Goal: Navigation & Orientation: Find specific page/section

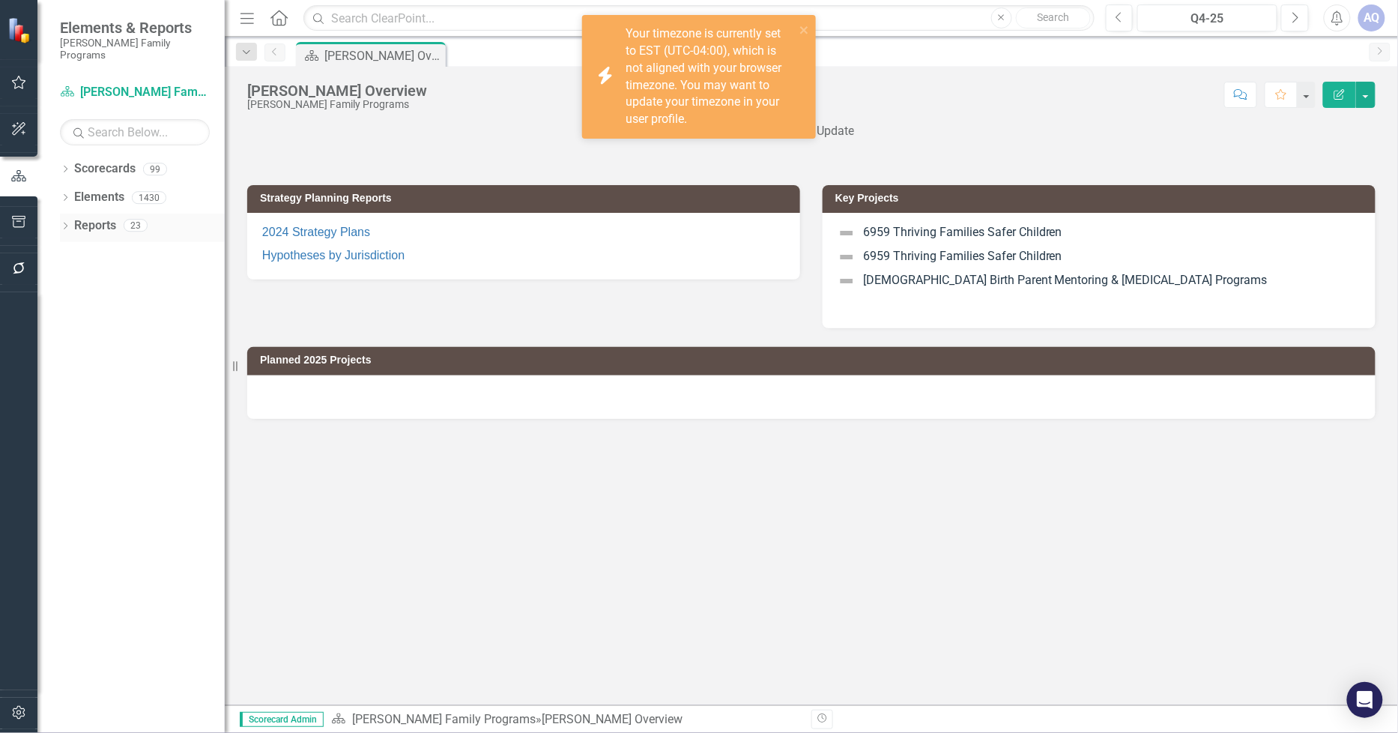
click at [67, 223] on icon "Dropdown" at bounding box center [65, 227] width 10 height 8
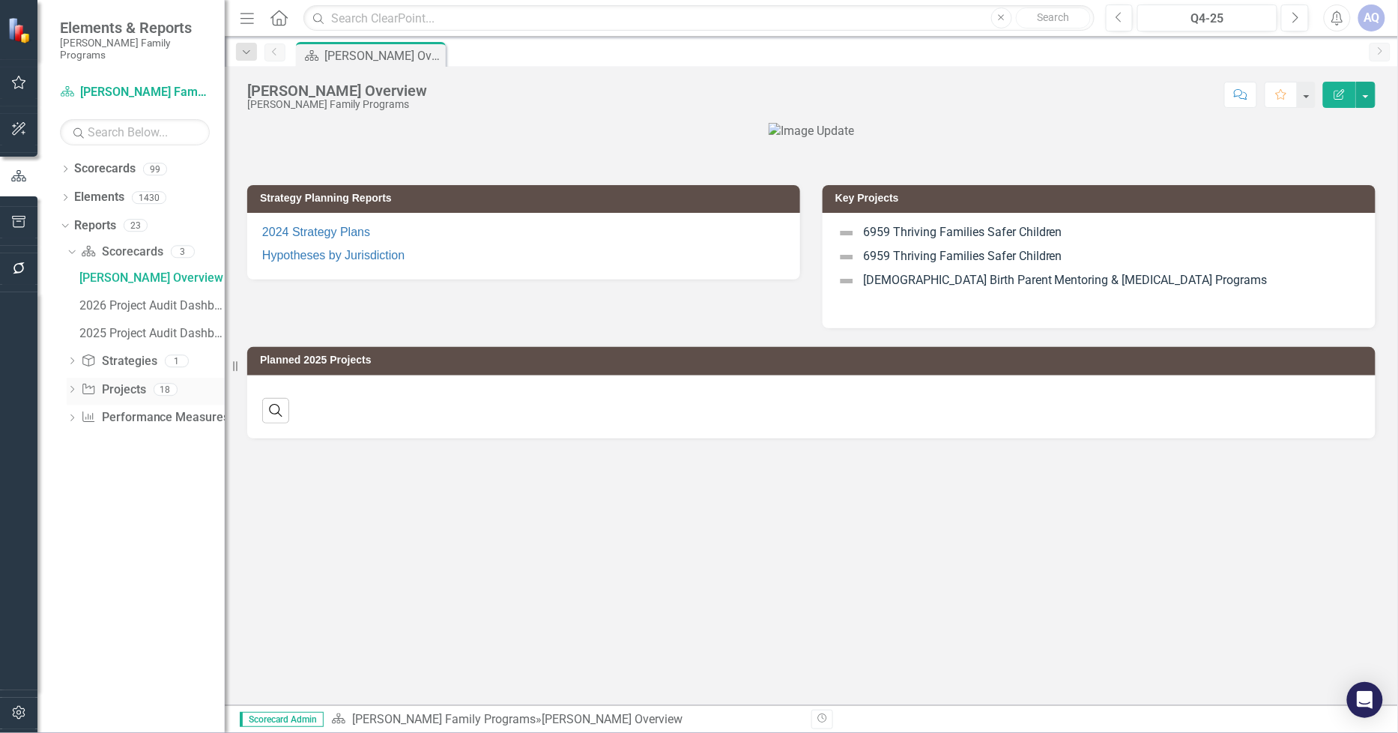
click at [130, 381] on link "Project Projects" at bounding box center [113, 389] width 64 height 17
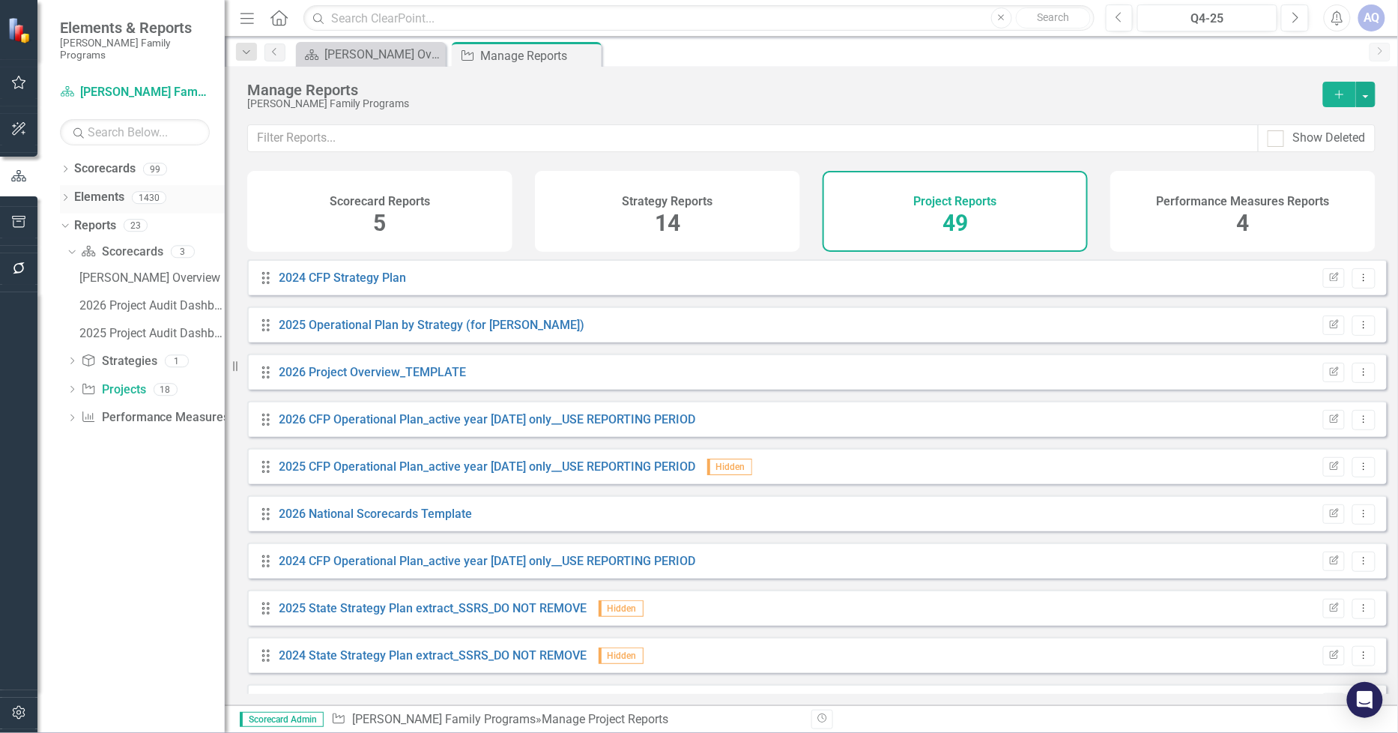
click at [63, 195] on icon "Dropdown" at bounding box center [65, 199] width 10 height 8
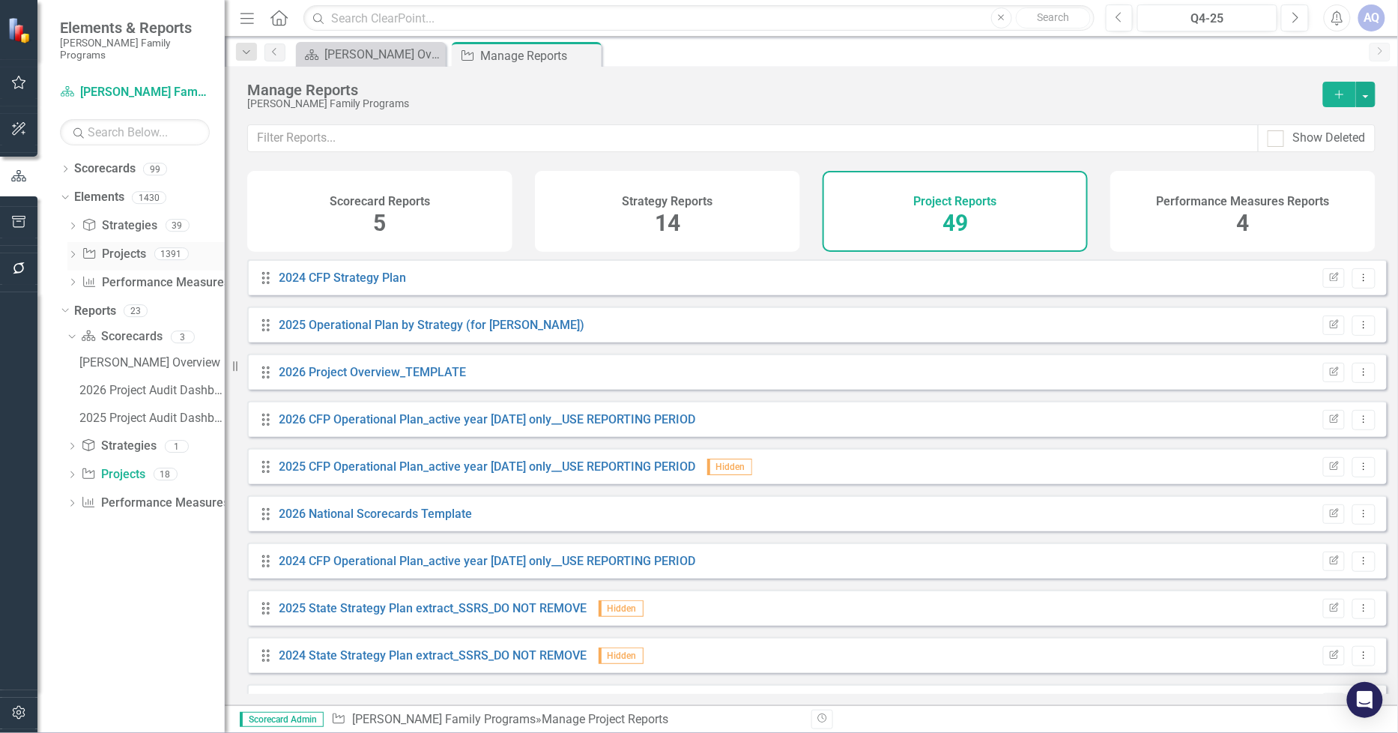
click at [73, 252] on icon "Dropdown" at bounding box center [72, 256] width 10 height 8
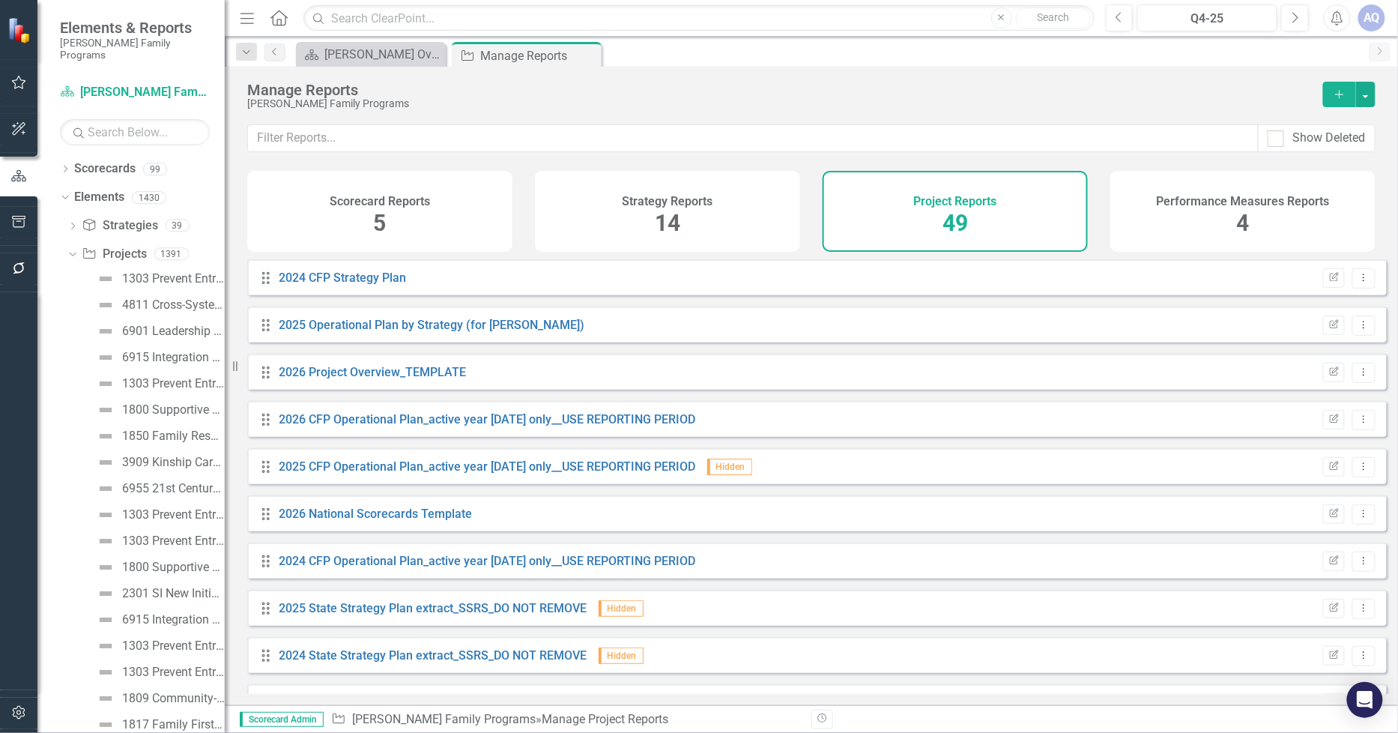
drag, startPoint x: 73, startPoint y: 240, endPoint x: 77, endPoint y: 318, distance: 77.2
click at [73, 248] on icon "Dropdown" at bounding box center [71, 253] width 8 height 10
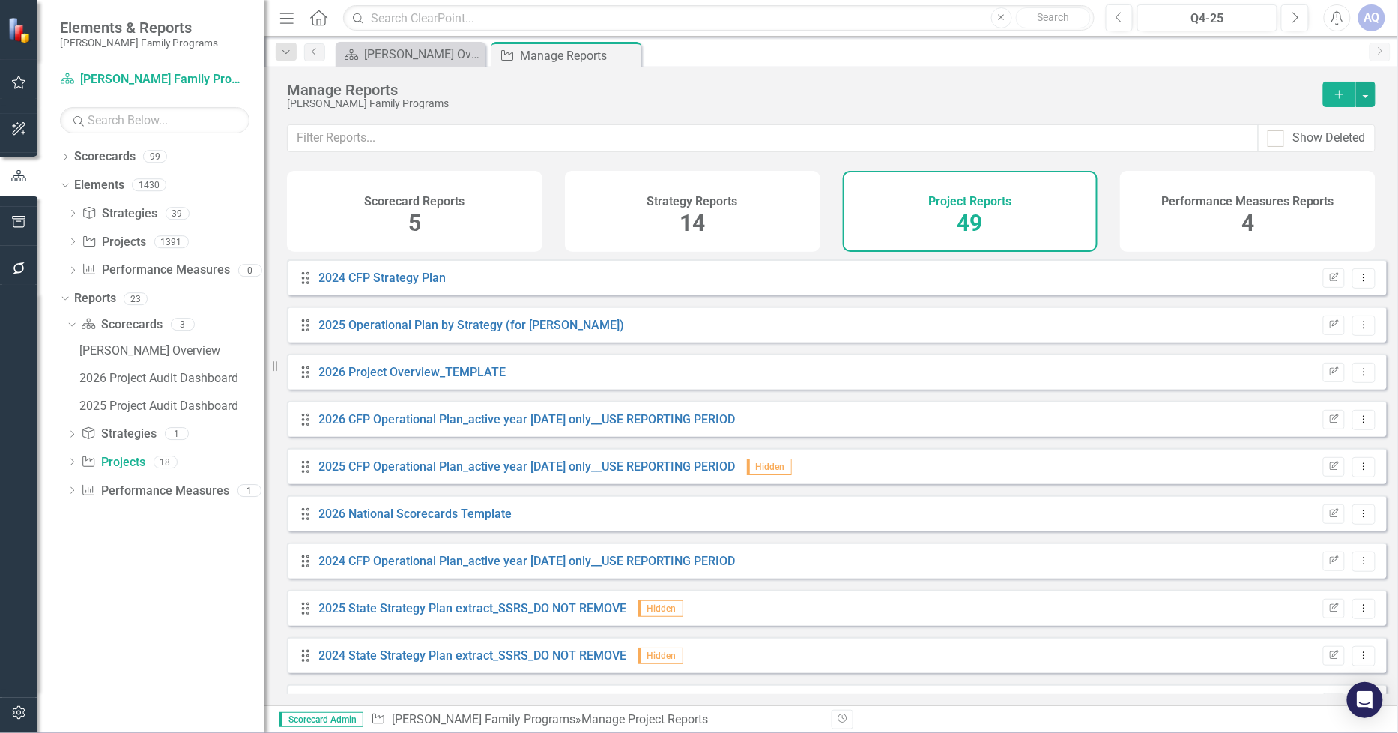
drag, startPoint x: 228, startPoint y: 294, endPoint x: 264, endPoint y: 303, distance: 37.2
click at [264, 303] on div "Resize" at bounding box center [270, 366] width 12 height 733
click at [65, 158] on icon "Dropdown" at bounding box center [65, 158] width 10 height 8
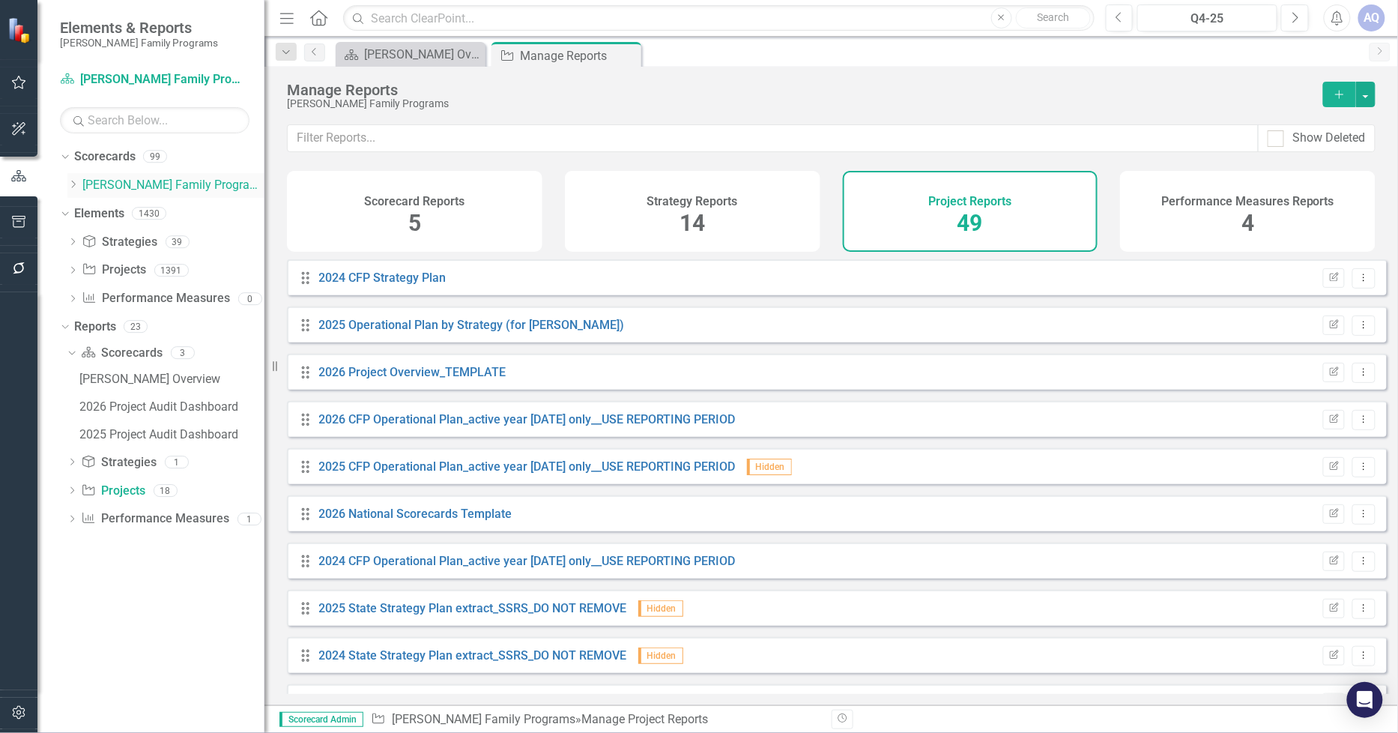
click at [109, 182] on link "[PERSON_NAME] Family Programs" at bounding box center [173, 185] width 182 height 17
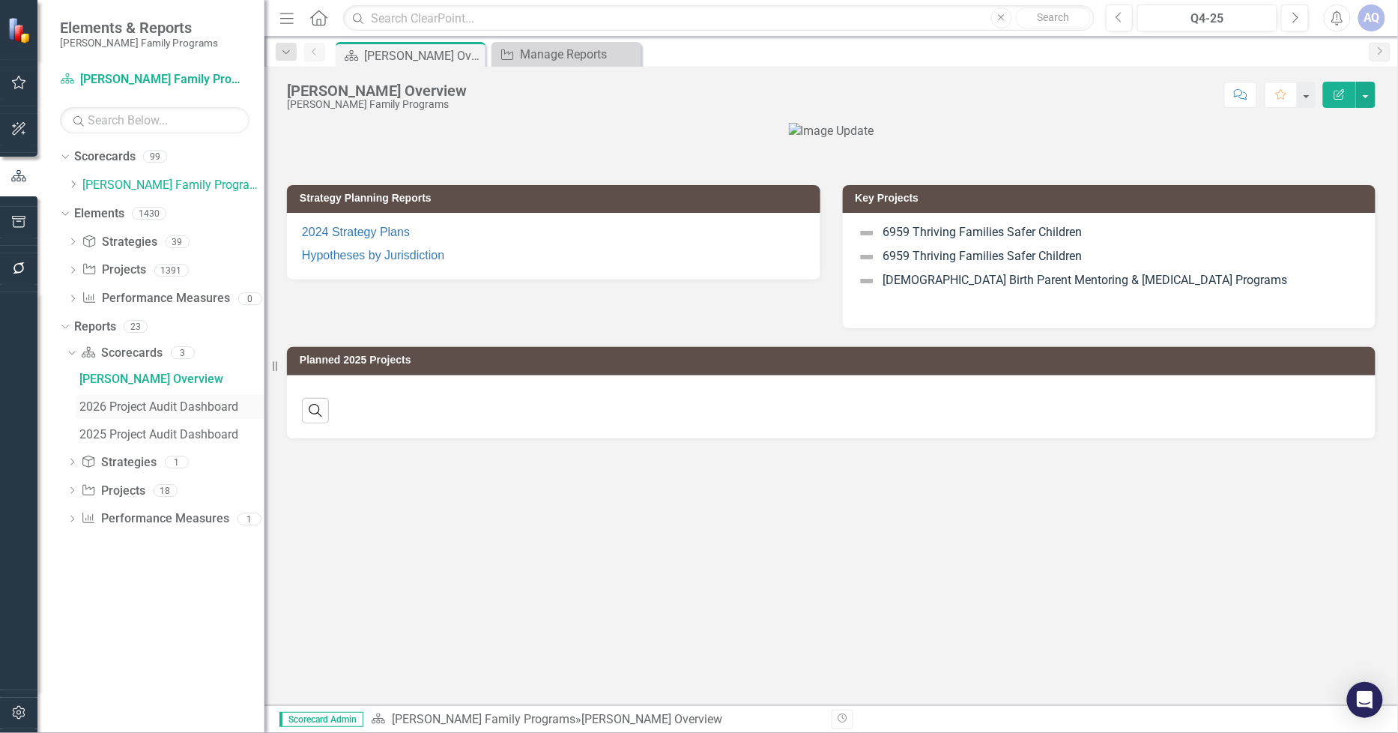
click at [158, 407] on div "2026 Project Audit Dashboard" at bounding box center [171, 406] width 185 height 13
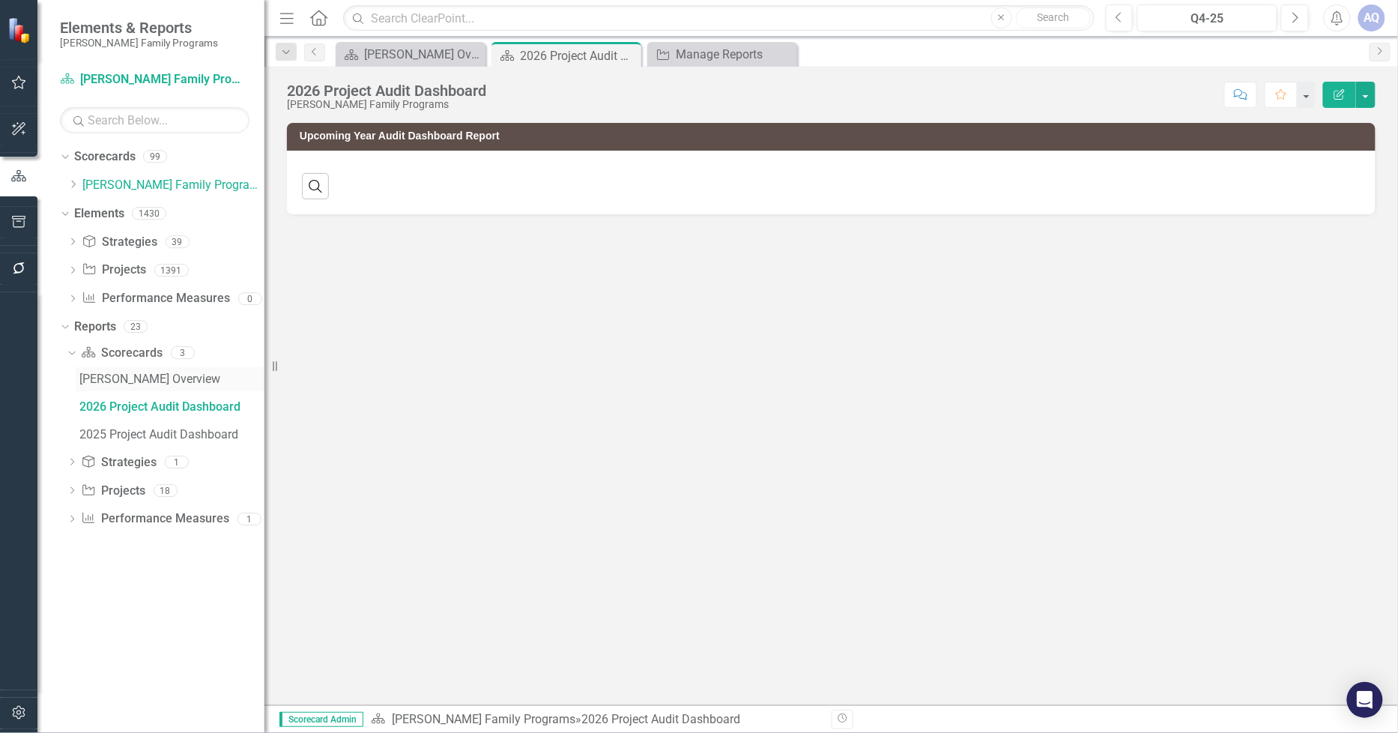
click at [136, 383] on div "[PERSON_NAME] Overview" at bounding box center [171, 378] width 185 height 13
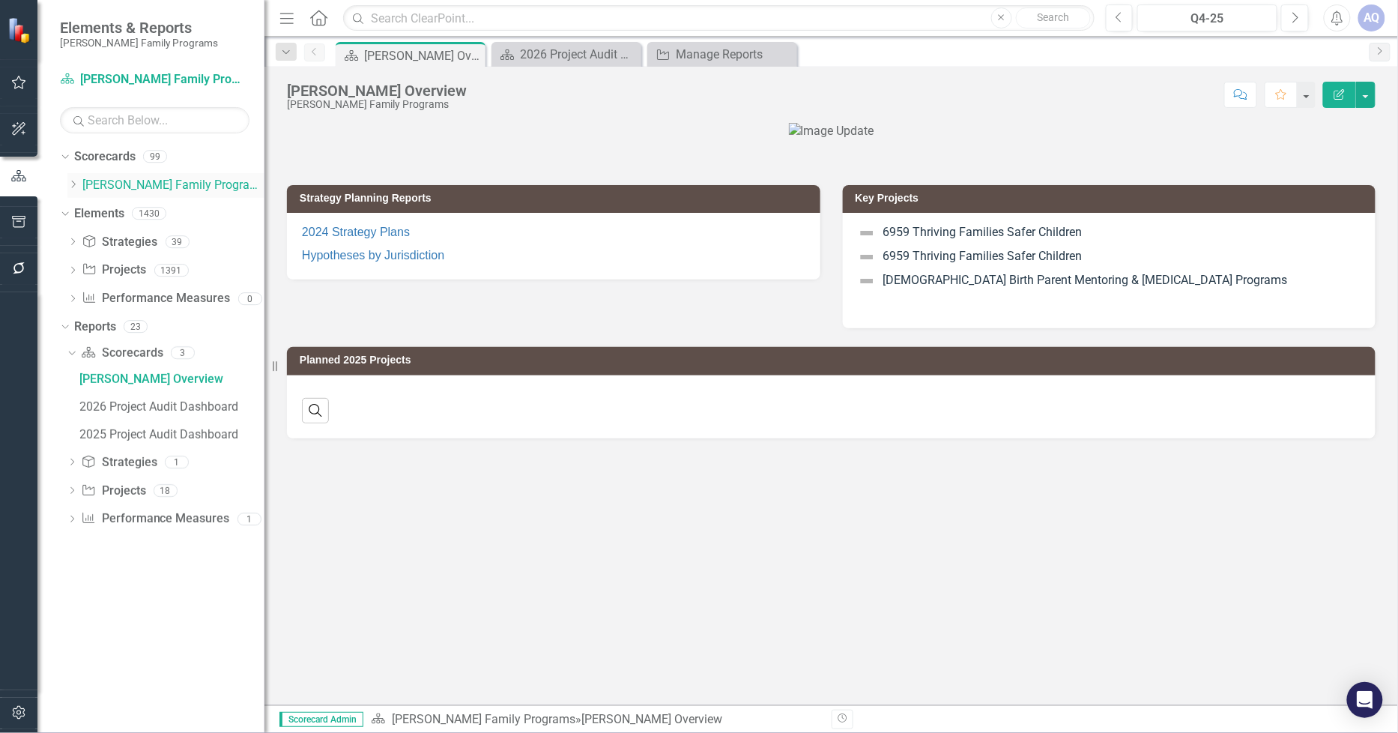
click at [76, 184] on icon "Dropdown" at bounding box center [72, 184] width 11 height 9
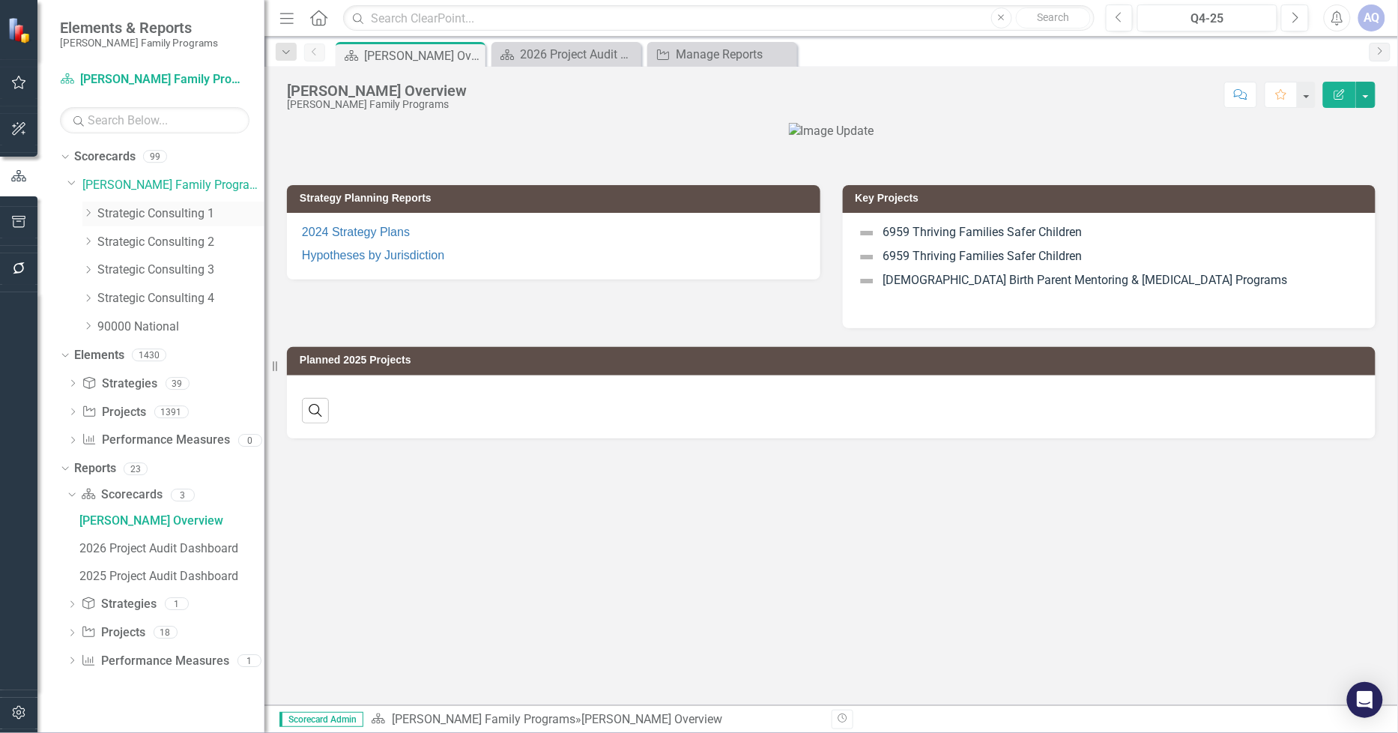
click at [91, 206] on div "Dropdown Strategic Consulting 1" at bounding box center [173, 213] width 182 height 25
click at [88, 213] on icon "Dropdown" at bounding box center [87, 212] width 11 height 9
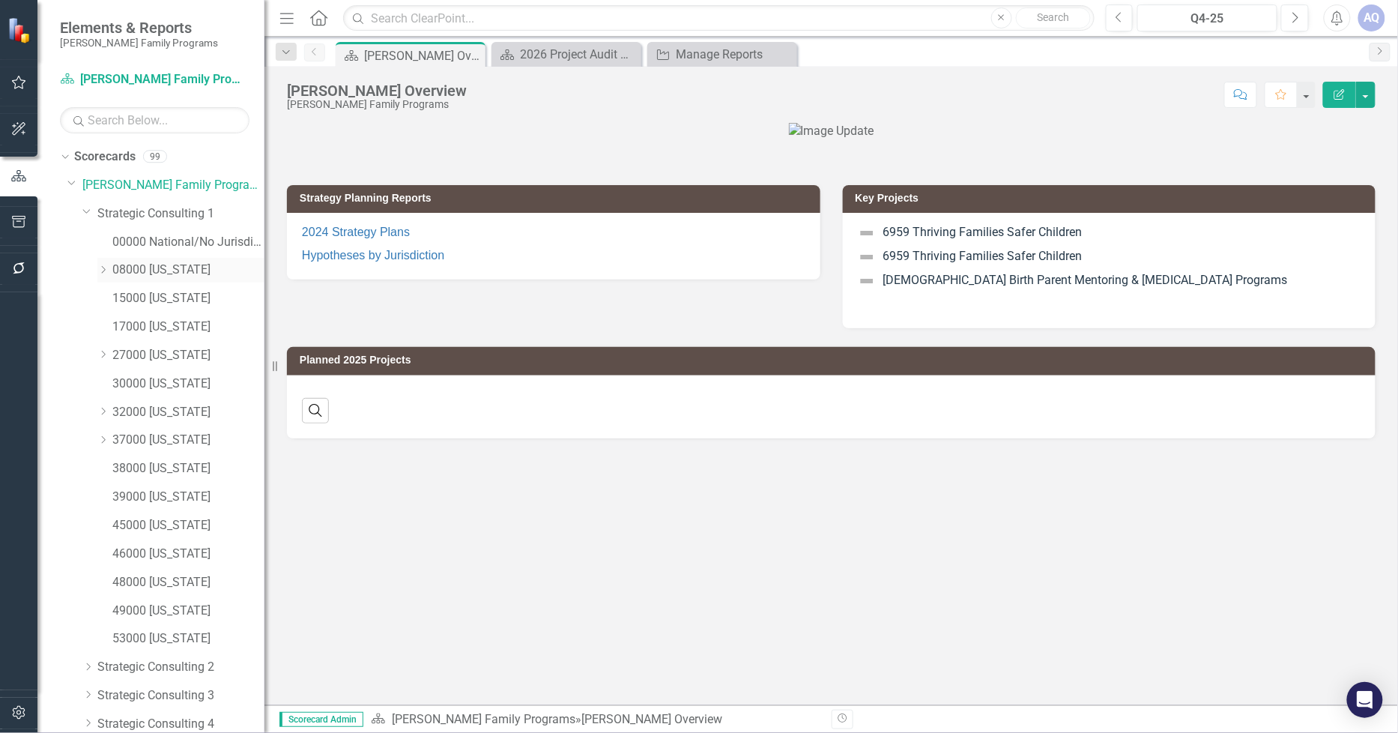
click at [167, 267] on link "08000 [US_STATE]" at bounding box center [188, 269] width 152 height 17
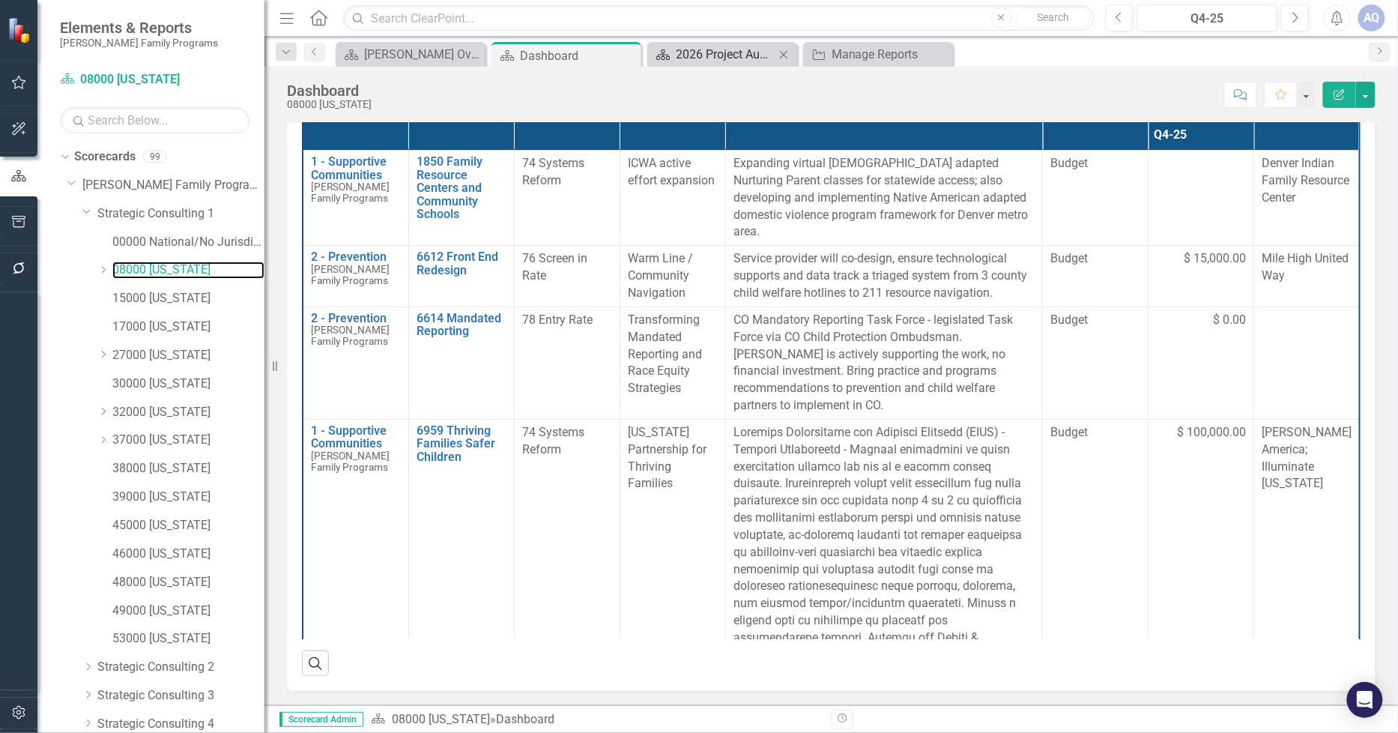
scroll to position [139, 0]
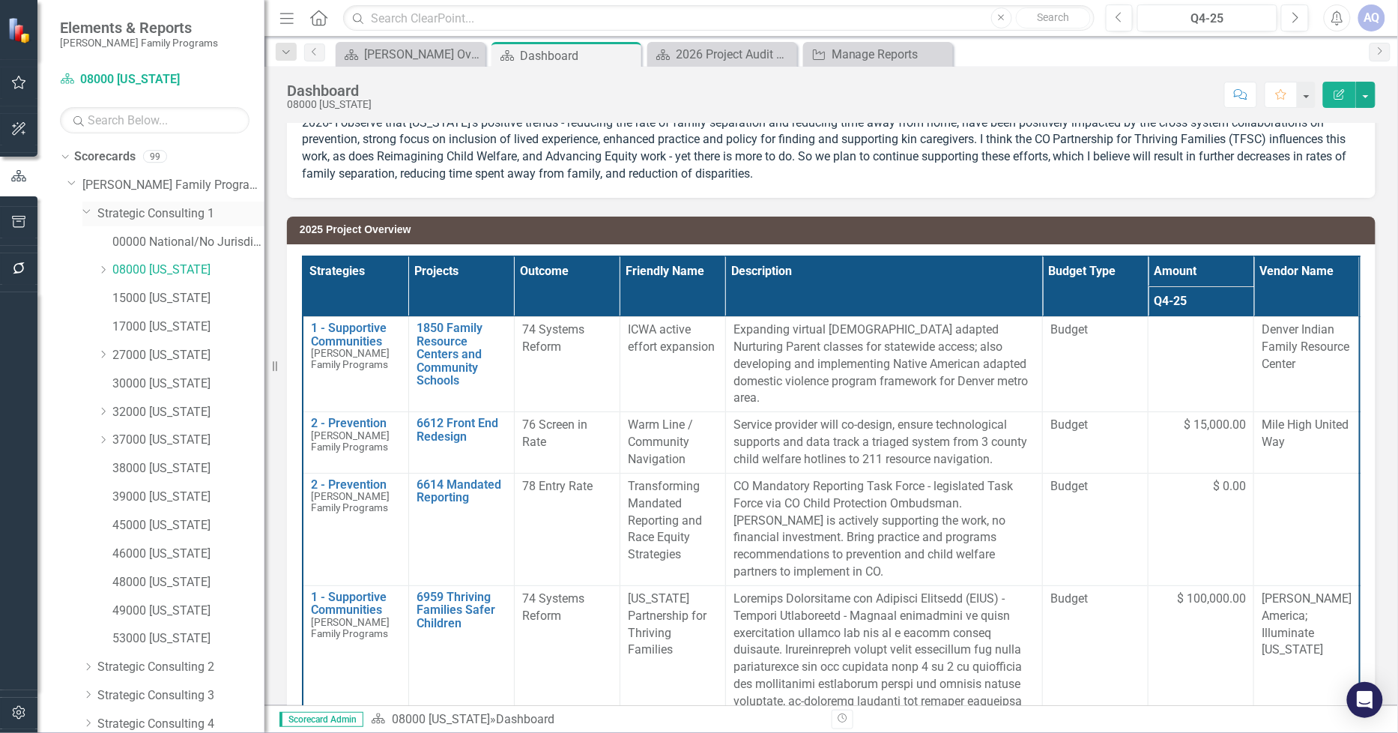
click at [83, 213] on icon "Dropdown" at bounding box center [86, 210] width 9 height 11
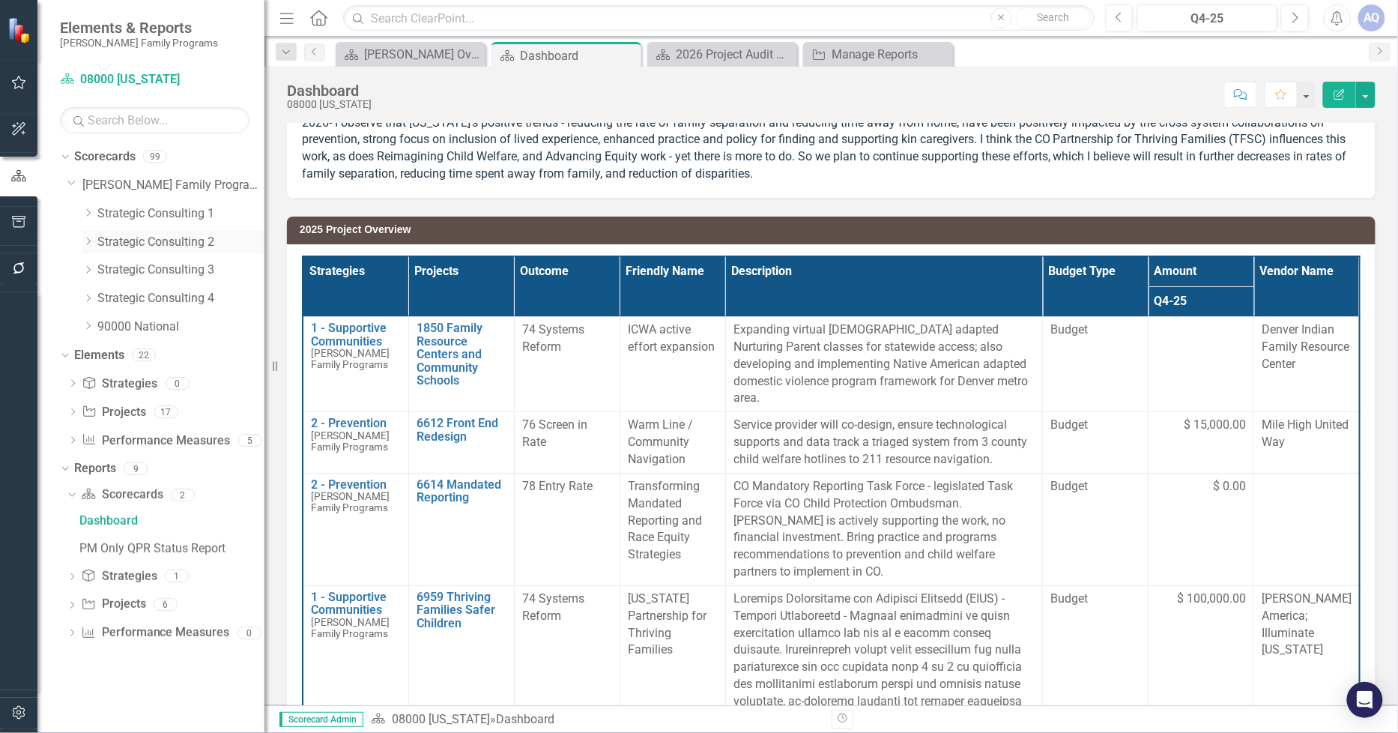
click at [85, 241] on icon "Dropdown" at bounding box center [87, 241] width 11 height 9
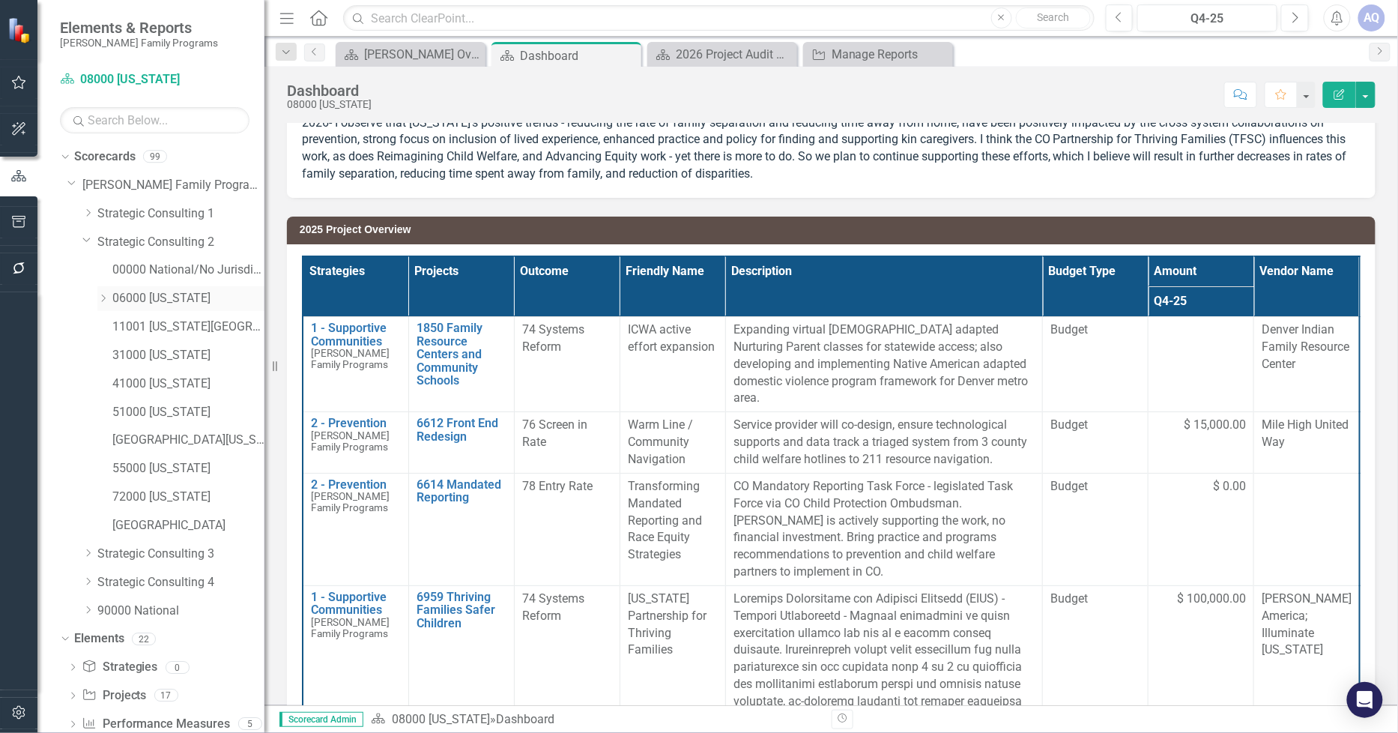
click at [103, 297] on icon "Dropdown" at bounding box center [102, 298] width 11 height 9
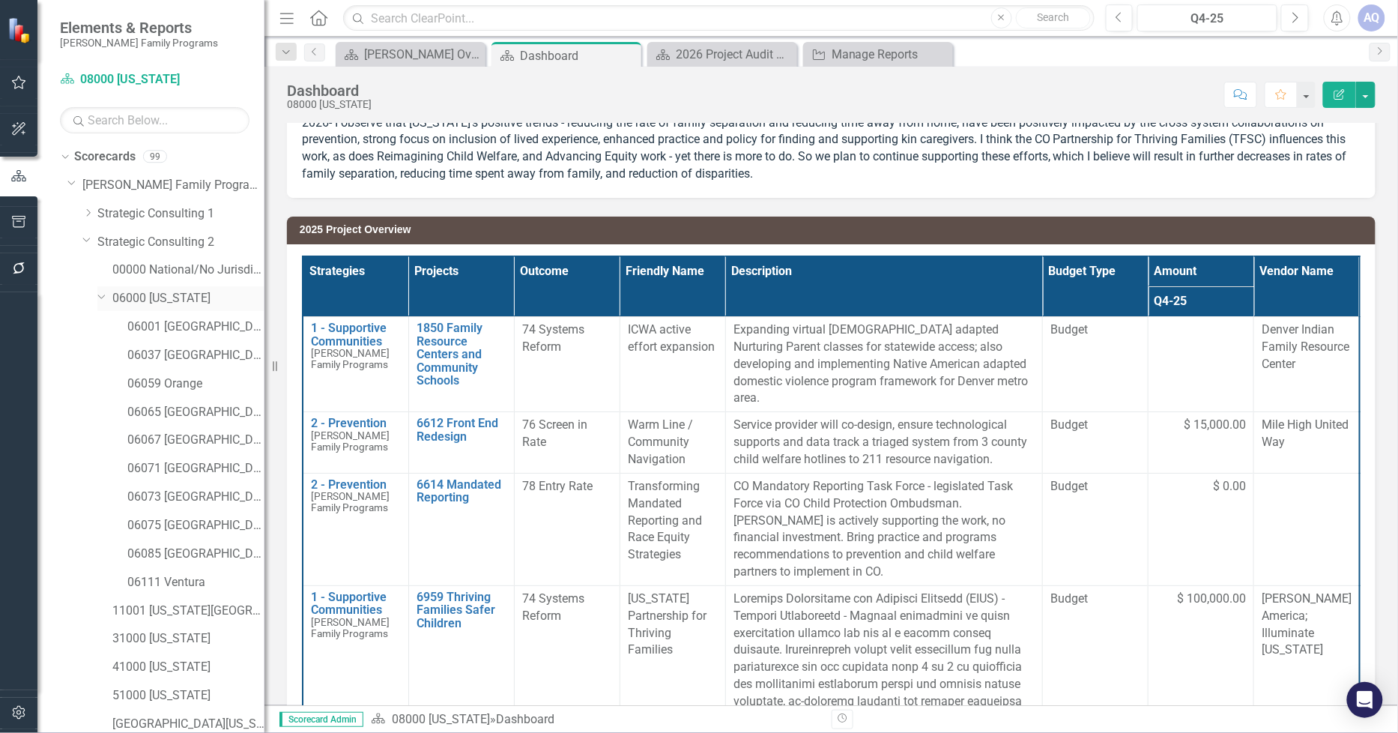
click at [185, 302] on link "06000 [US_STATE]" at bounding box center [188, 298] width 152 height 17
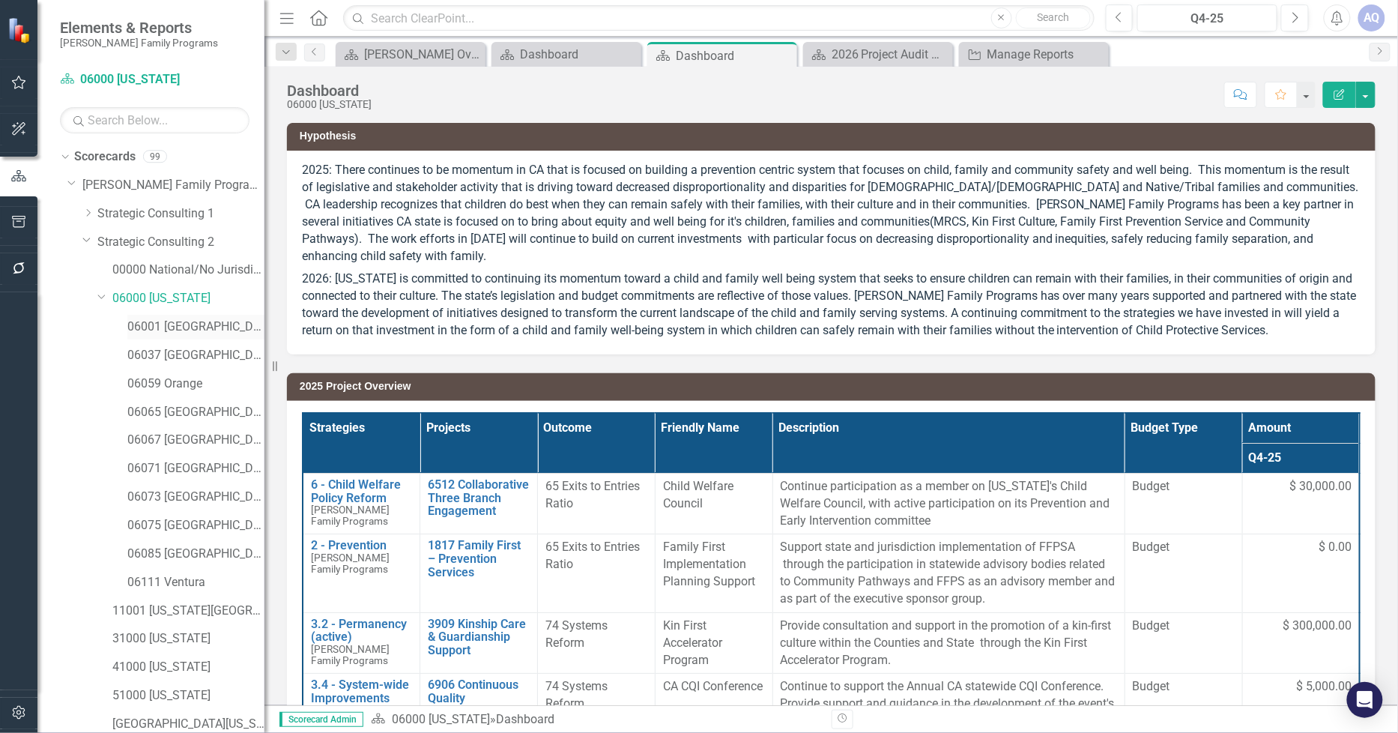
click at [172, 321] on link "06001 [GEOGRAPHIC_DATA]" at bounding box center [195, 326] width 137 height 17
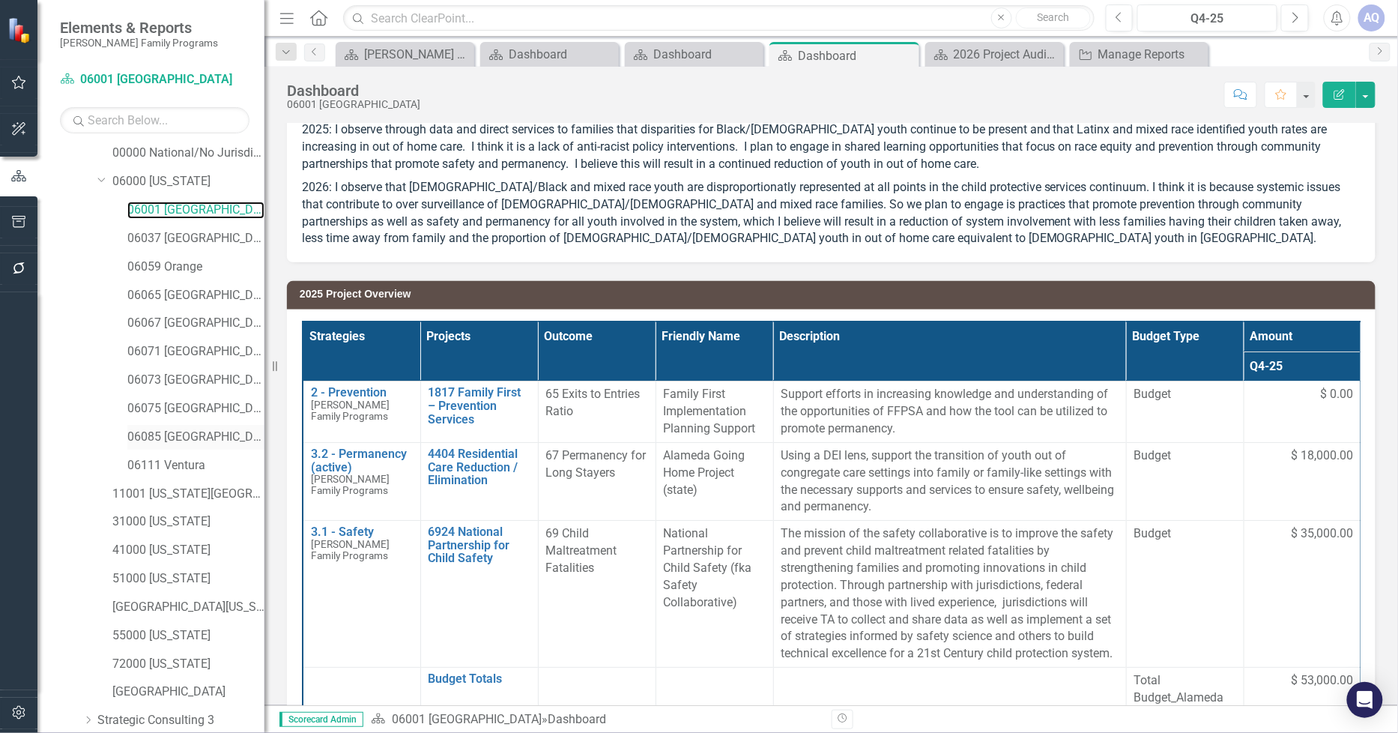
scroll to position [34, 0]
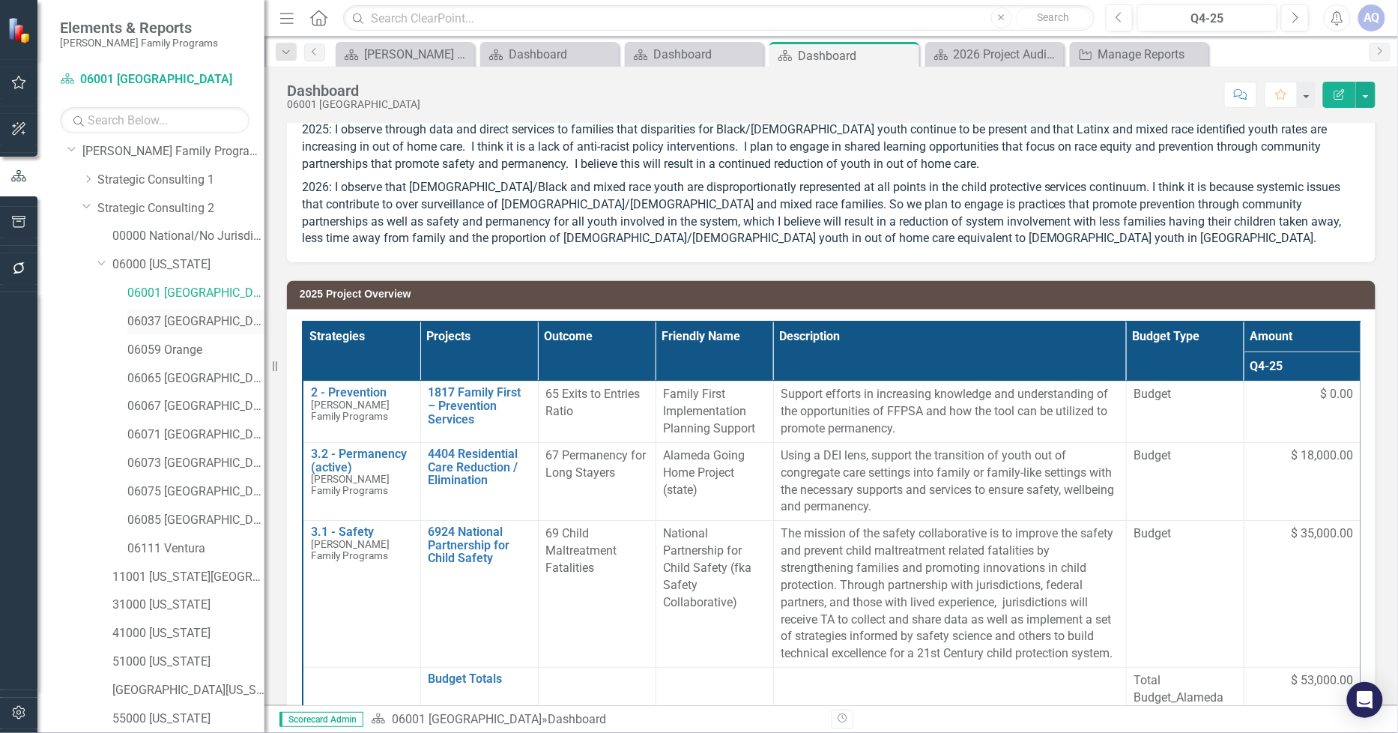
click at [172, 328] on link "06037 [GEOGRAPHIC_DATA]" at bounding box center [195, 321] width 137 height 17
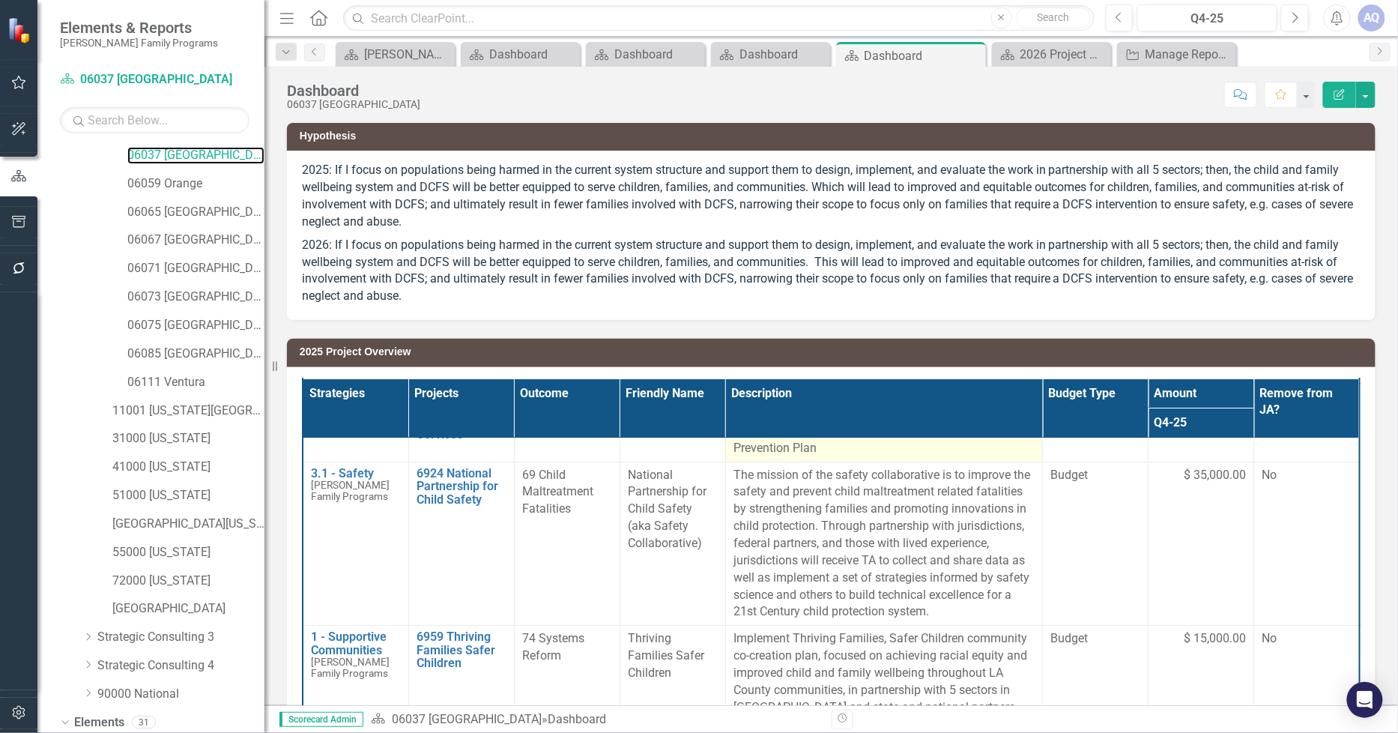
scroll to position [83, 0]
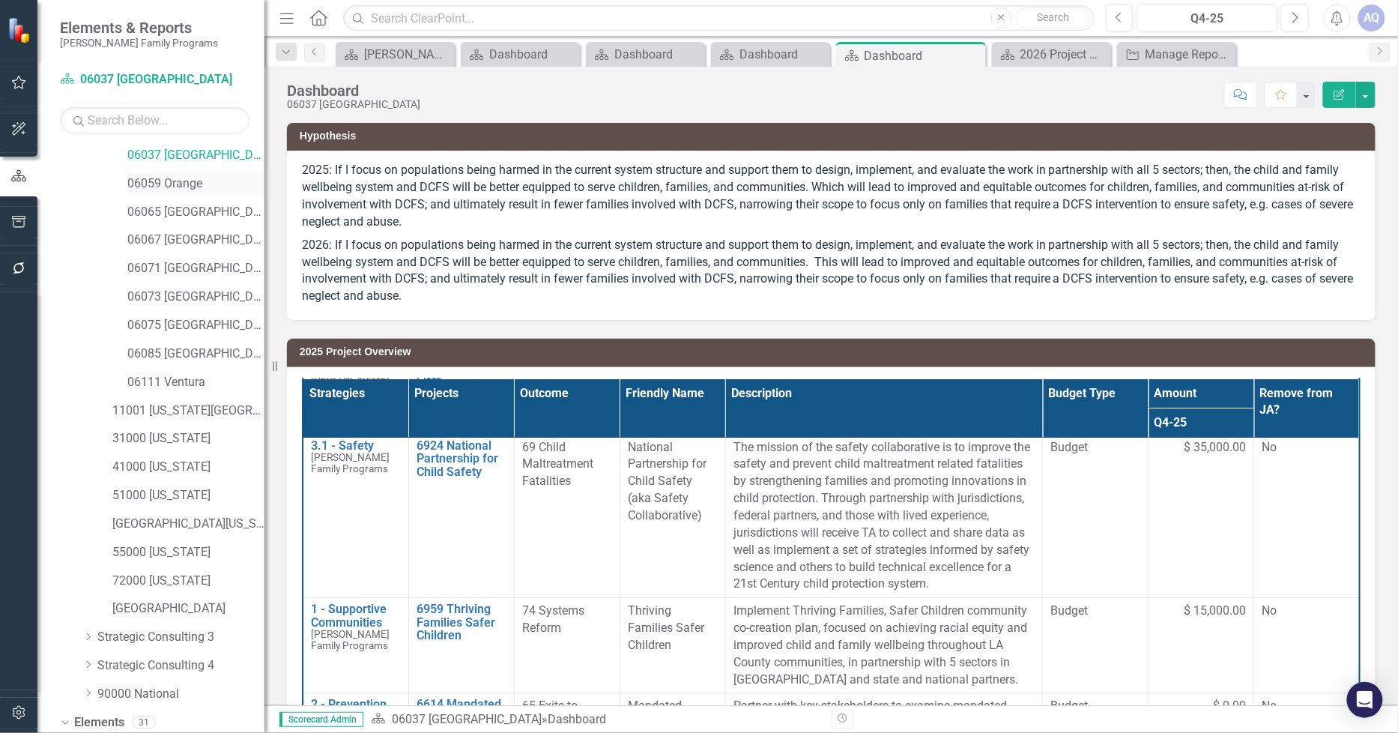
click at [193, 188] on link "06059 Orange" at bounding box center [195, 183] width 137 height 17
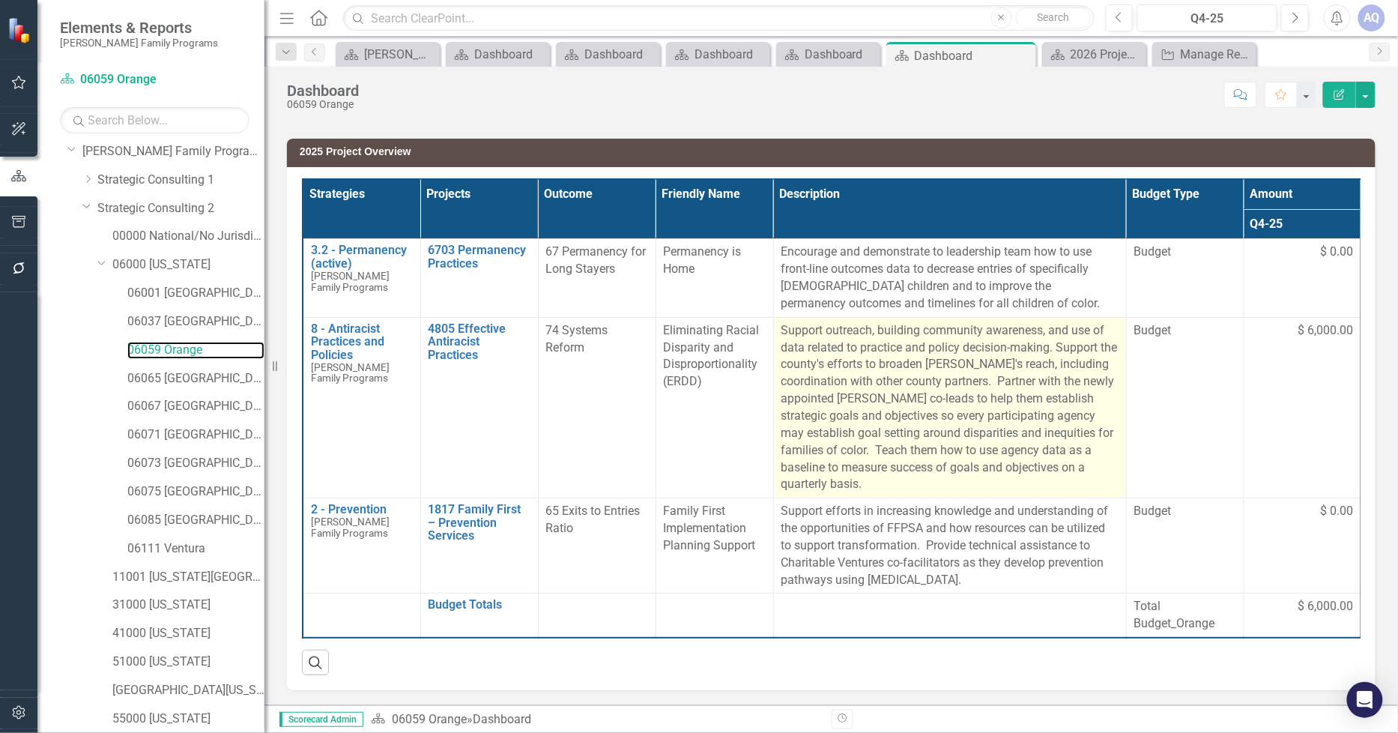
scroll to position [200, 0]
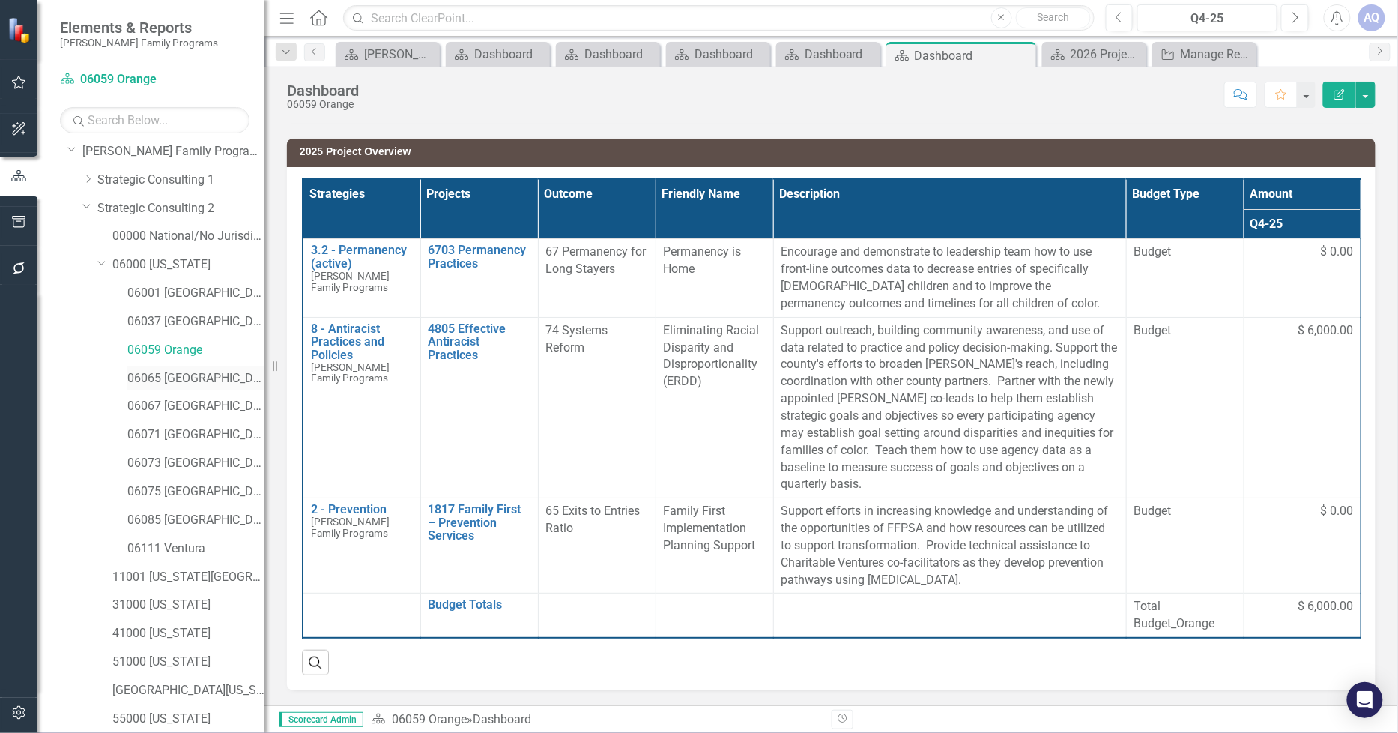
click at [174, 374] on link "06065 [GEOGRAPHIC_DATA]" at bounding box center [195, 378] width 137 height 17
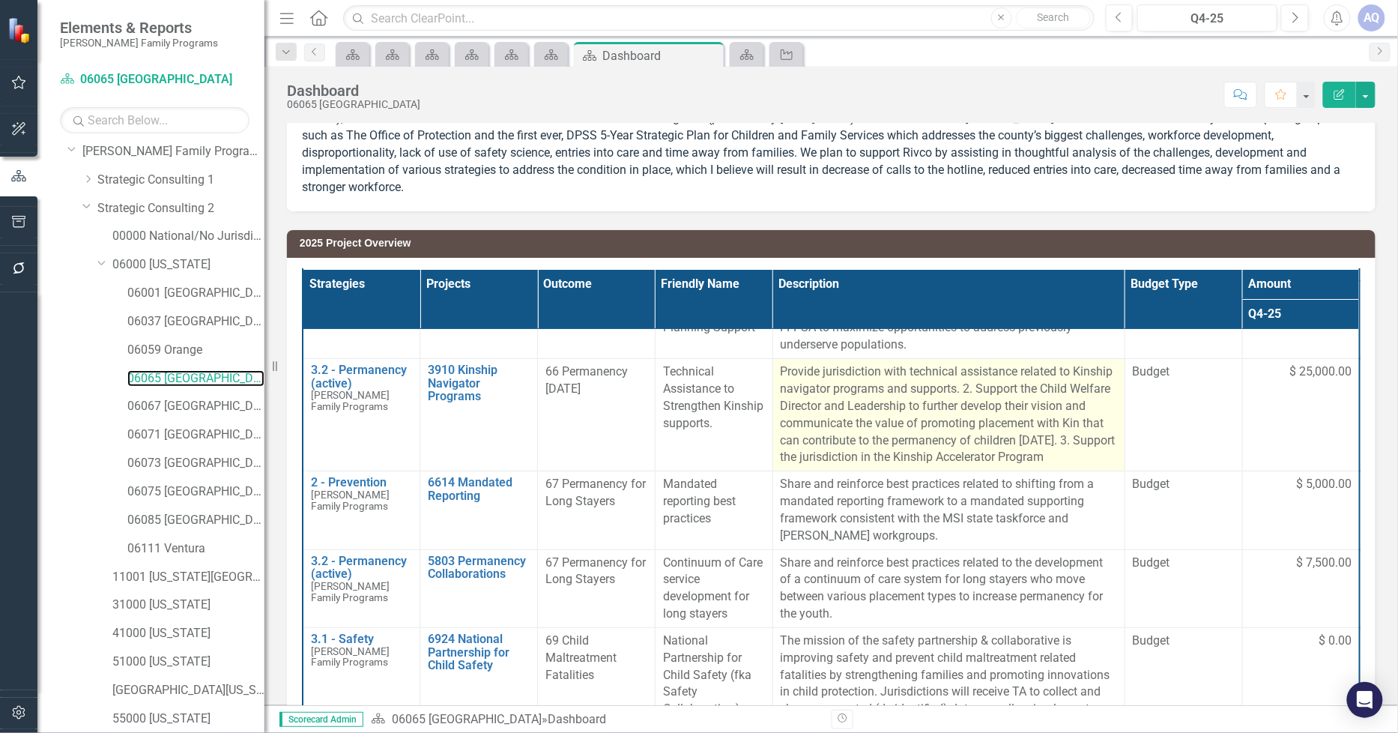
scroll to position [166, 0]
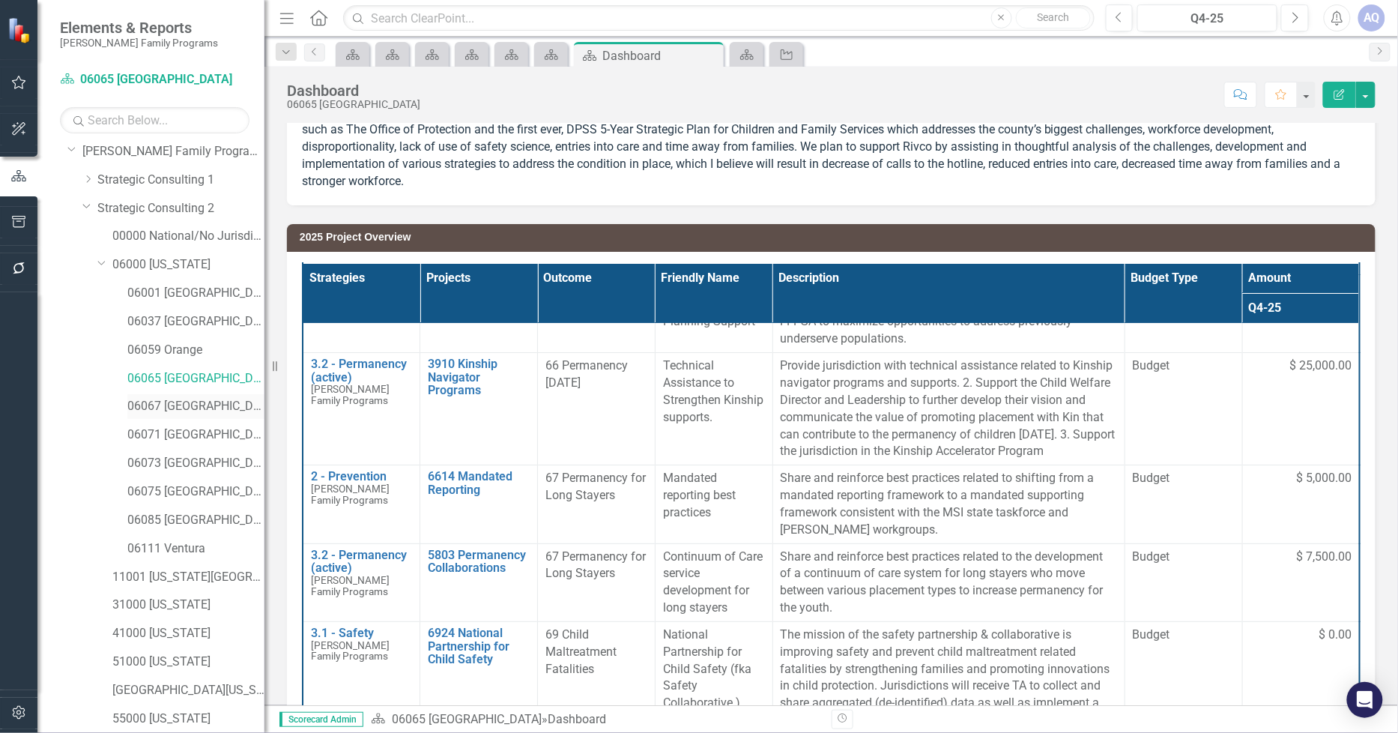
click at [184, 401] on link "06067 [GEOGRAPHIC_DATA]" at bounding box center [195, 406] width 137 height 17
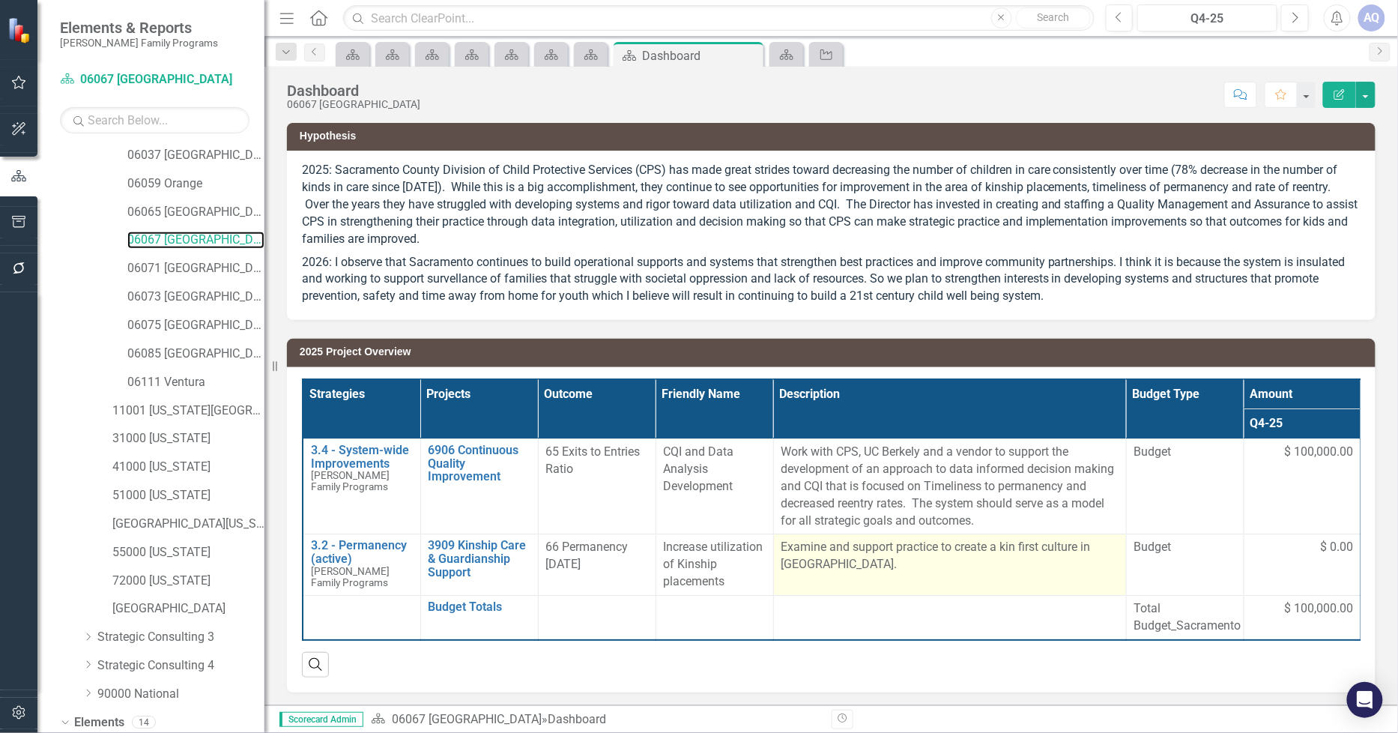
scroll to position [11, 0]
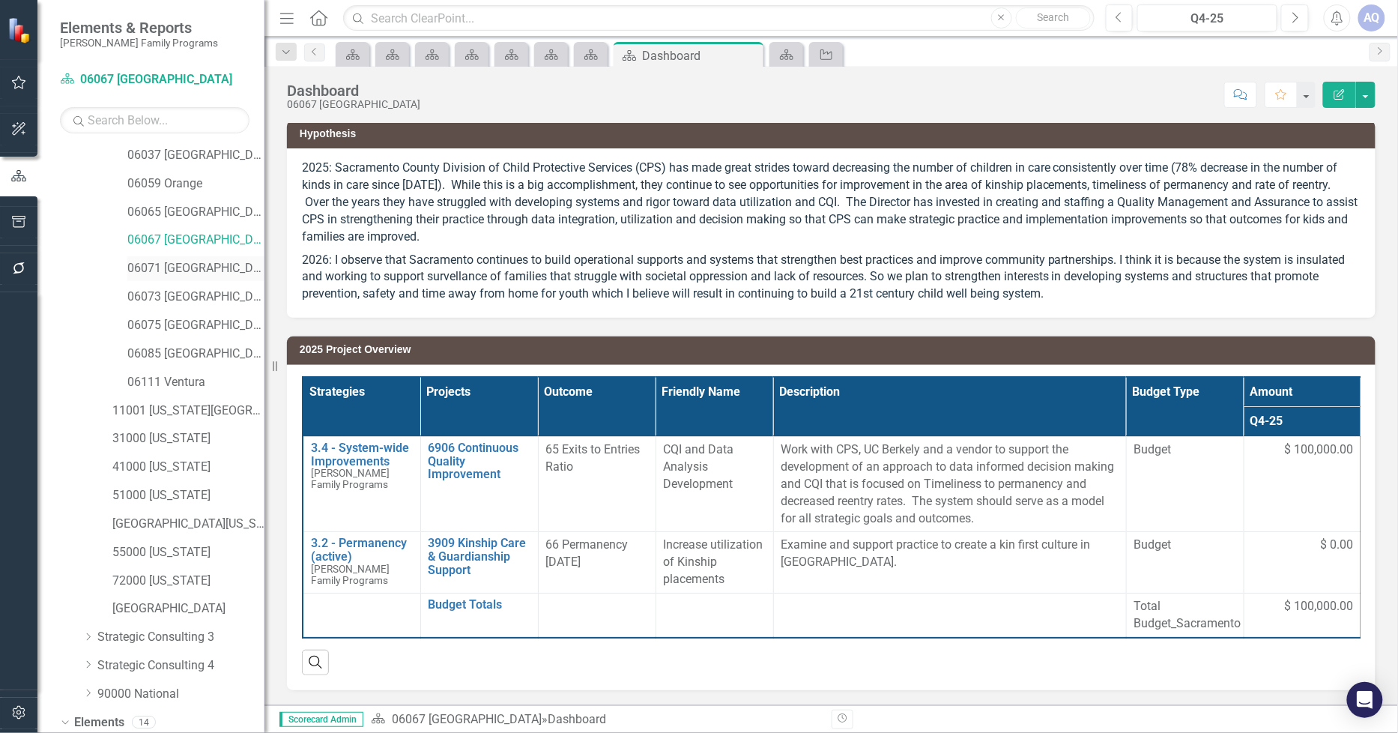
click at [192, 277] on div "06071 [GEOGRAPHIC_DATA]" at bounding box center [195, 268] width 137 height 25
click at [1147, 669] on div "Search" at bounding box center [831, 656] width 1058 height 37
click at [730, 670] on div "Search" at bounding box center [831, 656] width 1058 height 37
click at [211, 272] on link "06071 [GEOGRAPHIC_DATA]" at bounding box center [195, 268] width 137 height 17
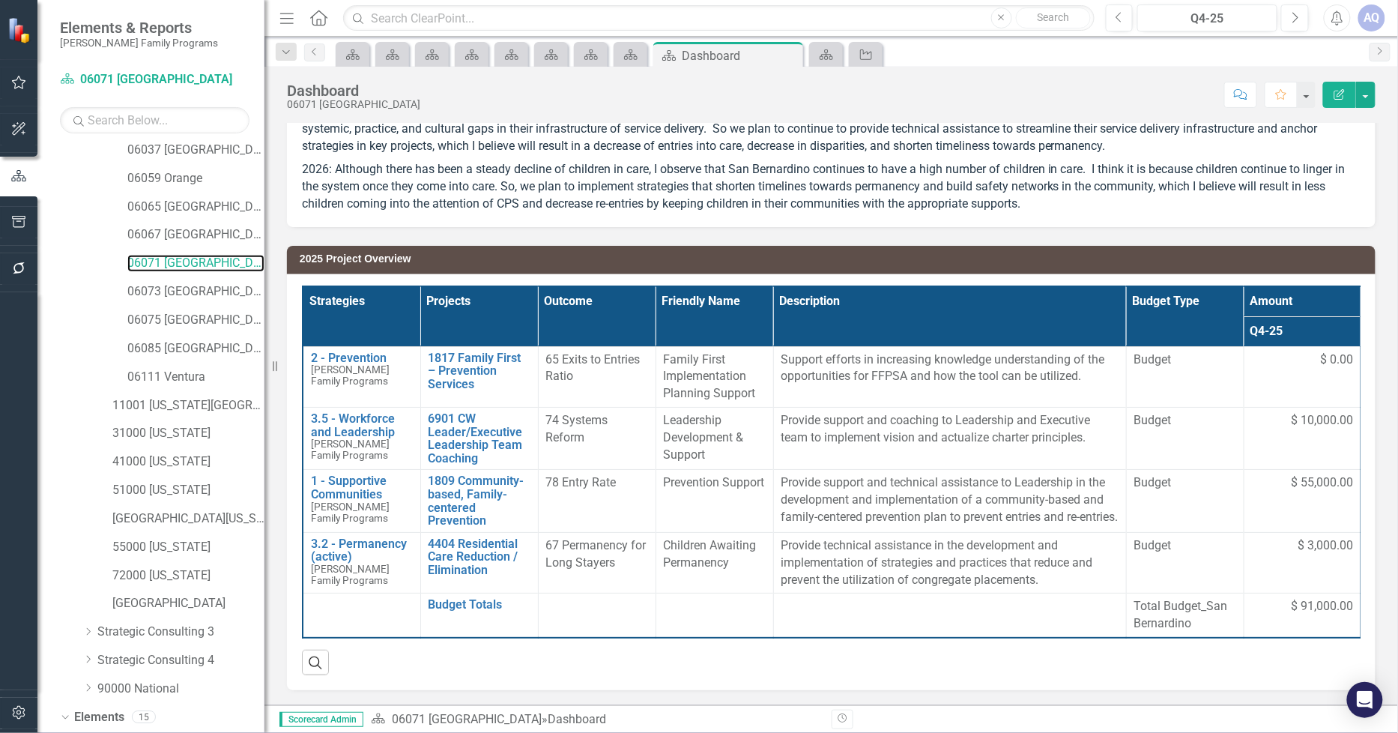
scroll to position [200, 0]
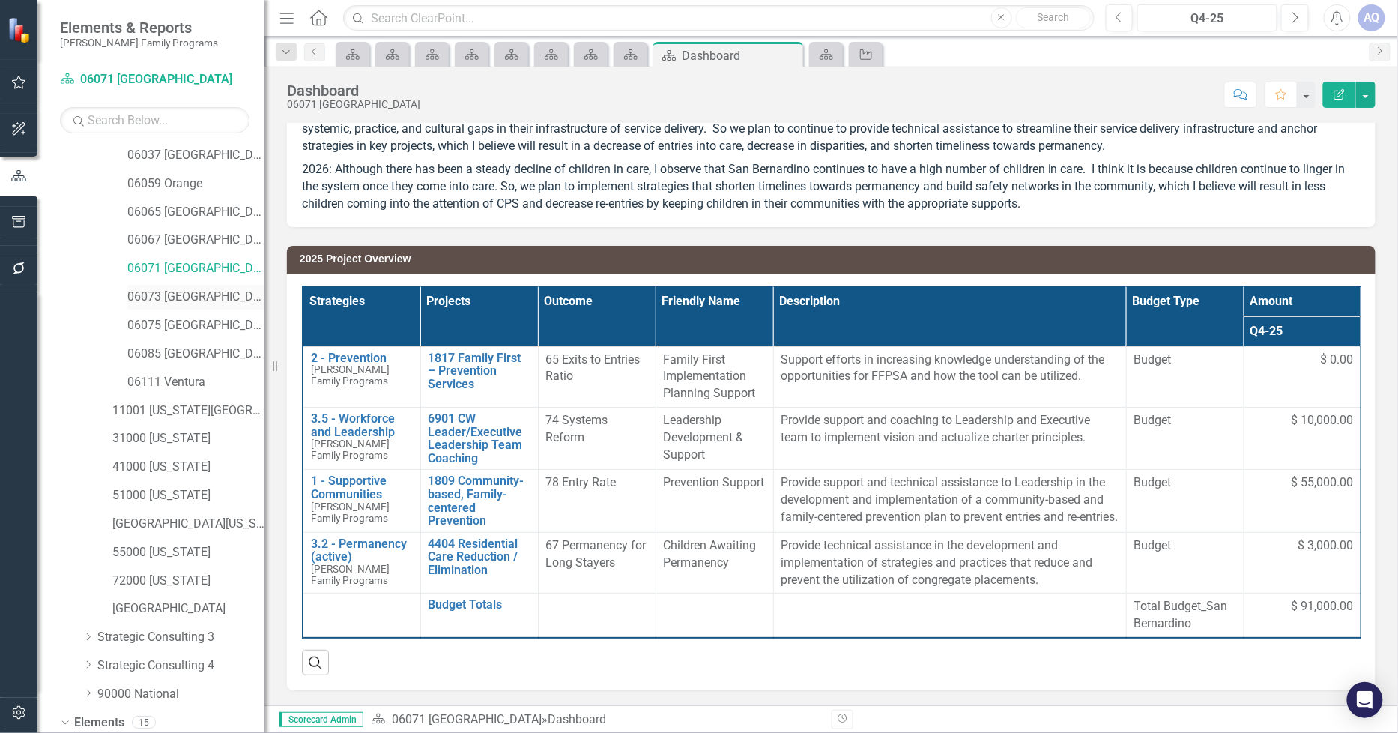
click at [192, 298] on link "06073 [GEOGRAPHIC_DATA]" at bounding box center [195, 296] width 137 height 17
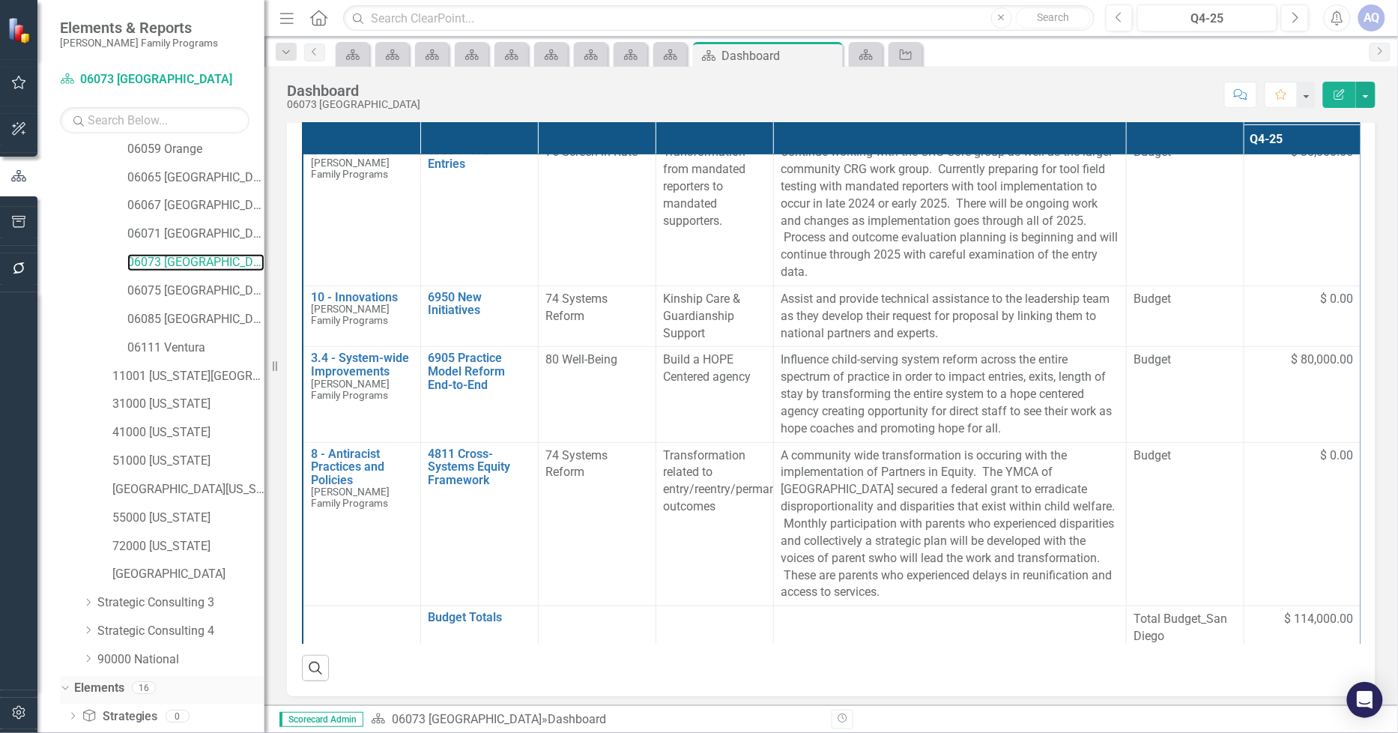
scroll to position [200, 0]
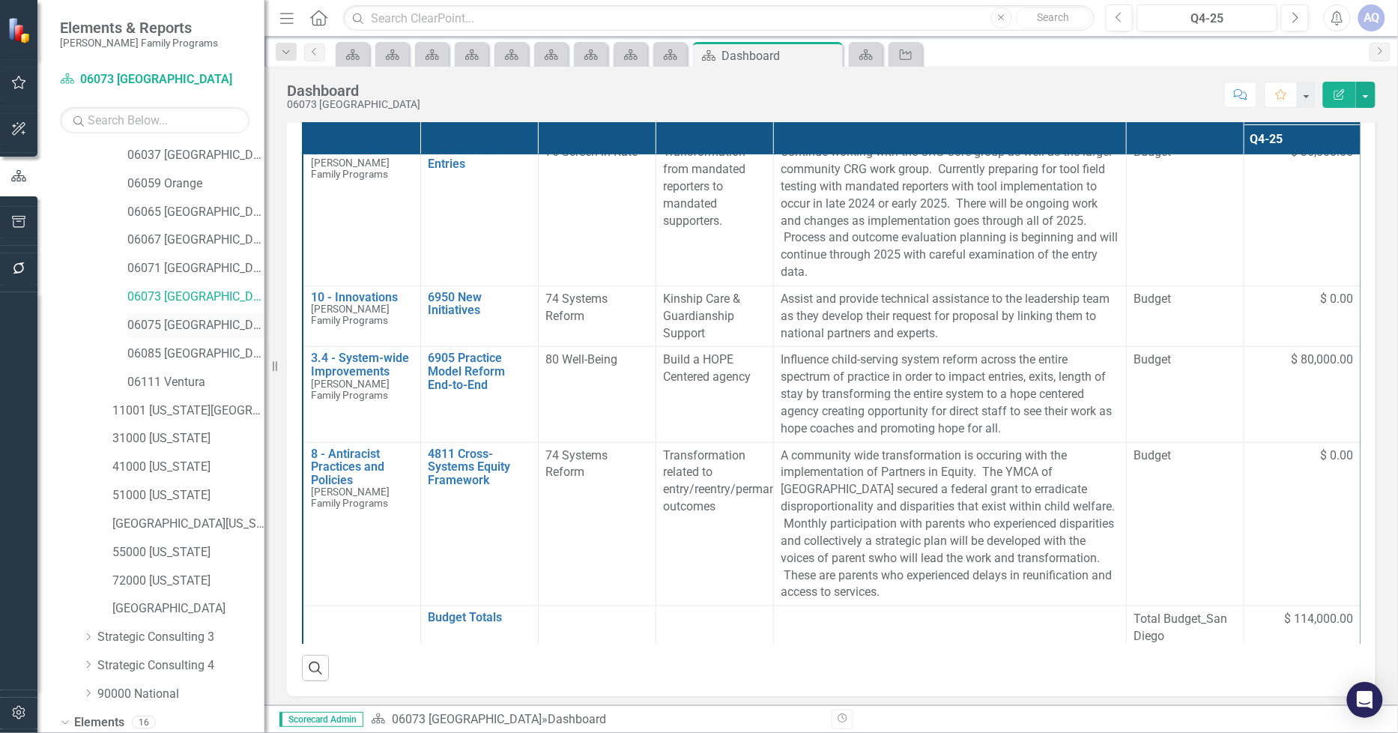
click at [183, 330] on link "06075 [GEOGRAPHIC_DATA]" at bounding box center [195, 325] width 137 height 17
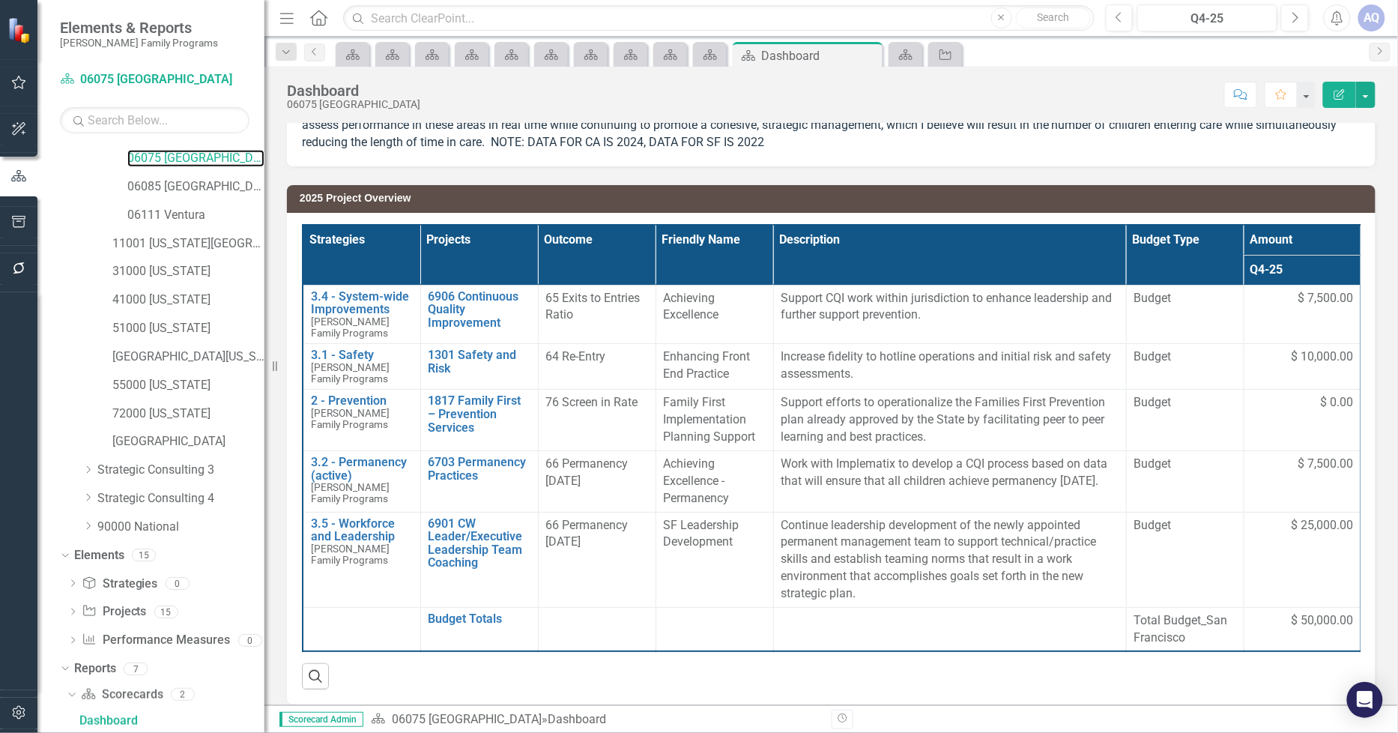
scroll to position [248, 0]
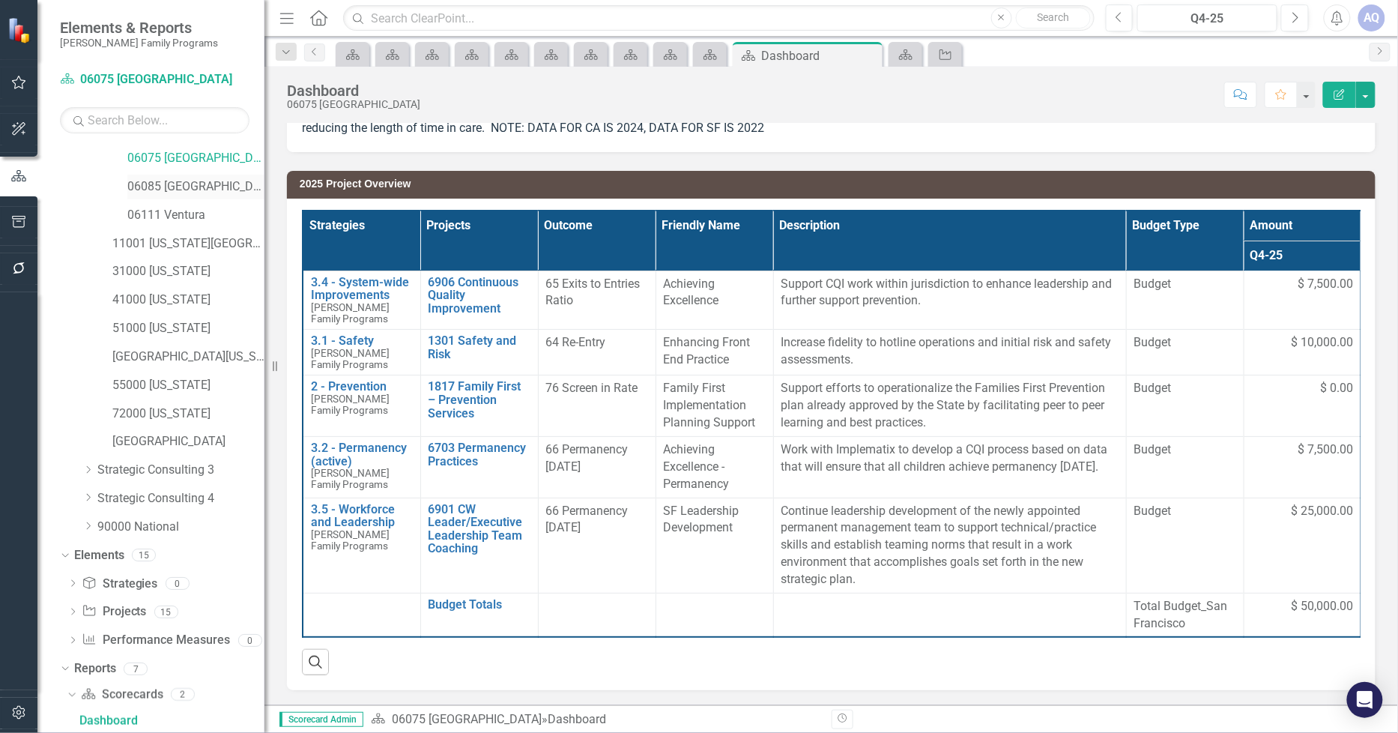
click at [210, 190] on link "06085 [GEOGRAPHIC_DATA][PERSON_NAME]" at bounding box center [195, 186] width 137 height 17
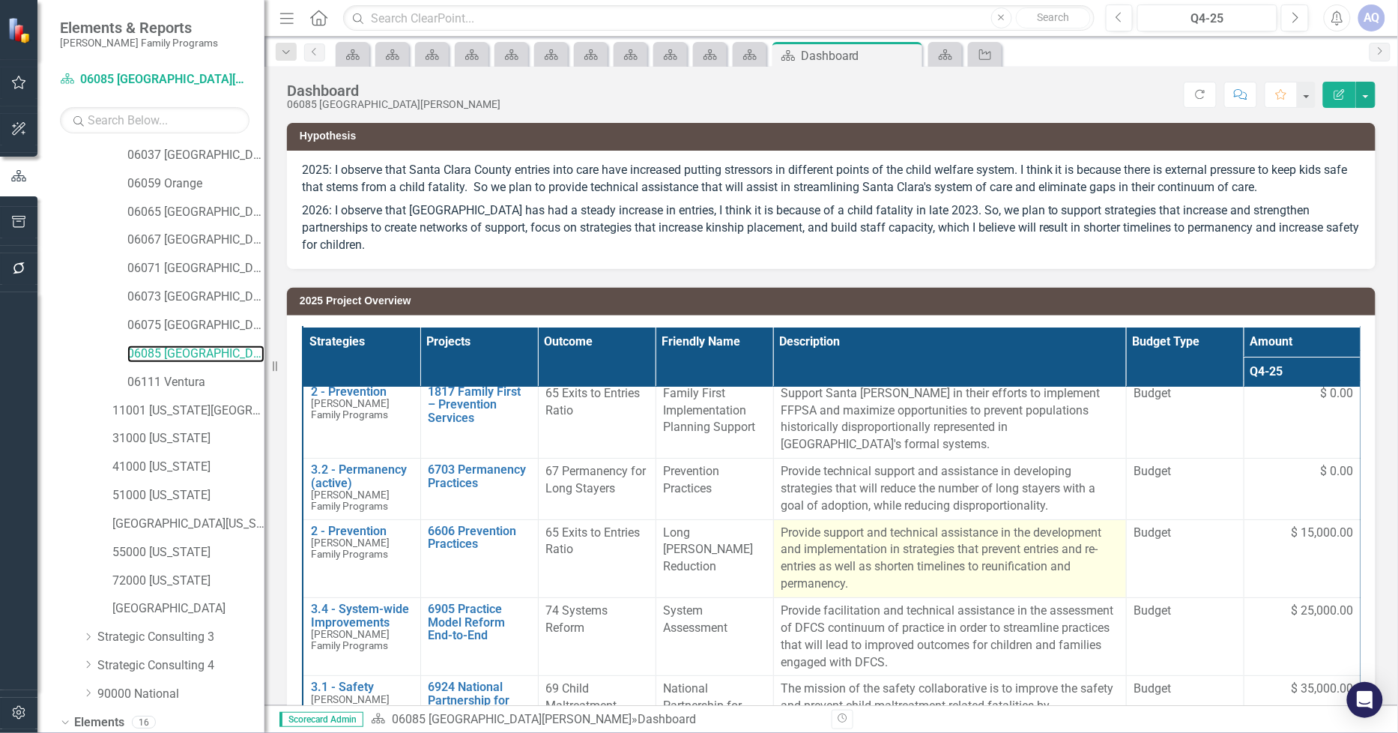
scroll to position [8, 0]
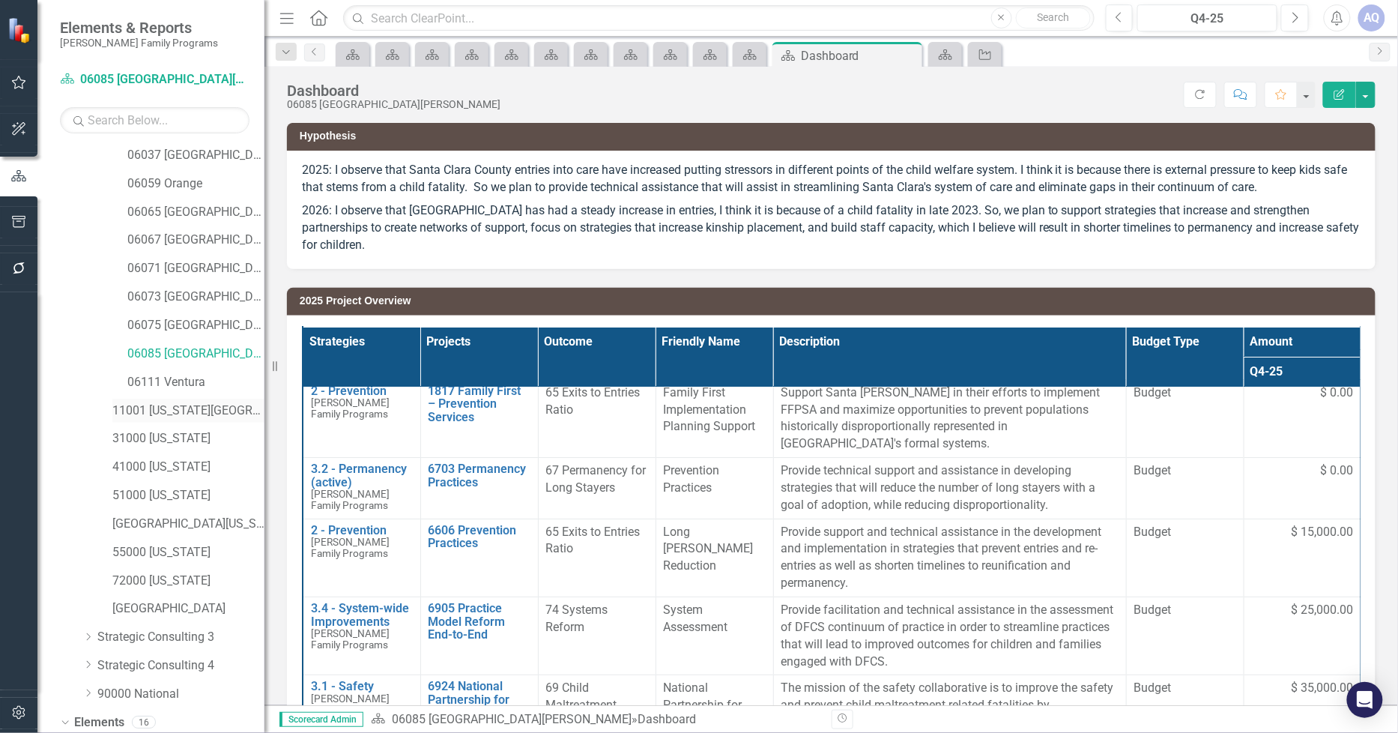
click at [193, 414] on link "11001 [US_STATE][GEOGRAPHIC_DATA]" at bounding box center [188, 410] width 152 height 17
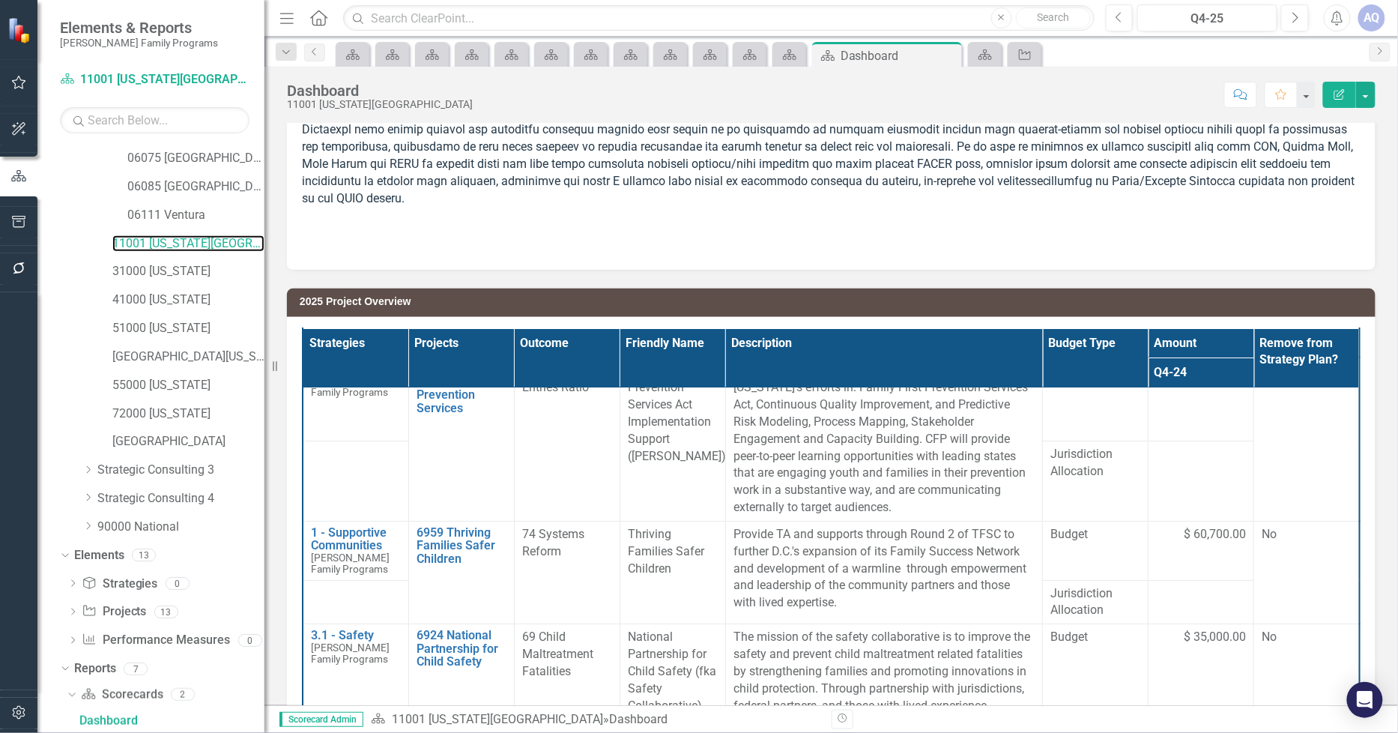
scroll to position [76, 0]
click at [182, 272] on link "31000 [US_STATE]" at bounding box center [188, 271] width 152 height 17
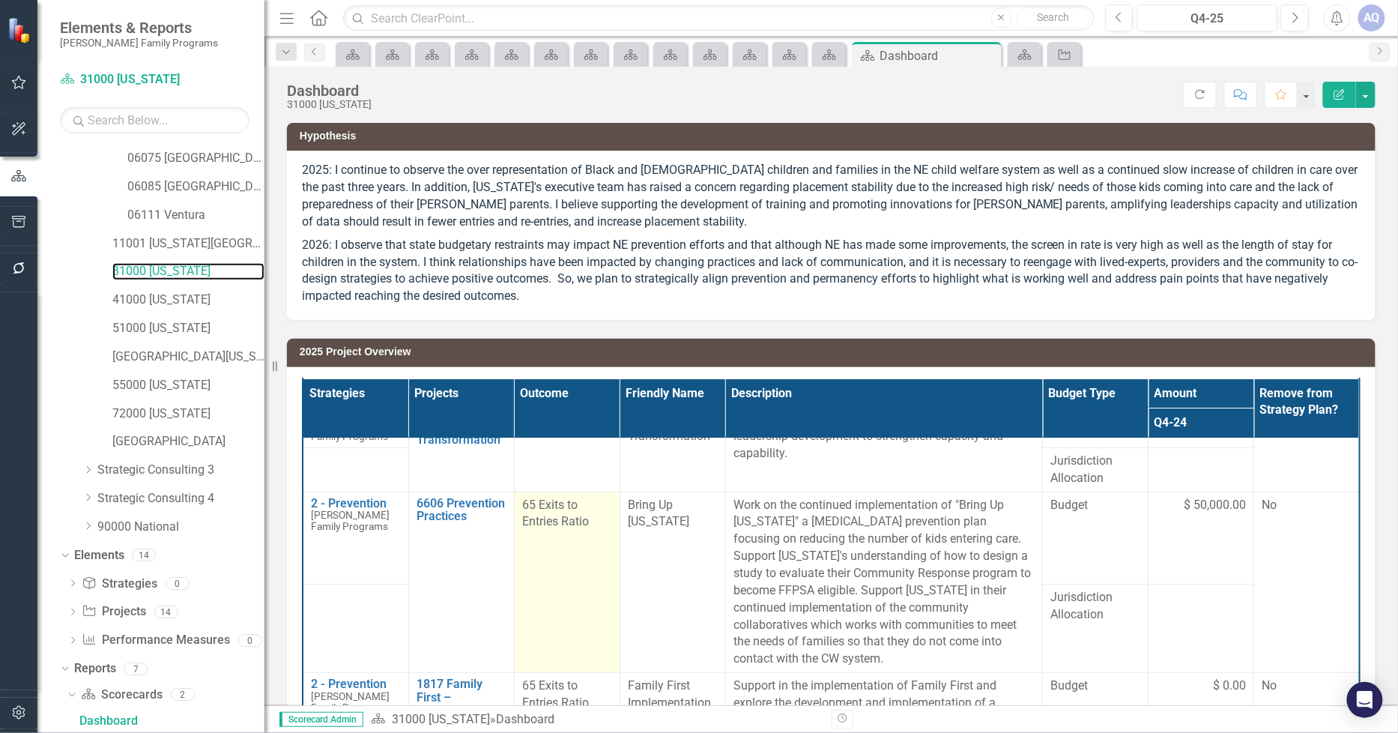
scroll to position [95, 0]
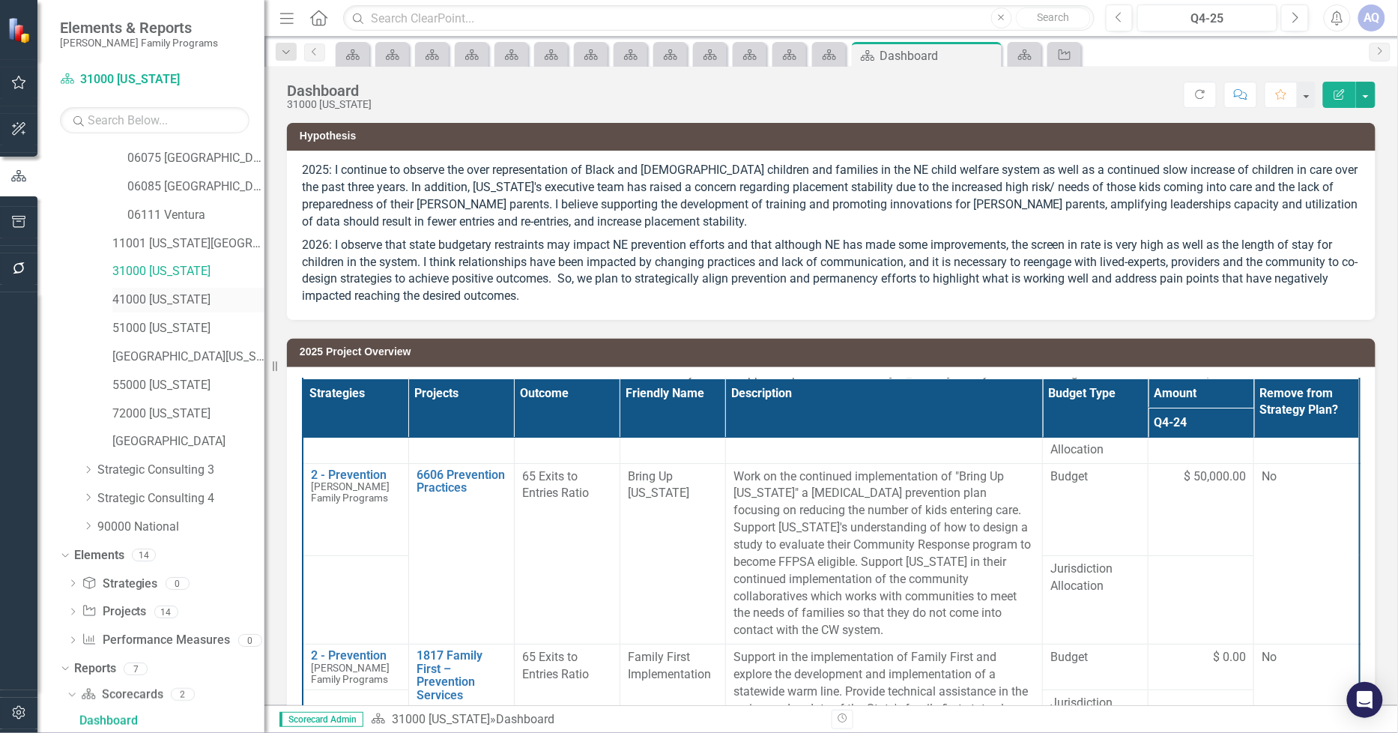
click at [175, 302] on link "41000 [US_STATE]" at bounding box center [188, 299] width 152 height 17
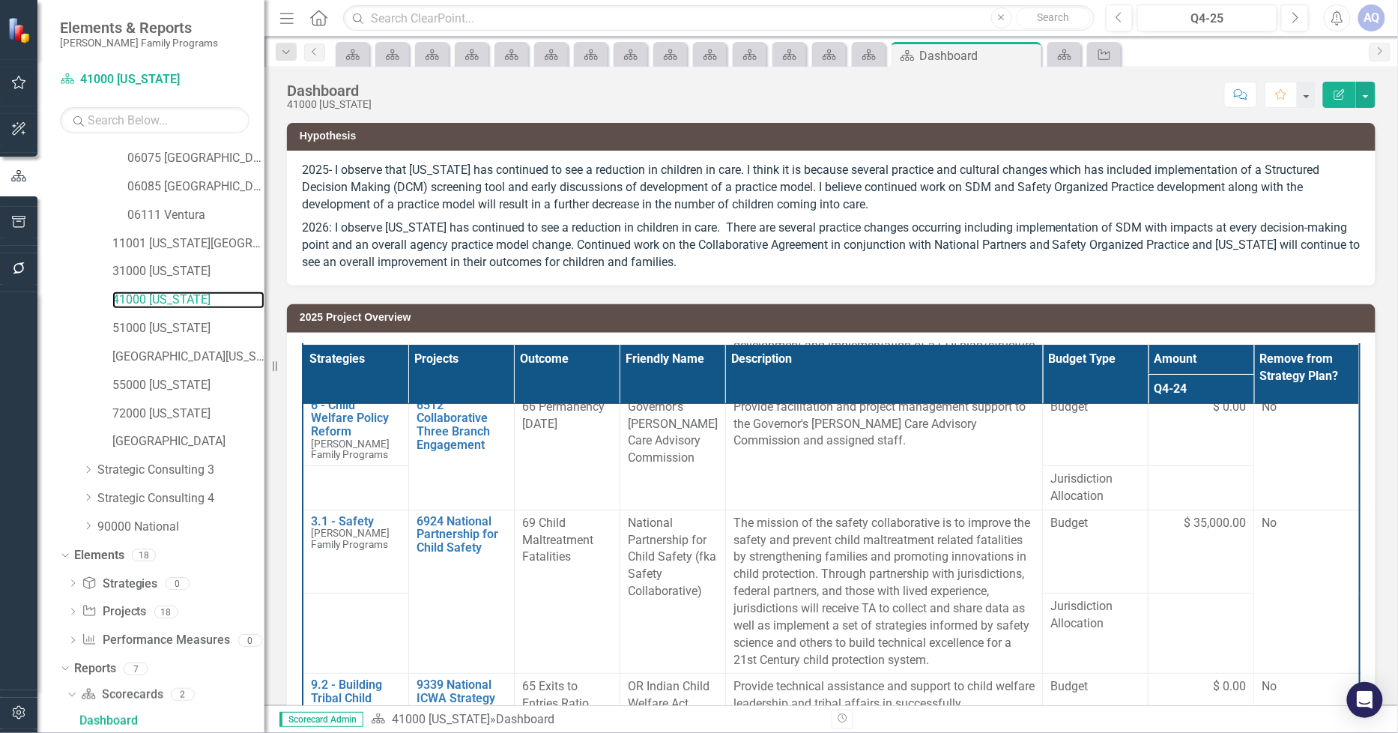
scroll to position [136, 0]
click at [181, 330] on link "51000 [US_STATE]" at bounding box center [188, 328] width 152 height 17
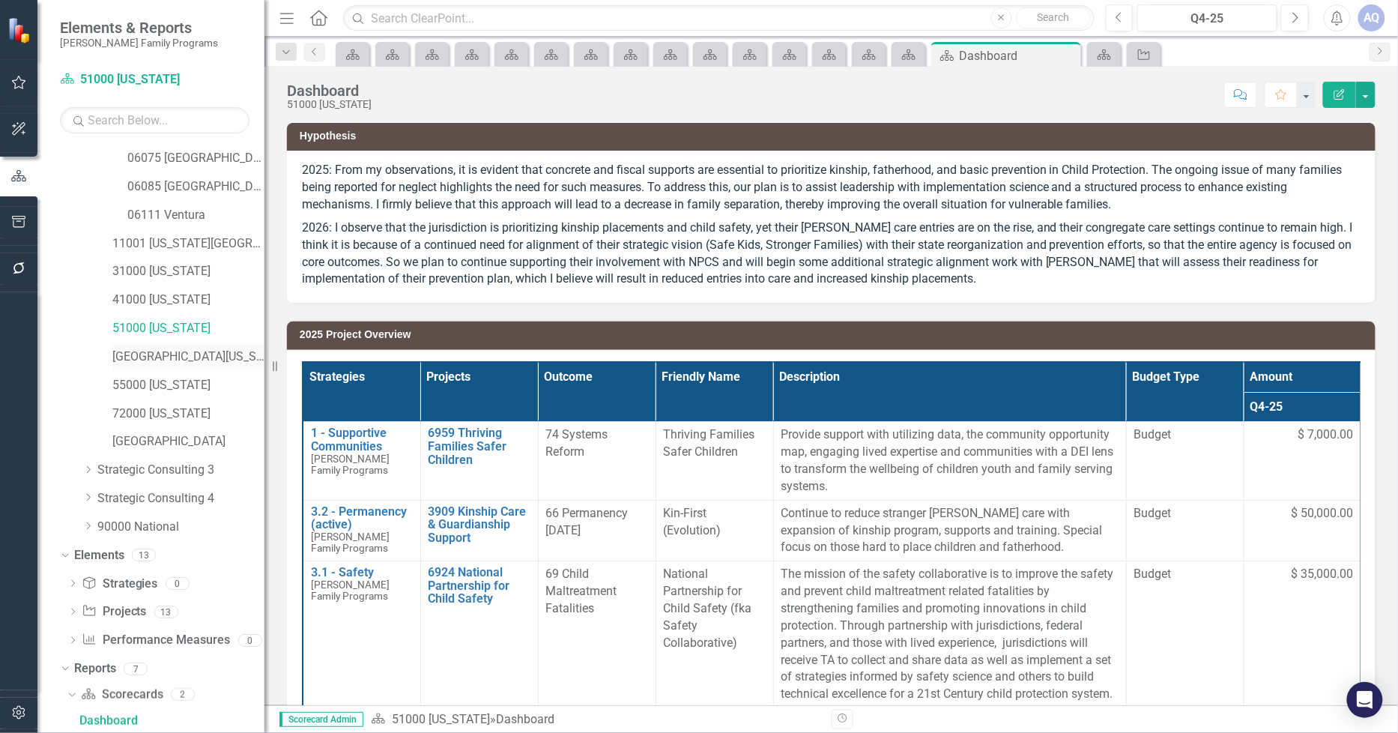
click at [200, 351] on link "[GEOGRAPHIC_DATA][US_STATE]" at bounding box center [188, 356] width 152 height 17
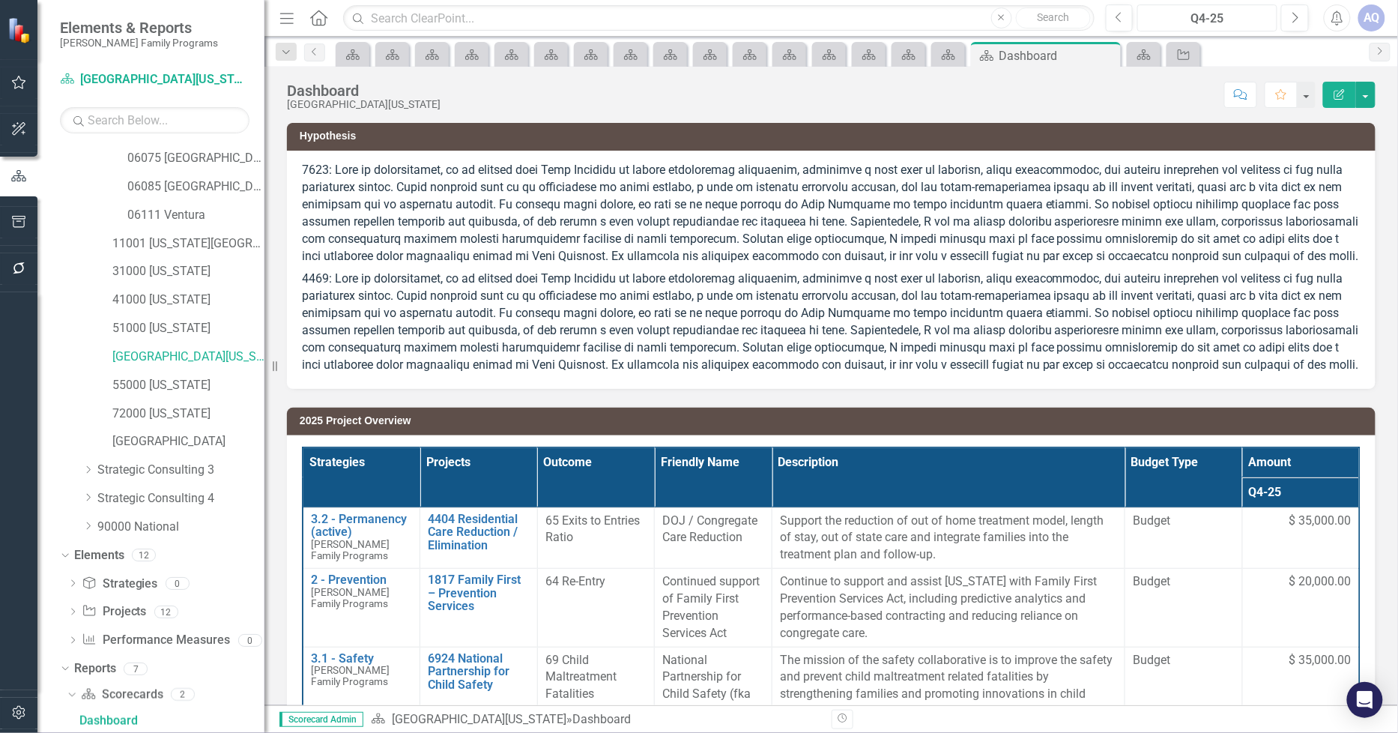
click at [1229, 17] on div "Q4-25" at bounding box center [1207, 19] width 130 height 18
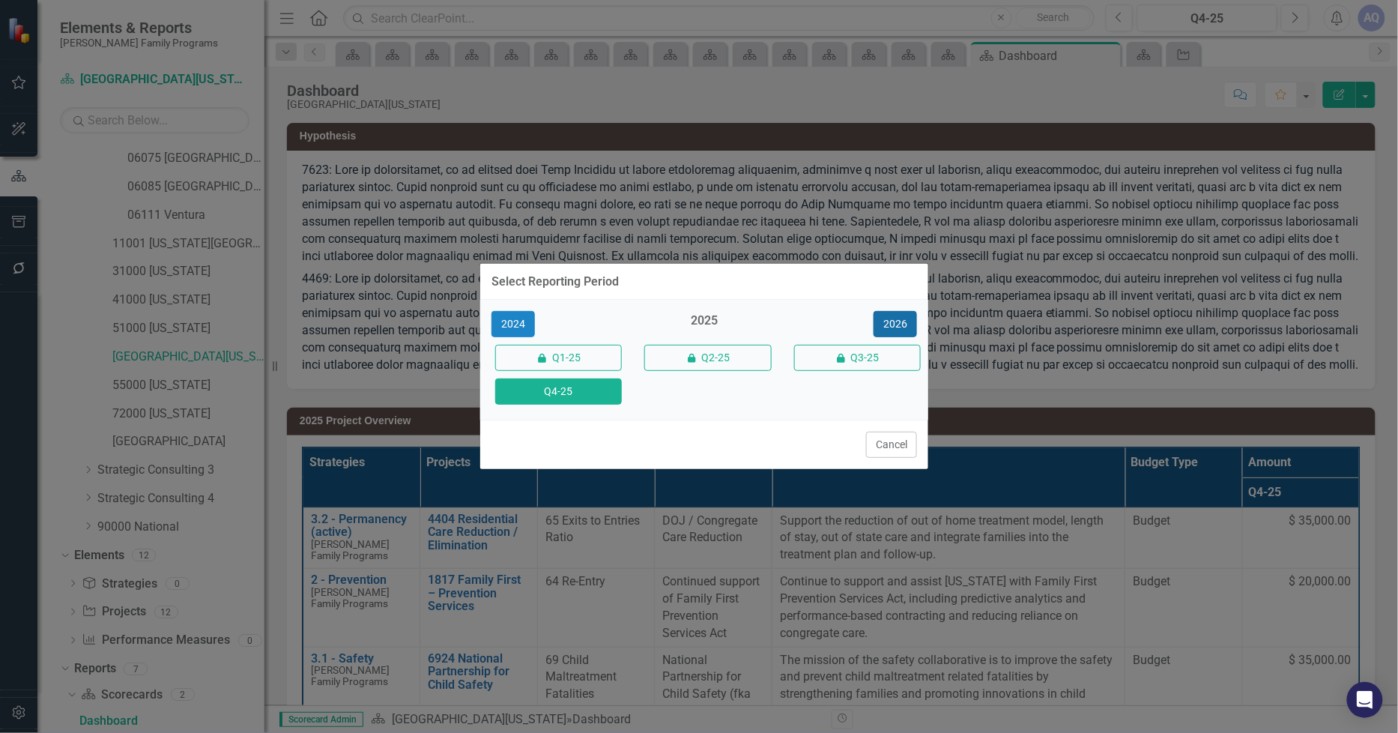
click at [895, 328] on button "2026" at bounding box center [894, 324] width 43 height 26
click at [610, 399] on button "Q4-26" at bounding box center [558, 391] width 127 height 26
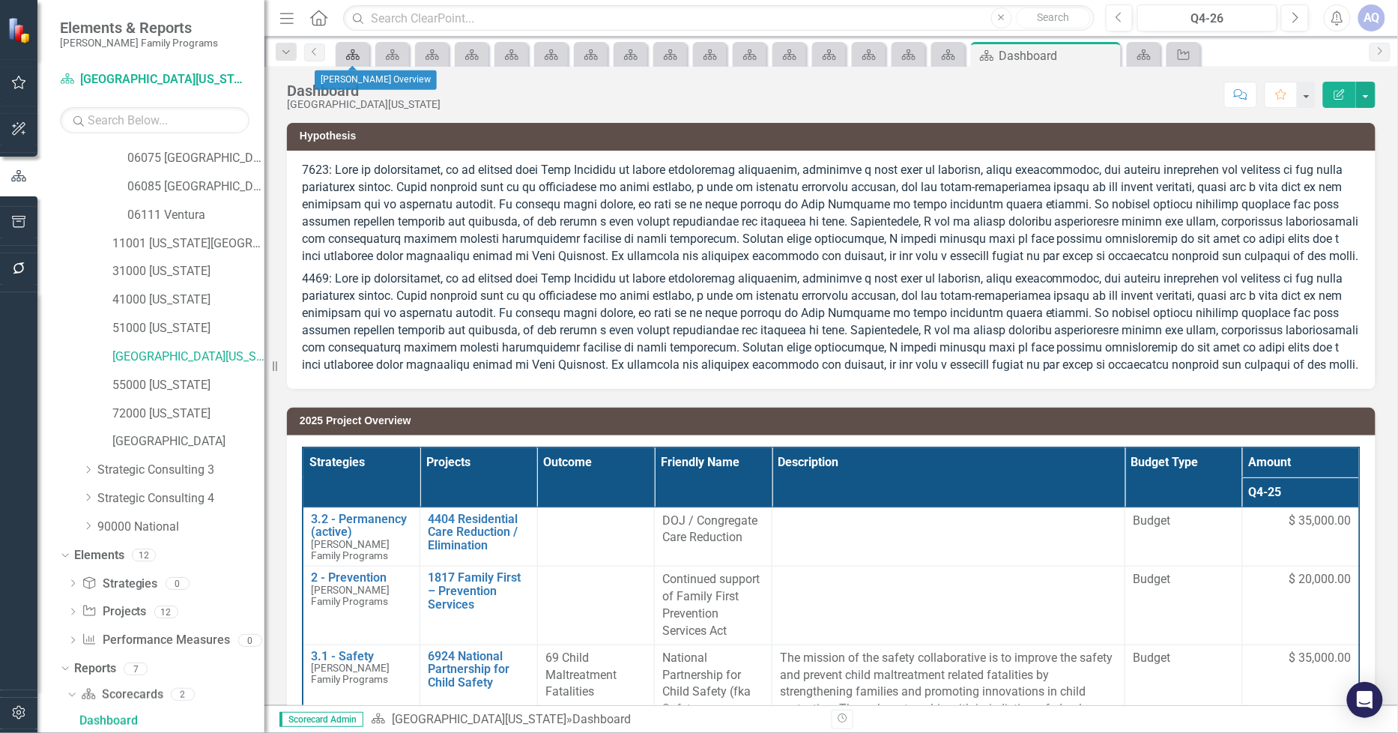
click at [346, 53] on icon "Scorecard" at bounding box center [352, 55] width 15 height 12
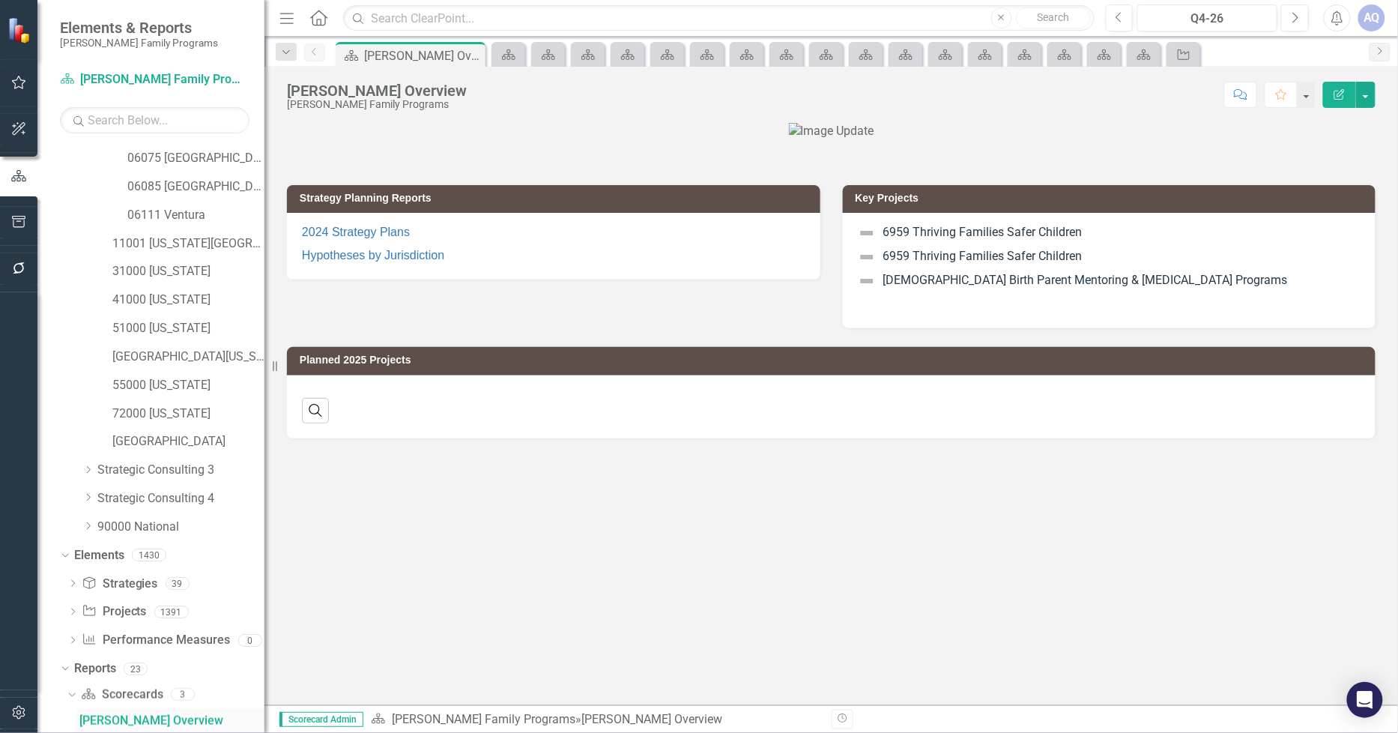
scroll to position [533, 0]
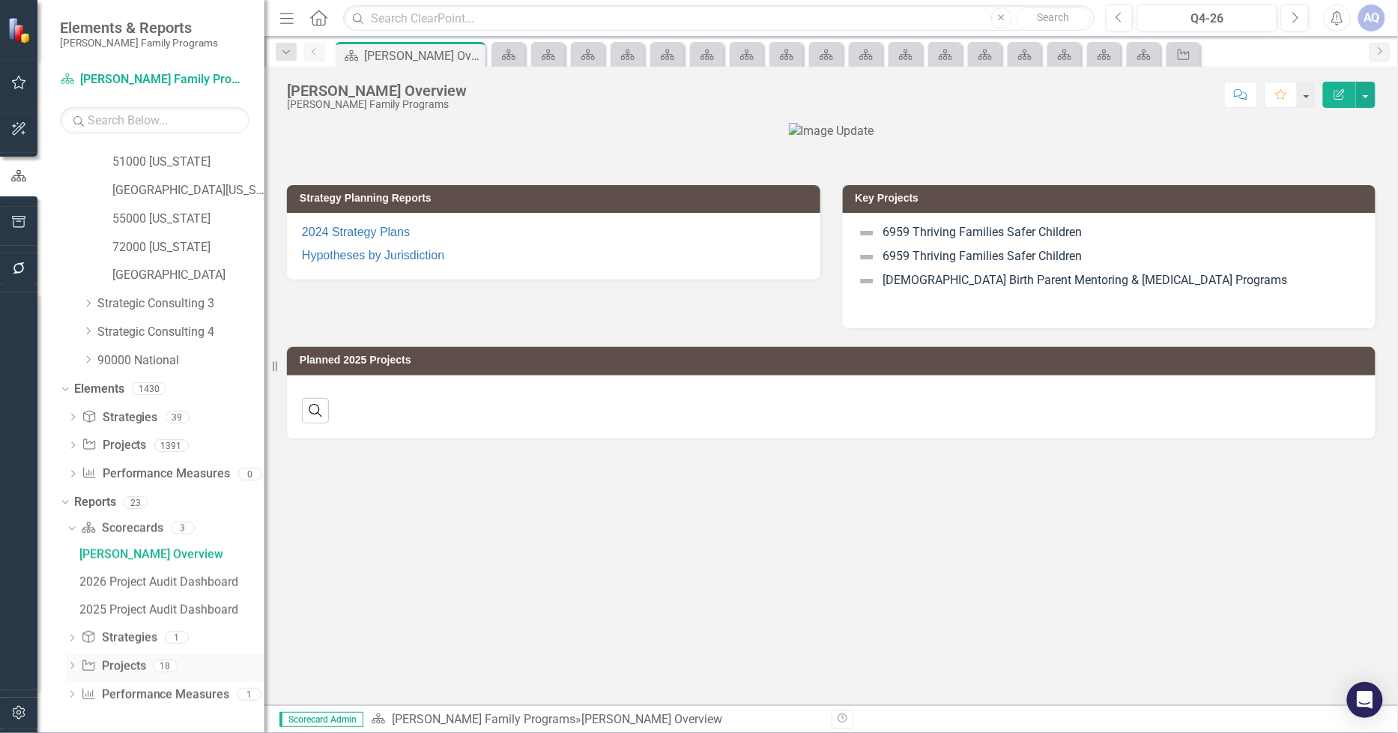
click at [72, 665] on icon "Dropdown" at bounding box center [72, 667] width 10 height 8
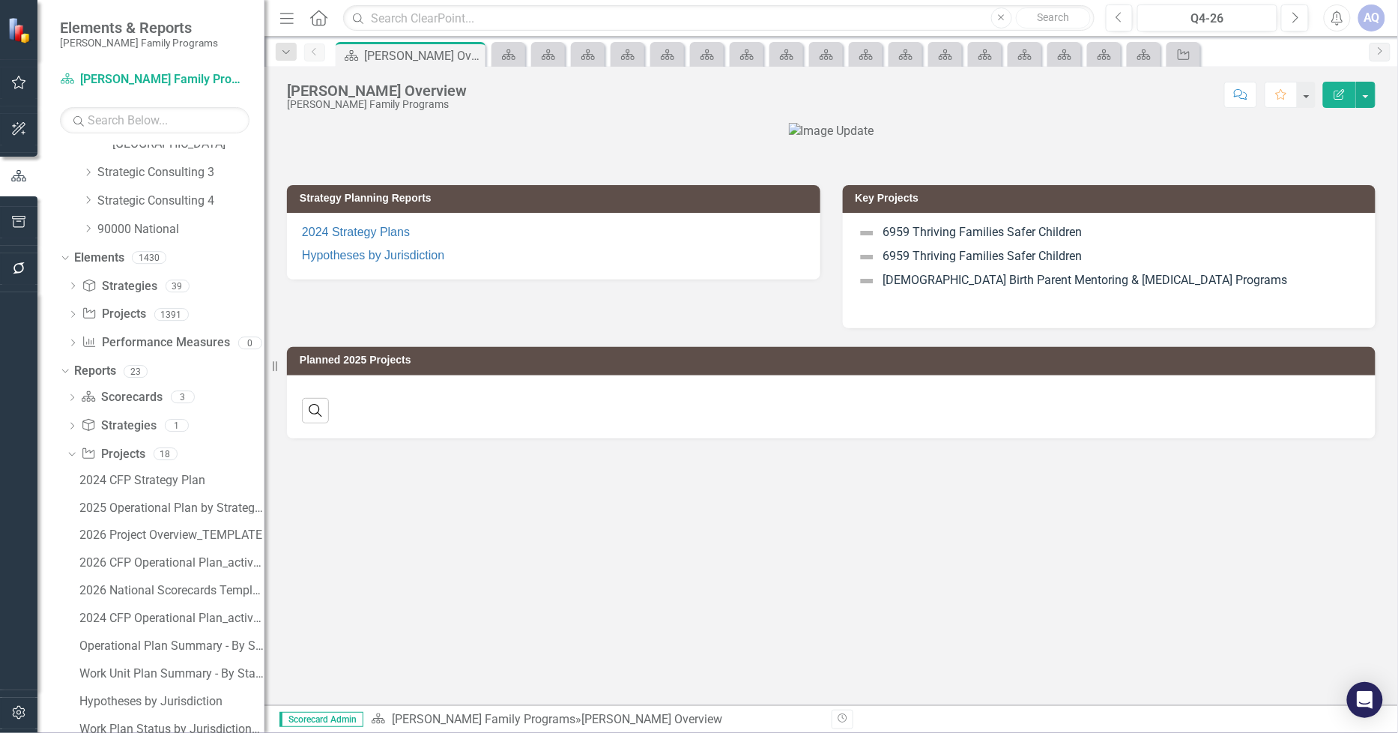
scroll to position [949, 0]
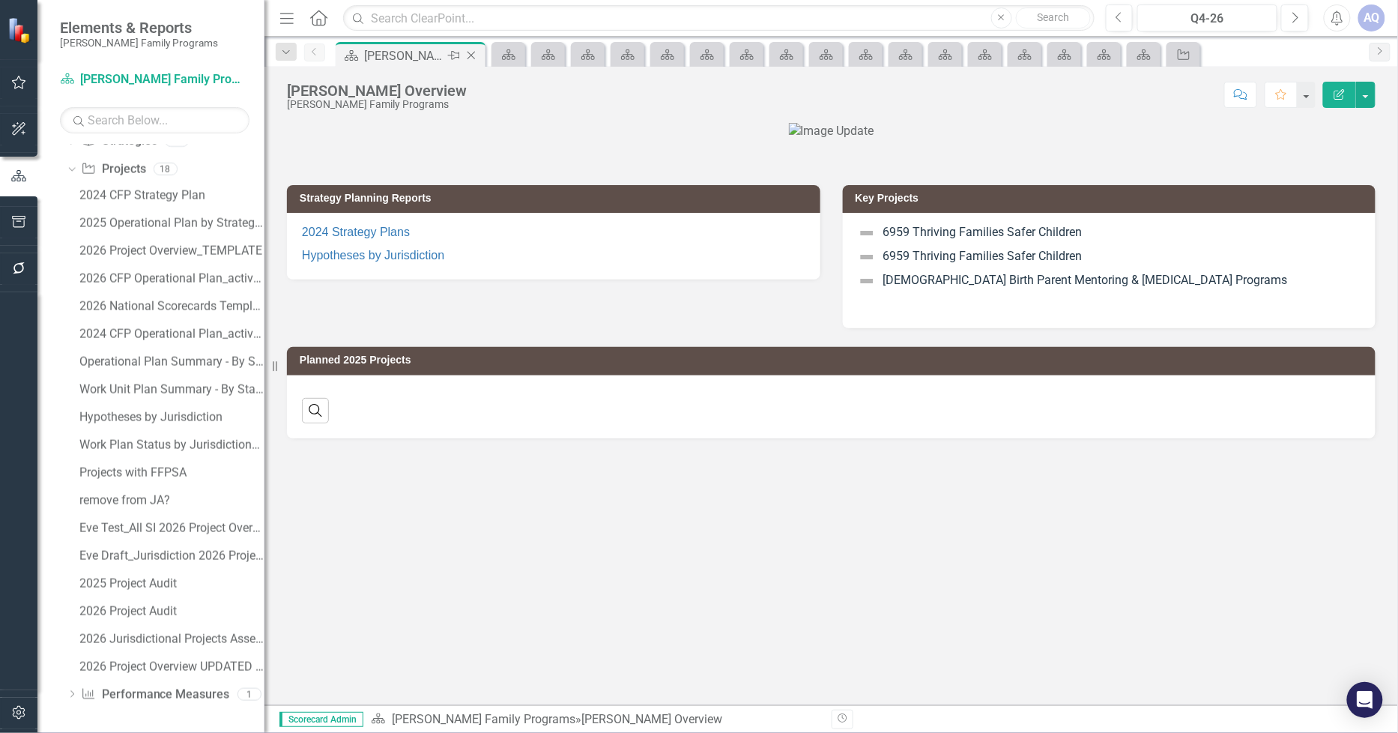
click at [476, 49] on icon "Close" at bounding box center [471, 55] width 15 height 12
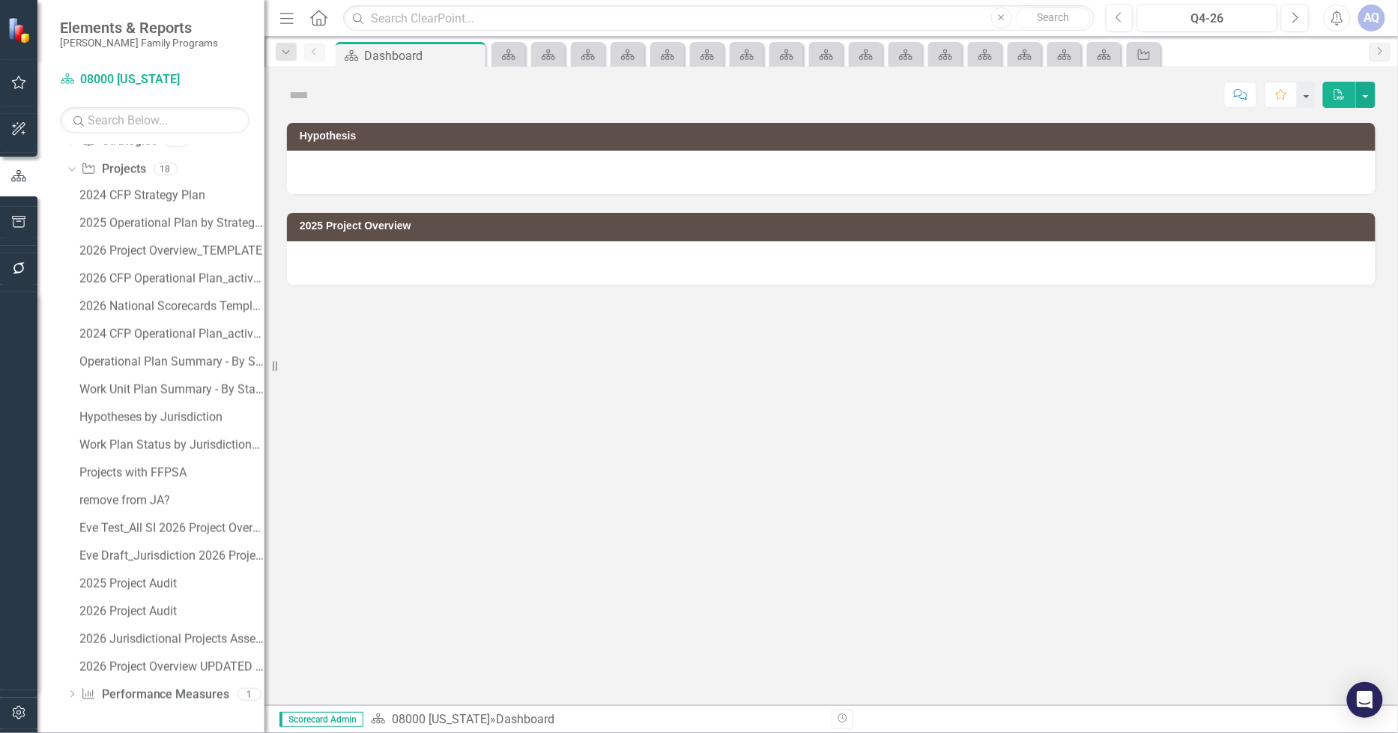
click at [0, 0] on icon "Close" at bounding box center [0, 0] width 0 height 0
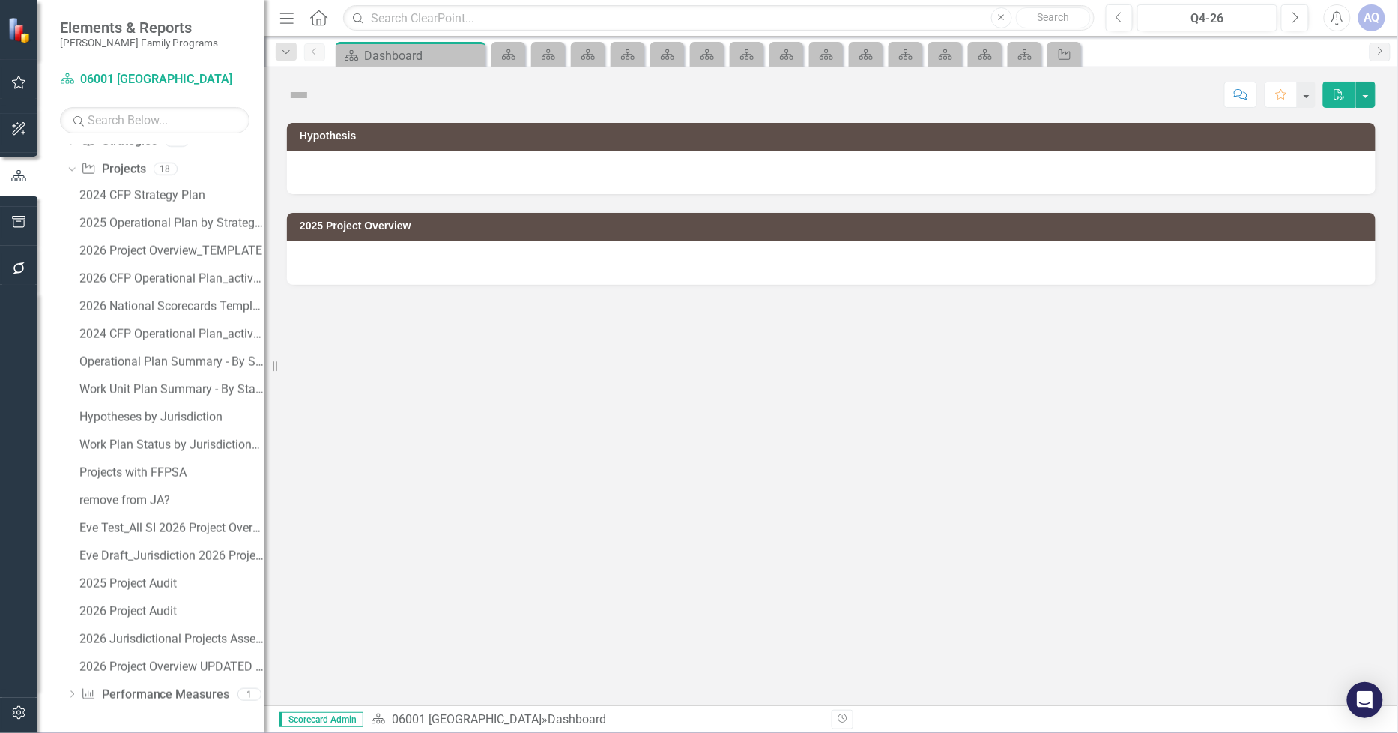
click at [0, 0] on icon "Close" at bounding box center [0, 0] width 0 height 0
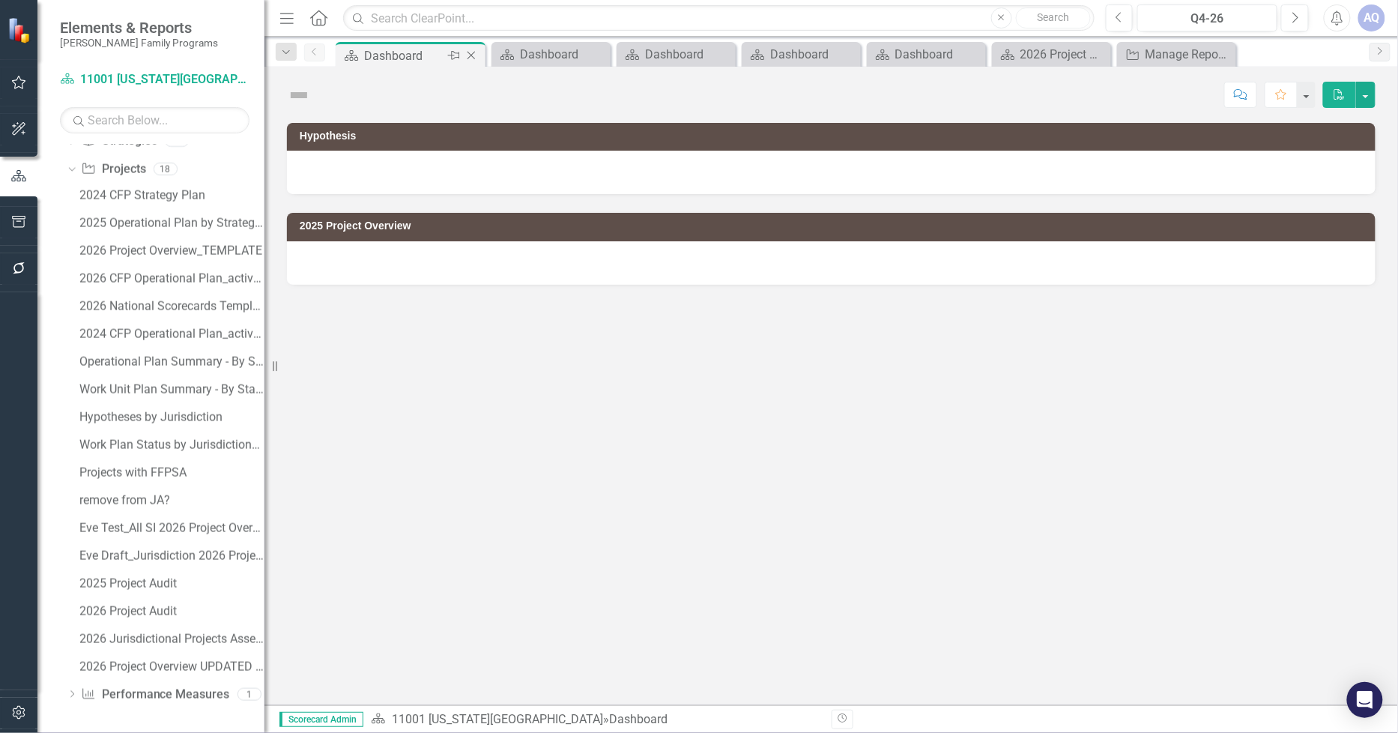
click at [470, 50] on icon "Close" at bounding box center [471, 55] width 15 height 12
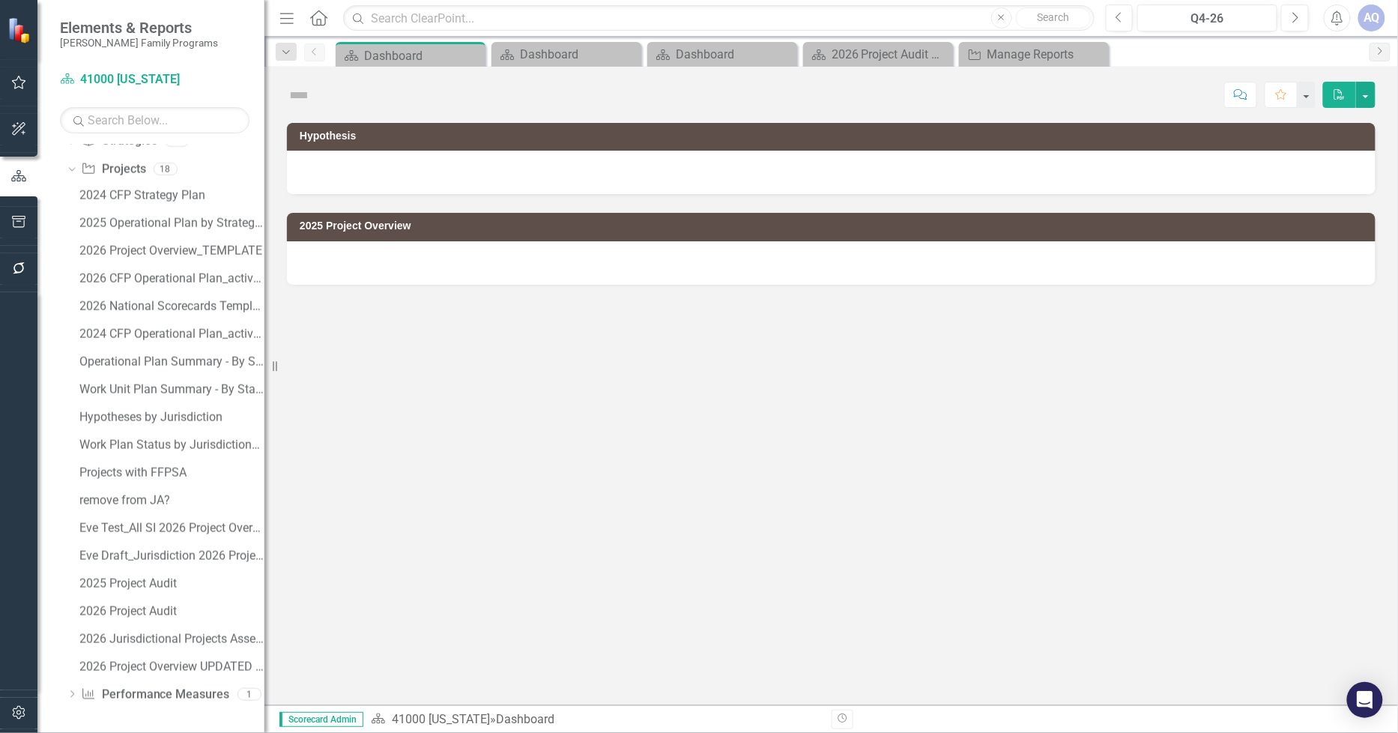
click at [0, 0] on icon "Close" at bounding box center [0, 0] width 0 height 0
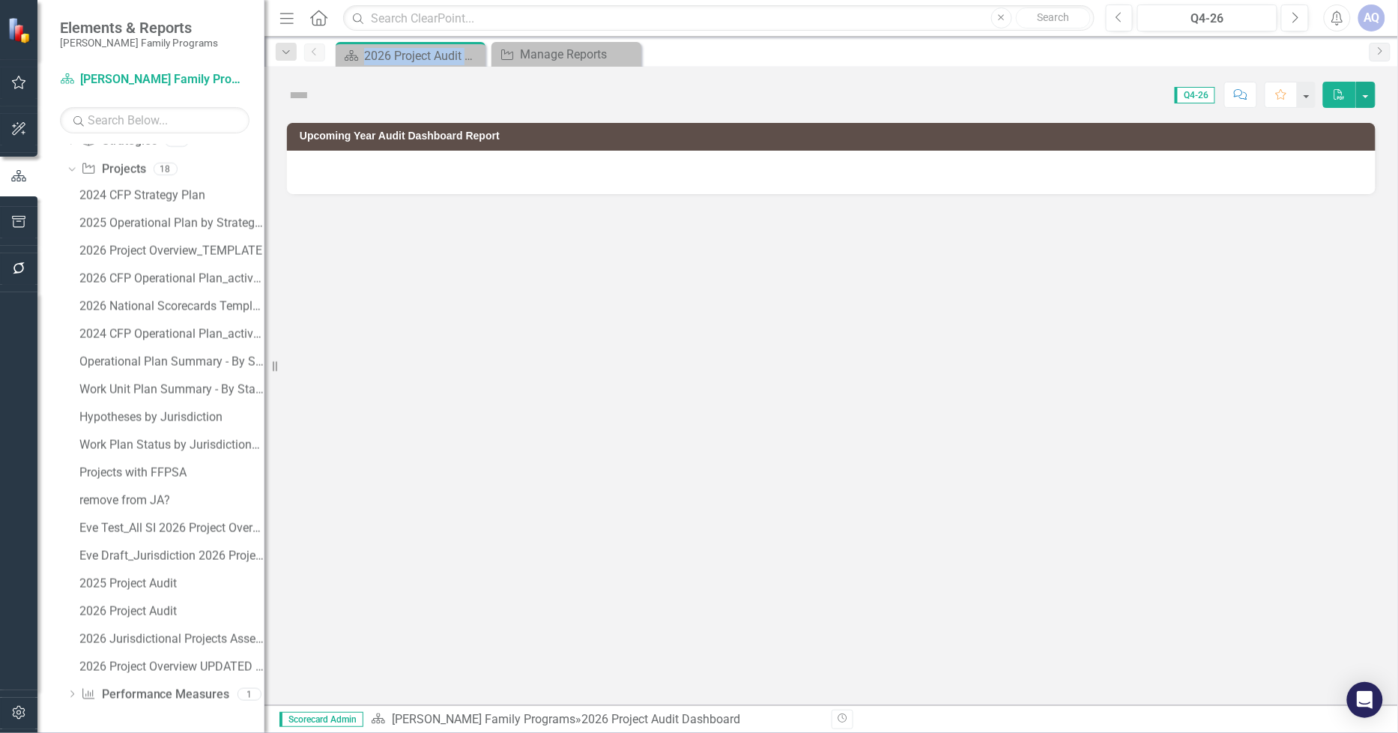
click at [476, 52] on div "Scorecard 2026 Project Audit Dashboard Pin Close" at bounding box center [410, 55] width 142 height 19
click at [0, 0] on icon "Close" at bounding box center [0, 0] width 0 height 0
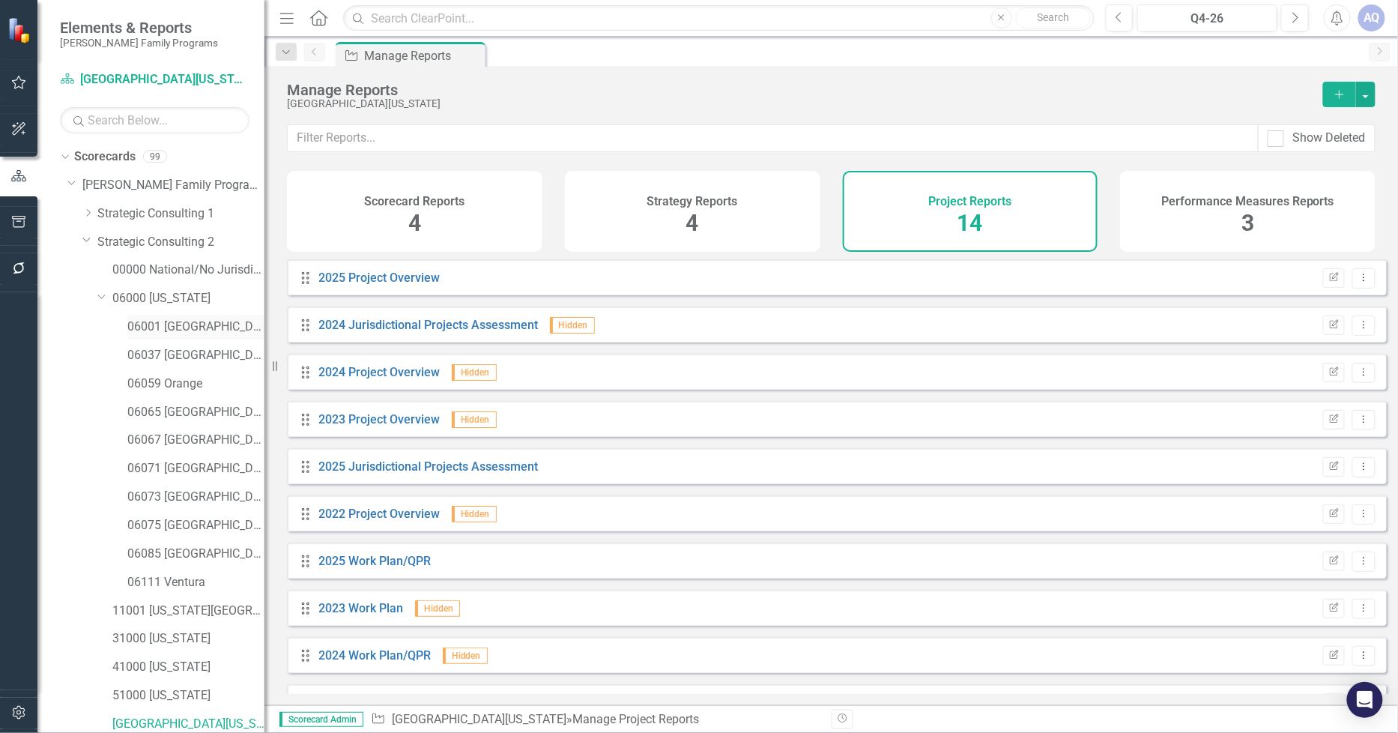
click at [154, 327] on link "06001 [GEOGRAPHIC_DATA]" at bounding box center [195, 326] width 137 height 17
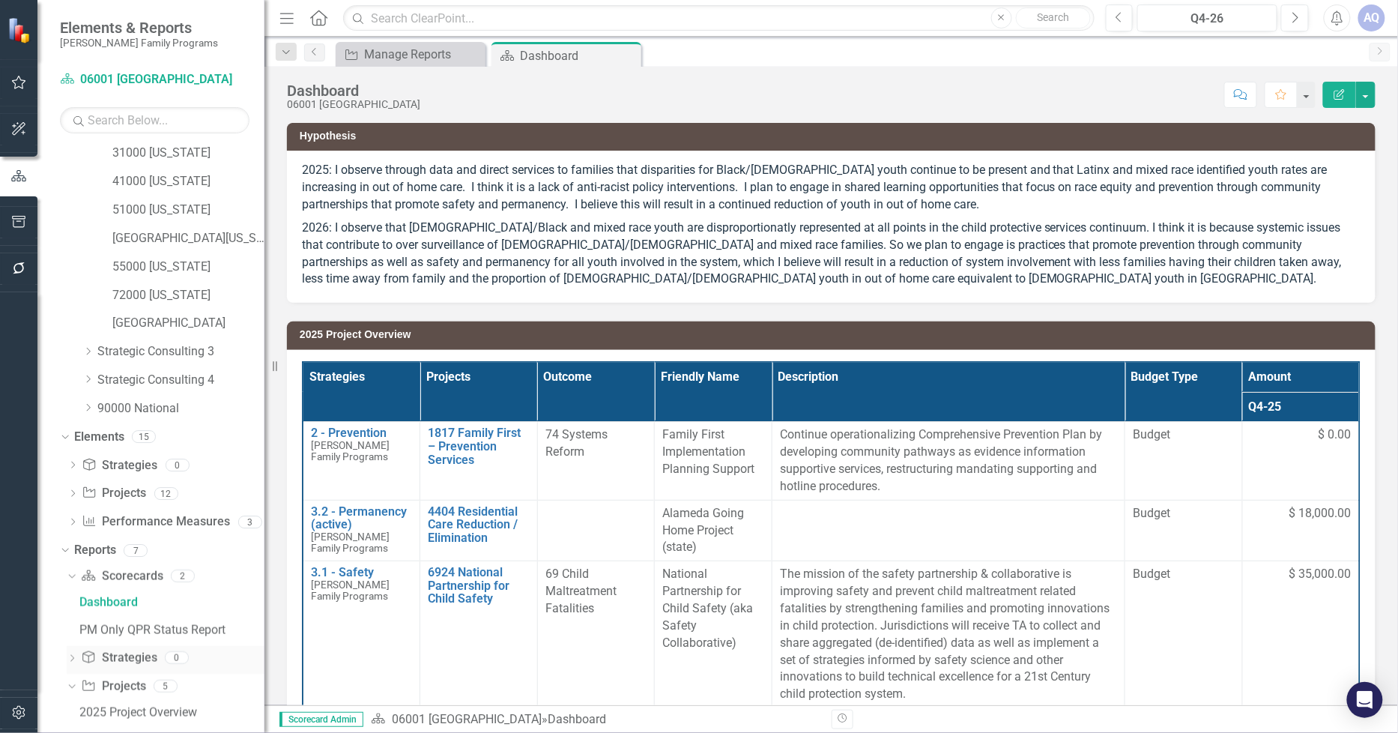
scroll to position [642, 0]
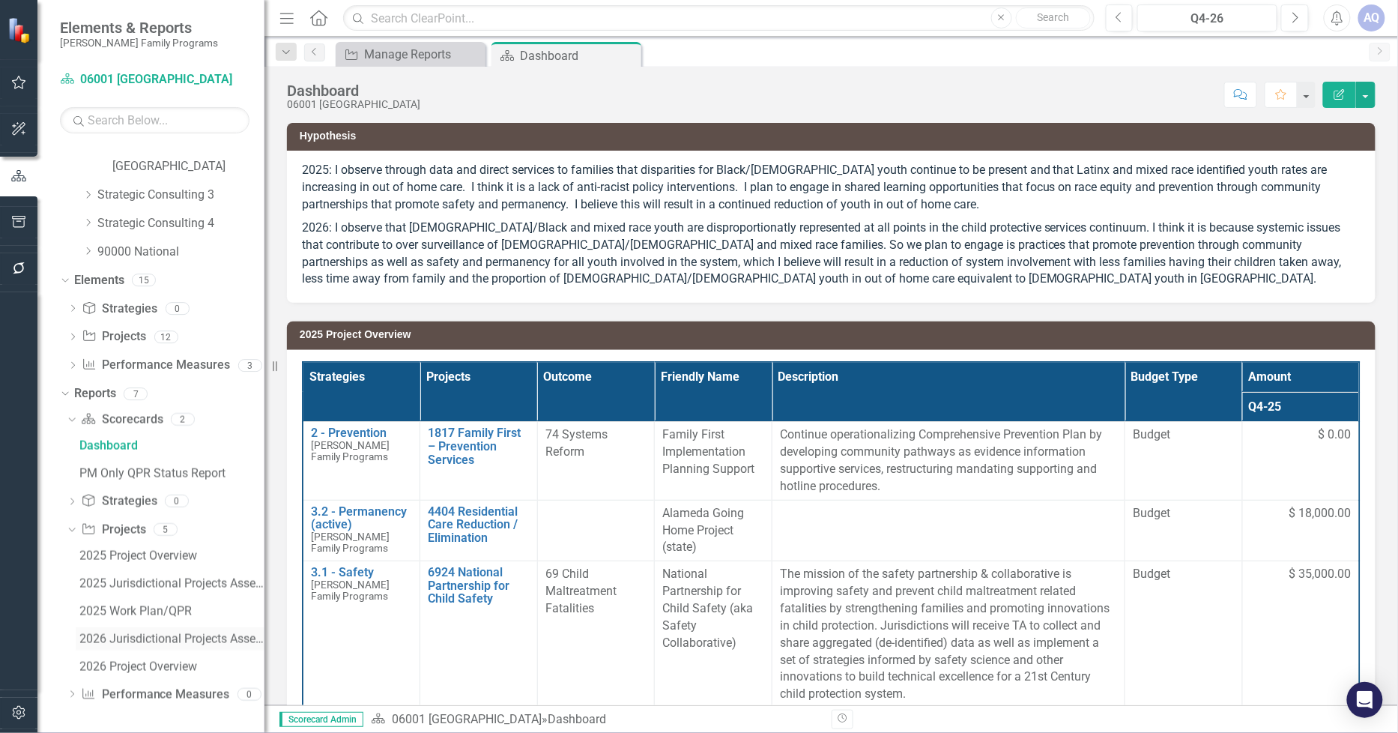
click at [190, 635] on div "2026 Jurisdictional Projects Assessment" at bounding box center [171, 638] width 185 height 13
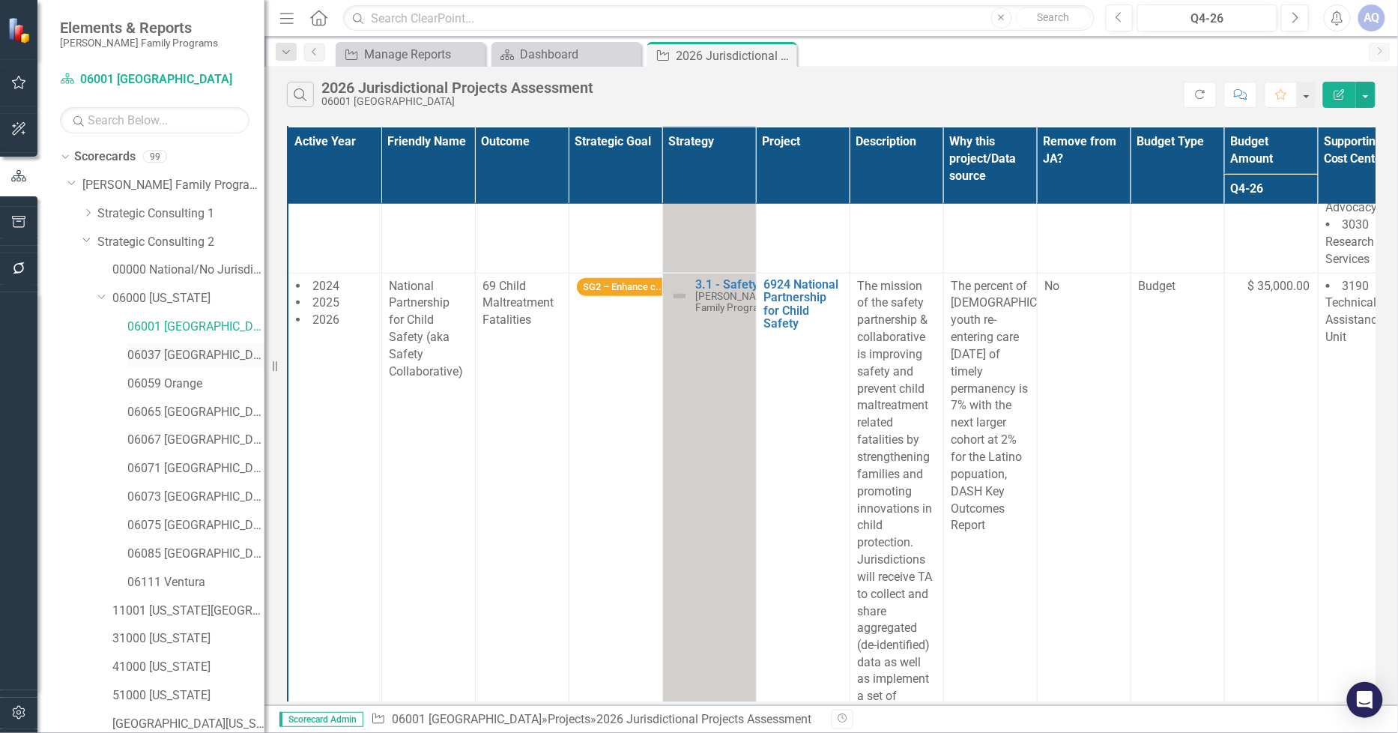
click at [207, 357] on link "06037 [GEOGRAPHIC_DATA]" at bounding box center [195, 355] width 137 height 17
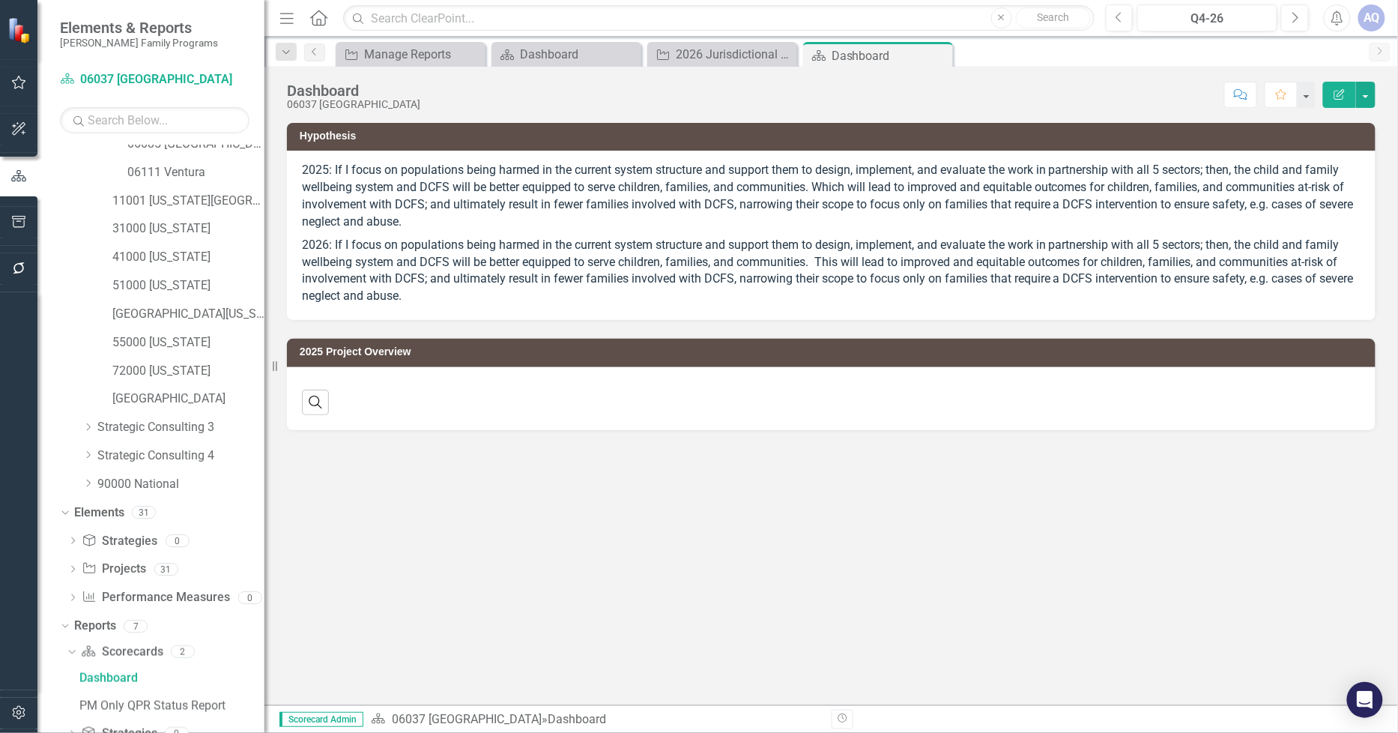
scroll to position [642, 0]
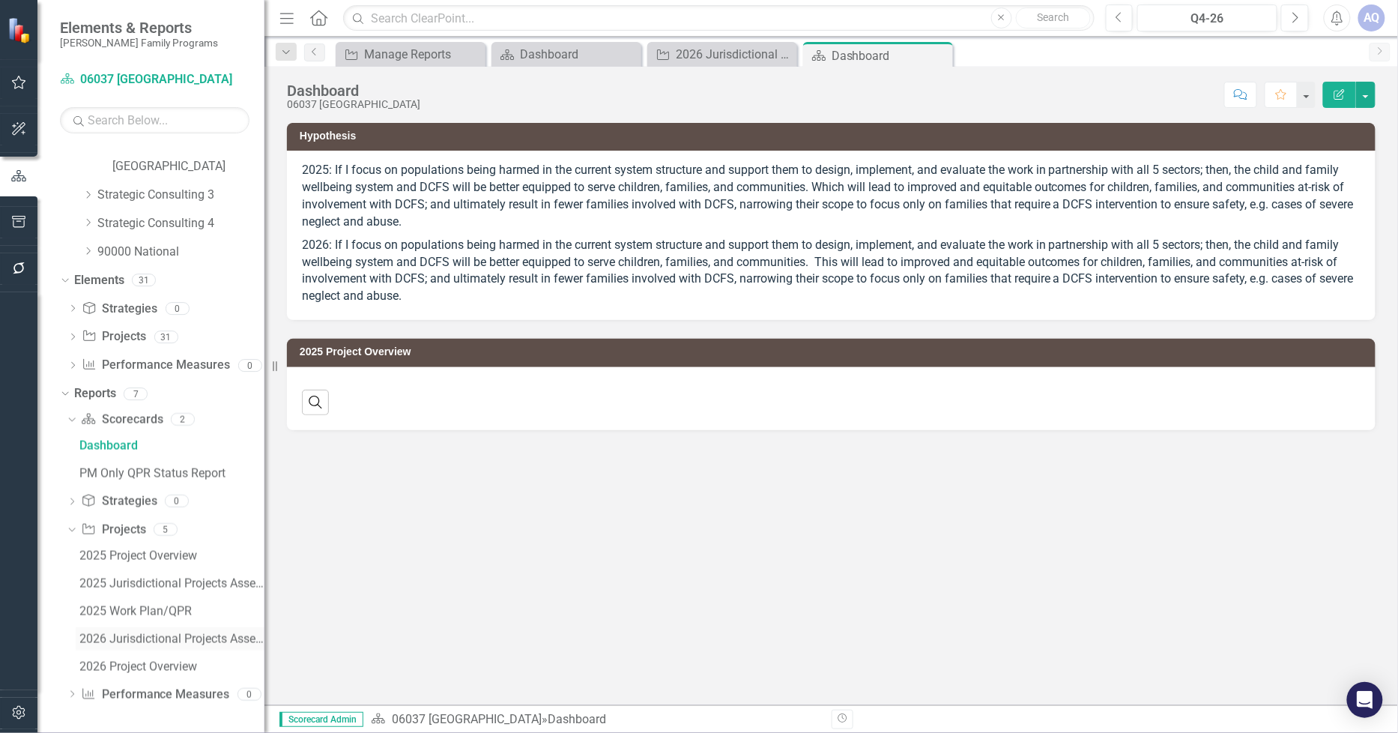
click at [210, 644] on div "2026 Jurisdictional Projects Assessment" at bounding box center [171, 638] width 185 height 13
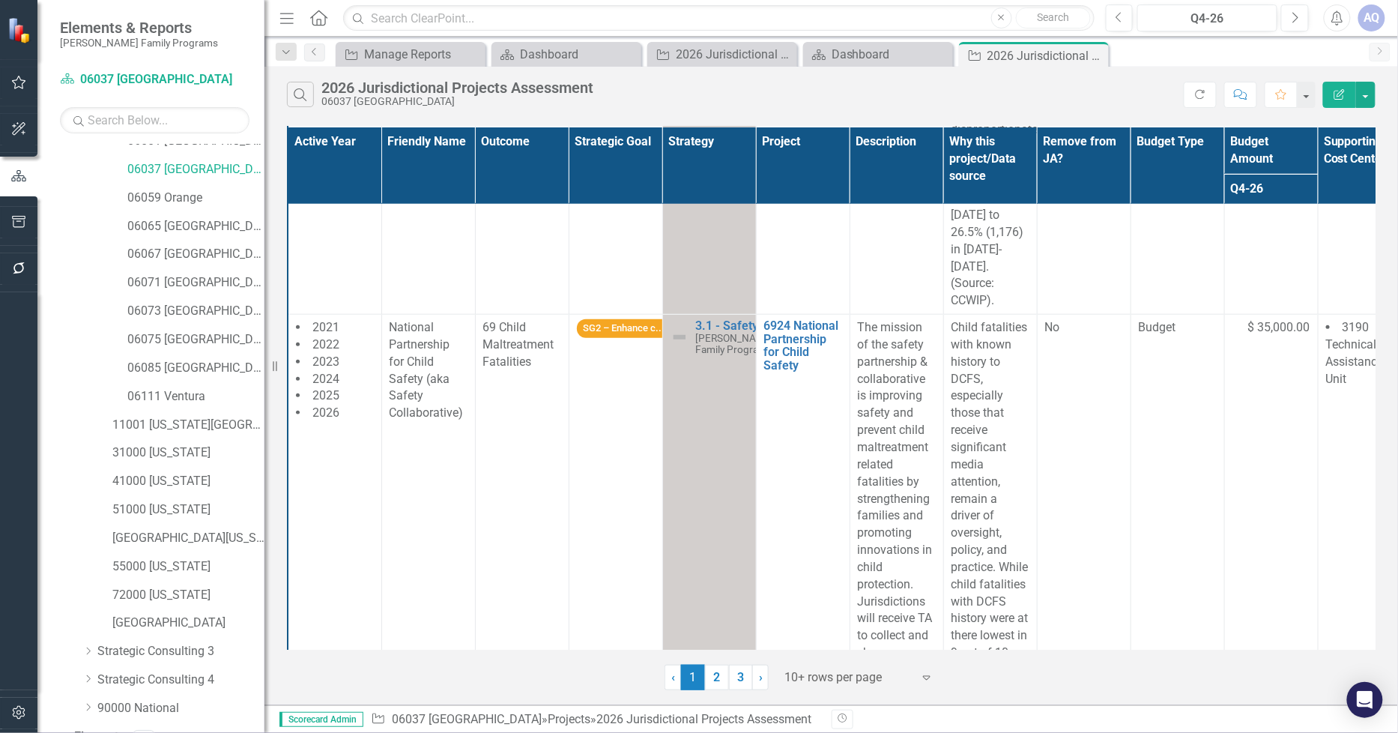
scroll to position [174, 0]
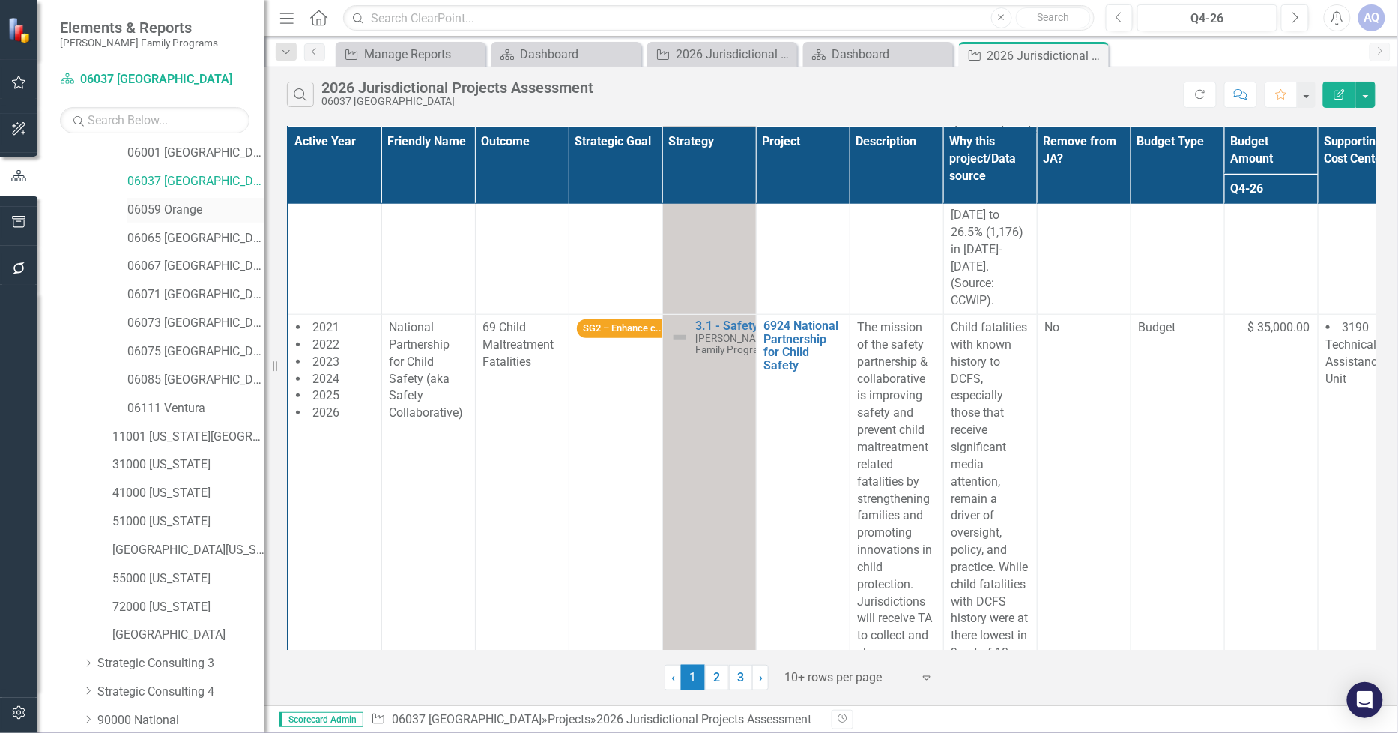
click at [178, 205] on link "06059 Orange" at bounding box center [195, 209] width 137 height 17
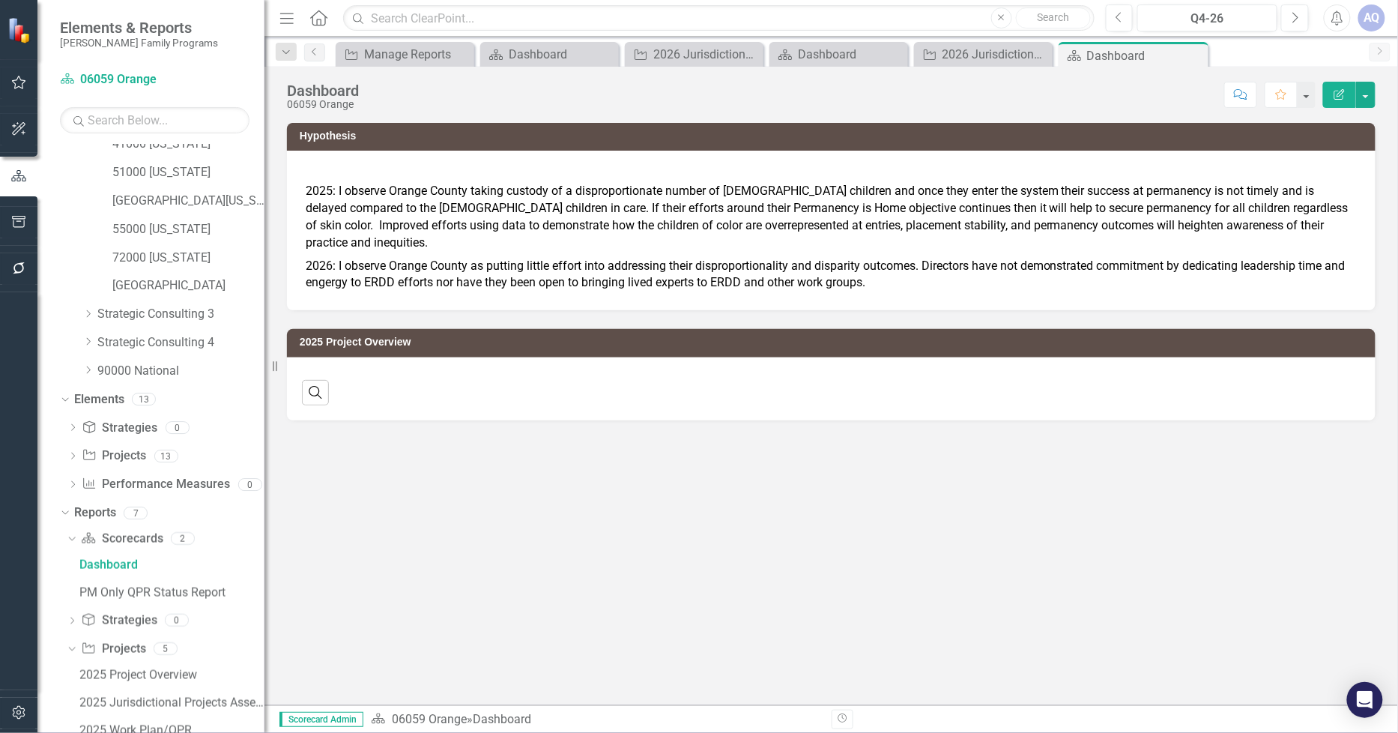
scroll to position [642, 0]
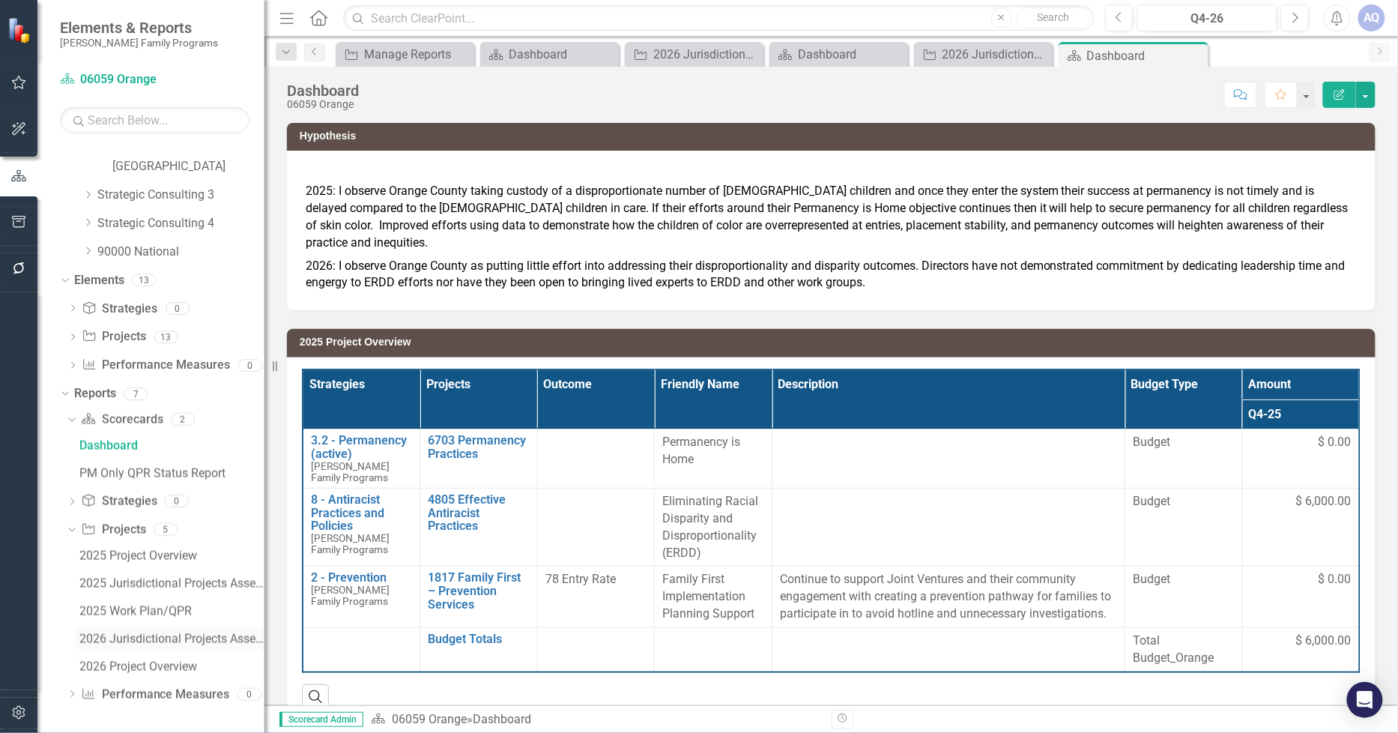
click at [197, 645] on div "2026 Jurisdictional Projects Assessment" at bounding box center [171, 638] width 185 height 13
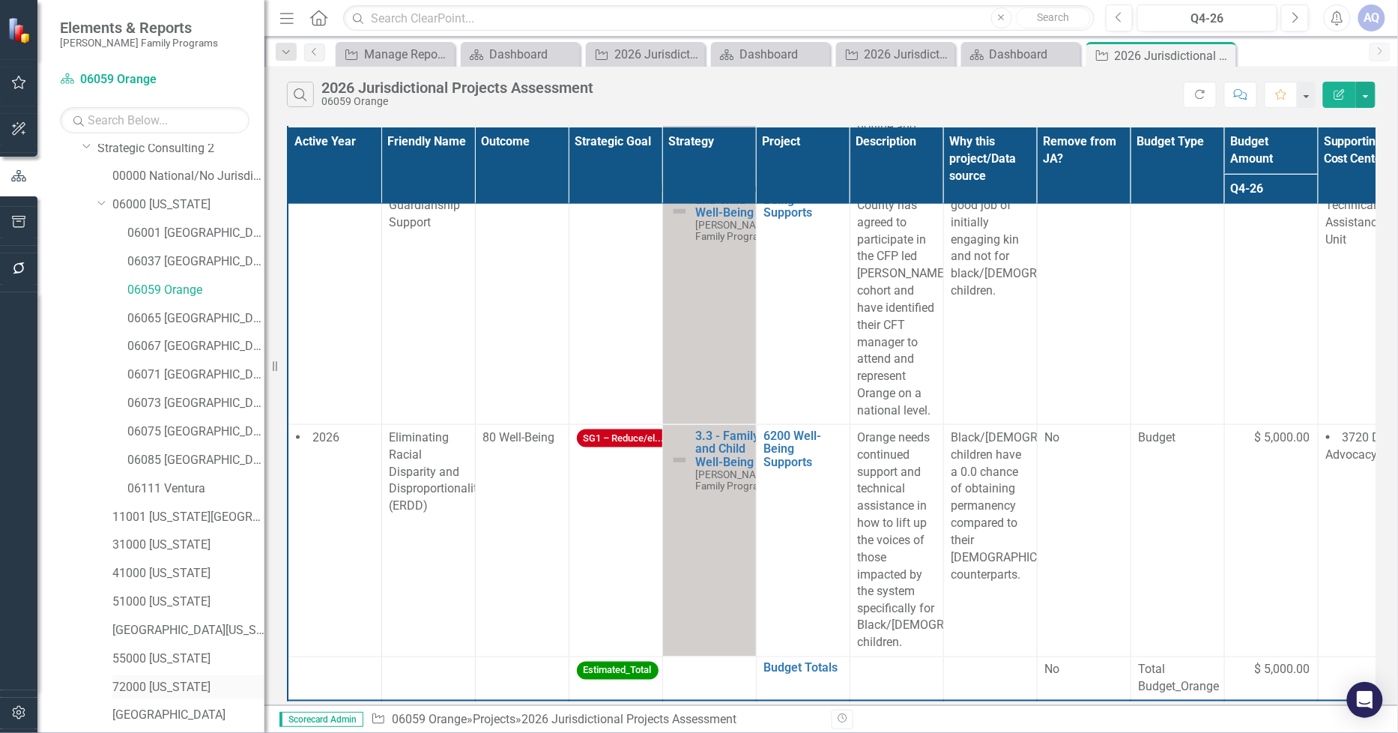
scroll to position [91, 0]
click at [168, 324] on link "06065 [GEOGRAPHIC_DATA]" at bounding box center [195, 321] width 137 height 17
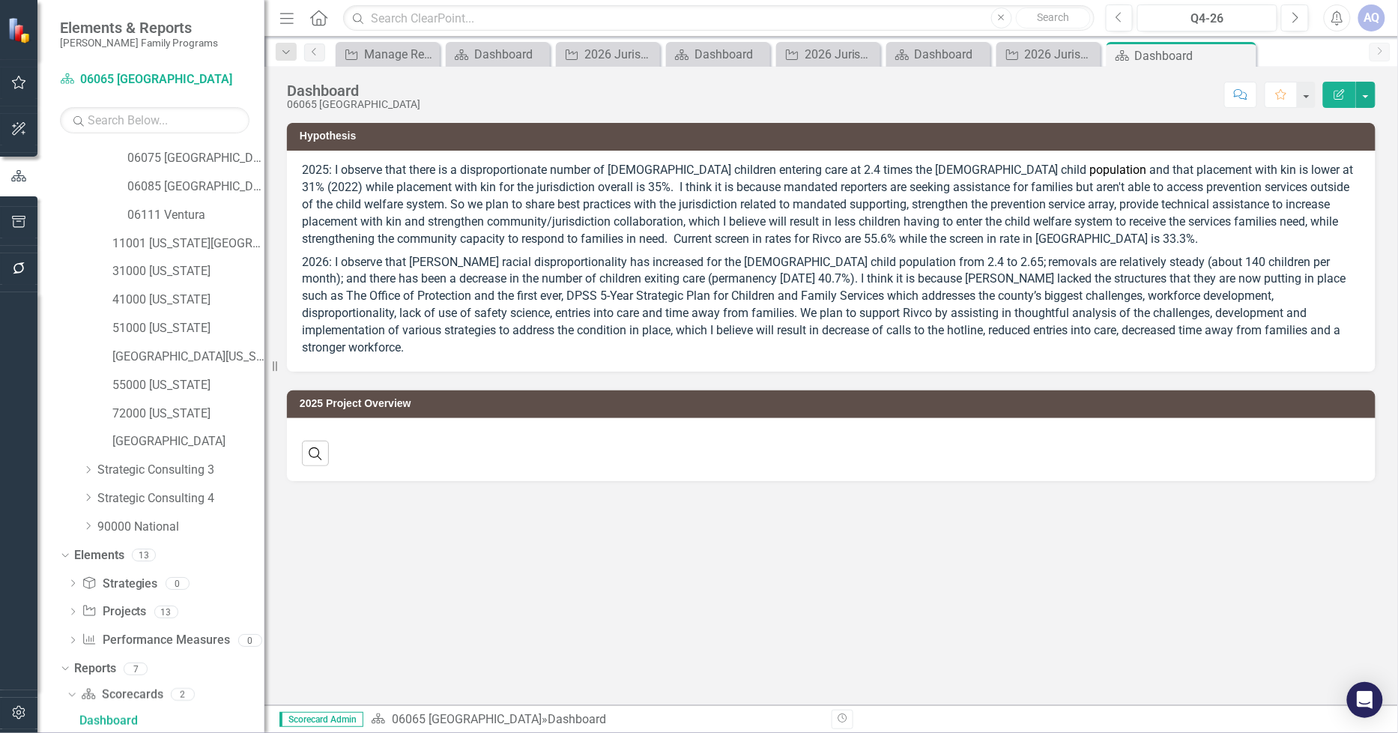
scroll to position [642, 0]
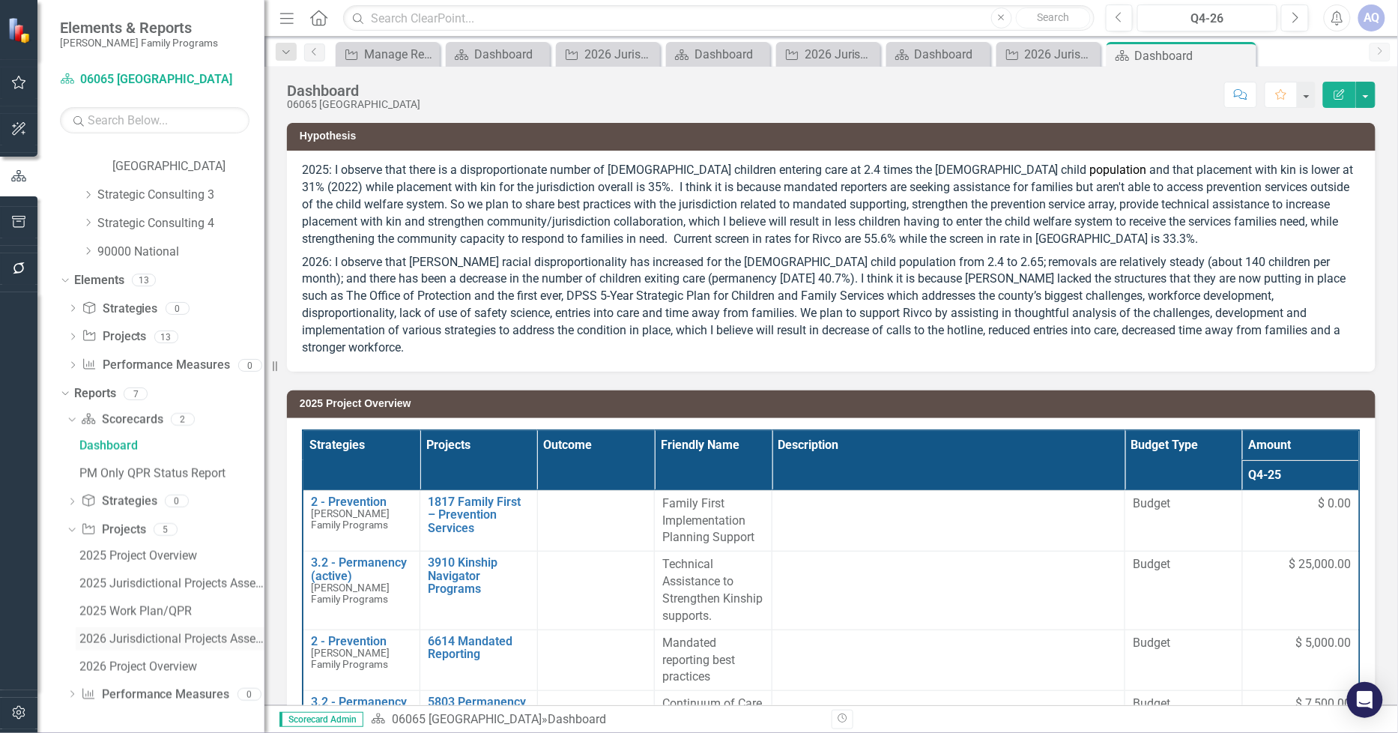
click at [199, 640] on div "2026 Jurisdictional Projects Assessment" at bounding box center [171, 638] width 185 height 13
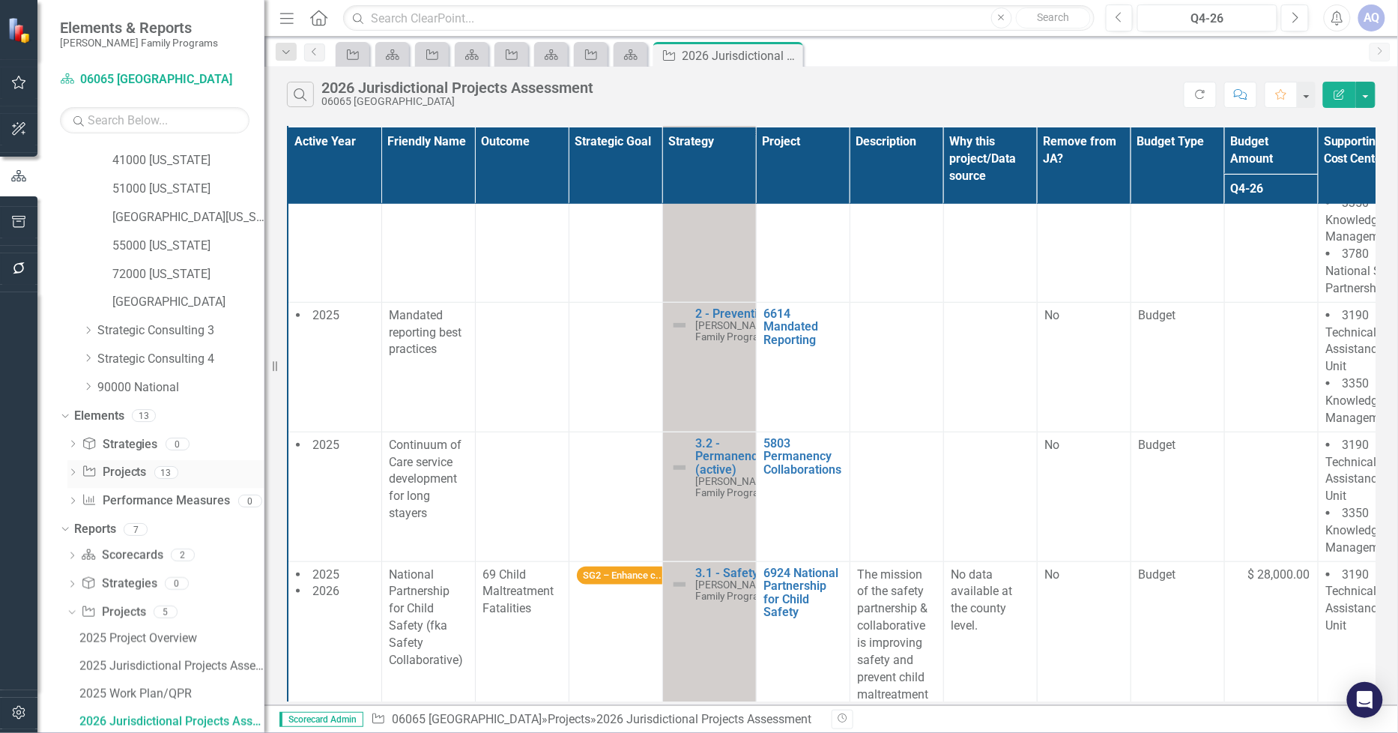
scroll to position [174, 0]
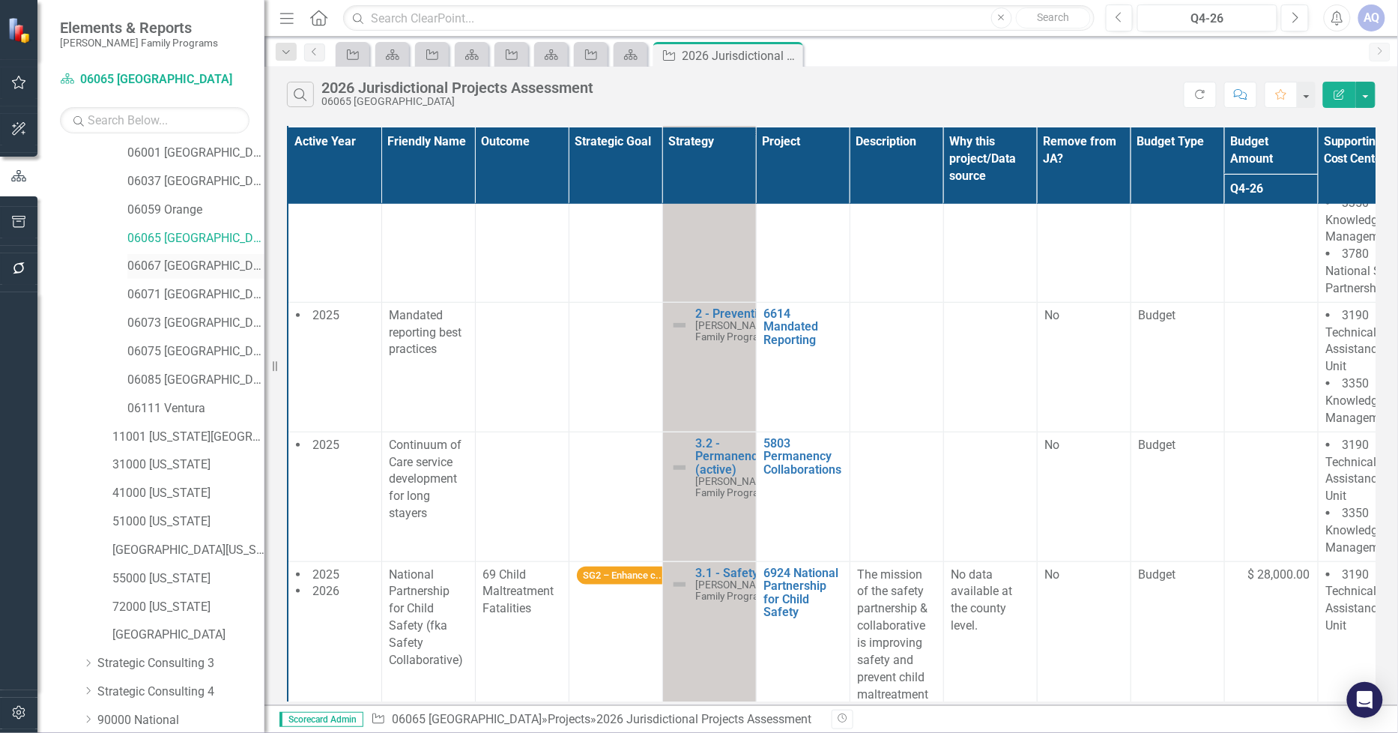
click at [175, 266] on link "06067 [GEOGRAPHIC_DATA]" at bounding box center [195, 266] width 137 height 17
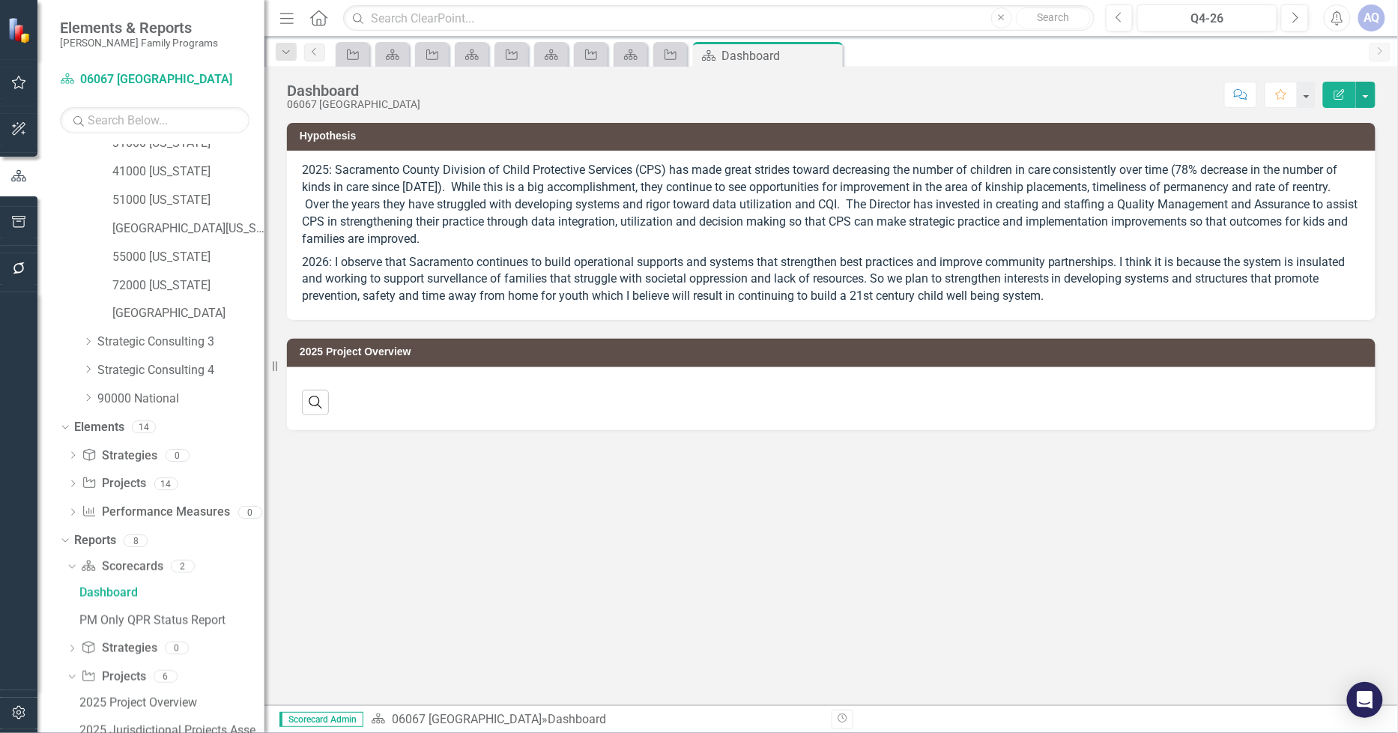
scroll to position [670, 0]
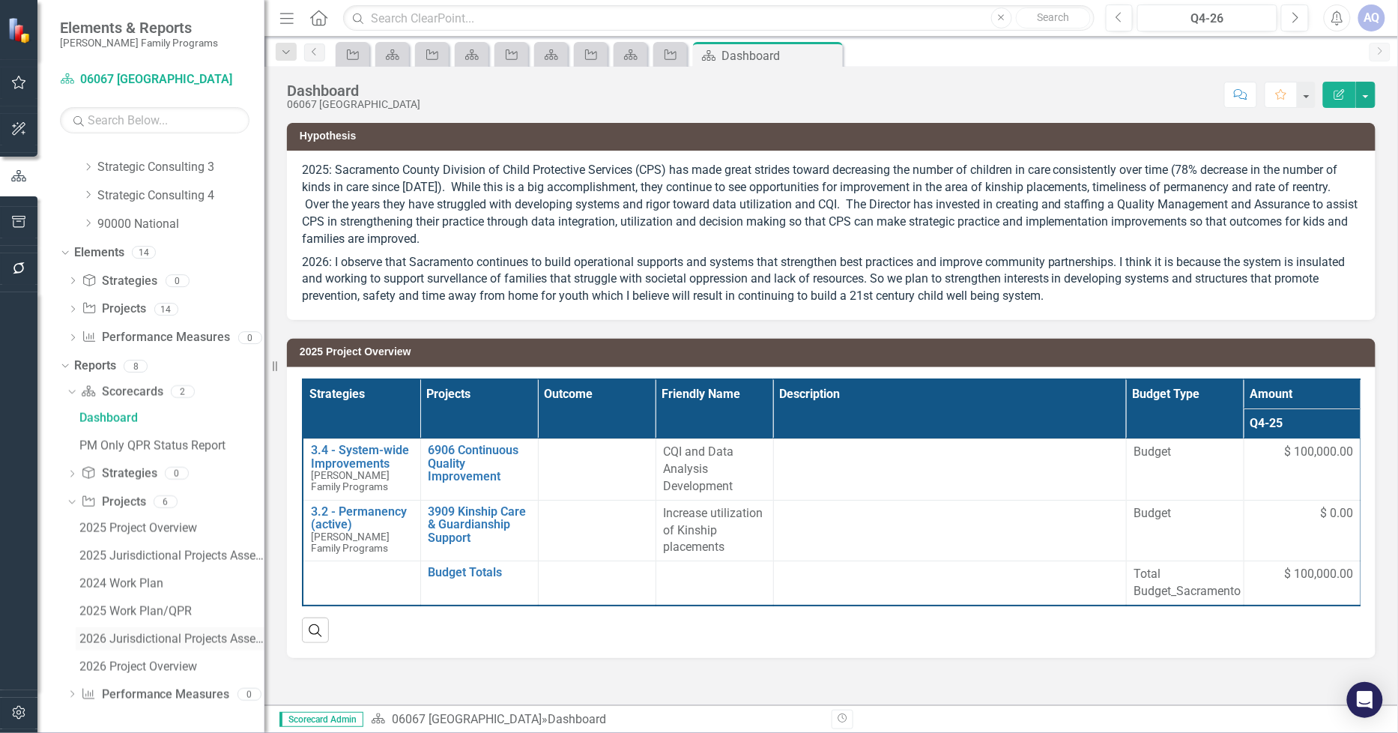
click at [170, 643] on div "2026 Jurisdictional Projects Assessment" at bounding box center [171, 638] width 185 height 13
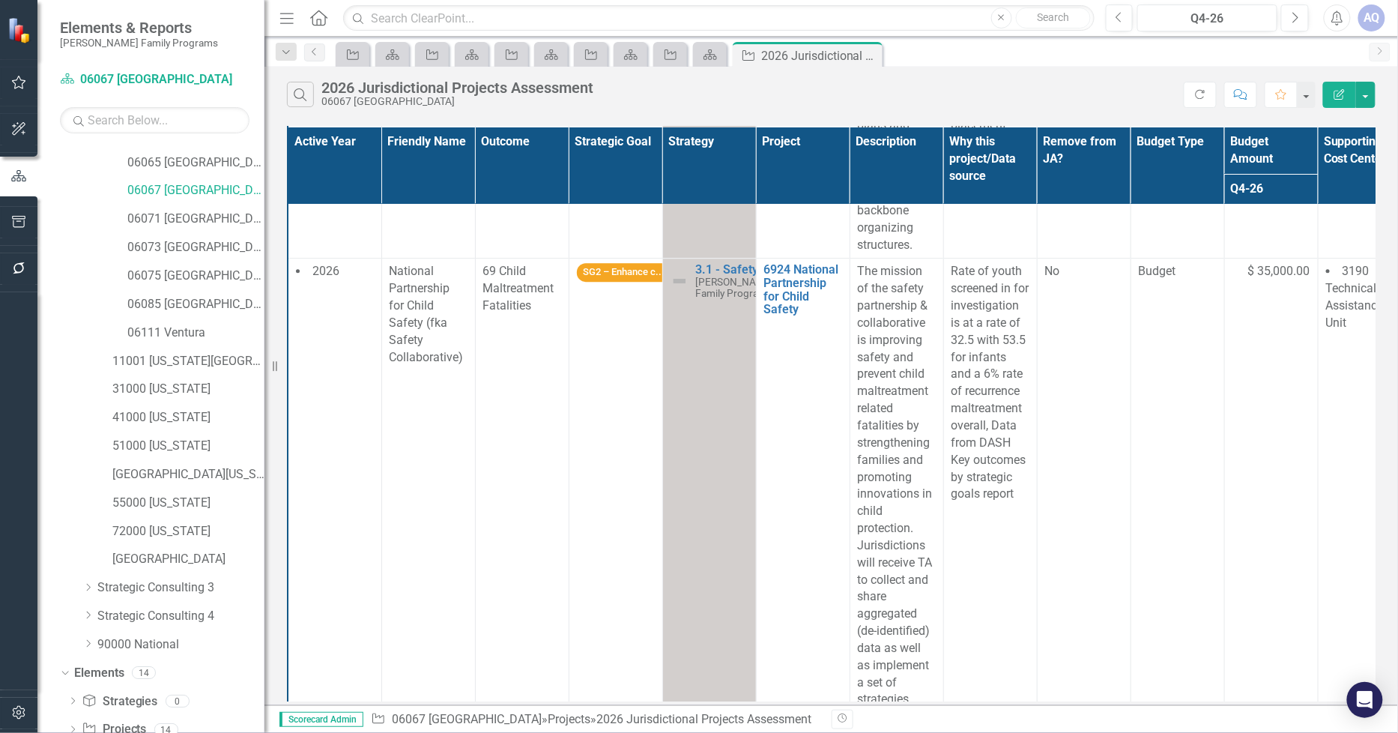
scroll to position [201, 0]
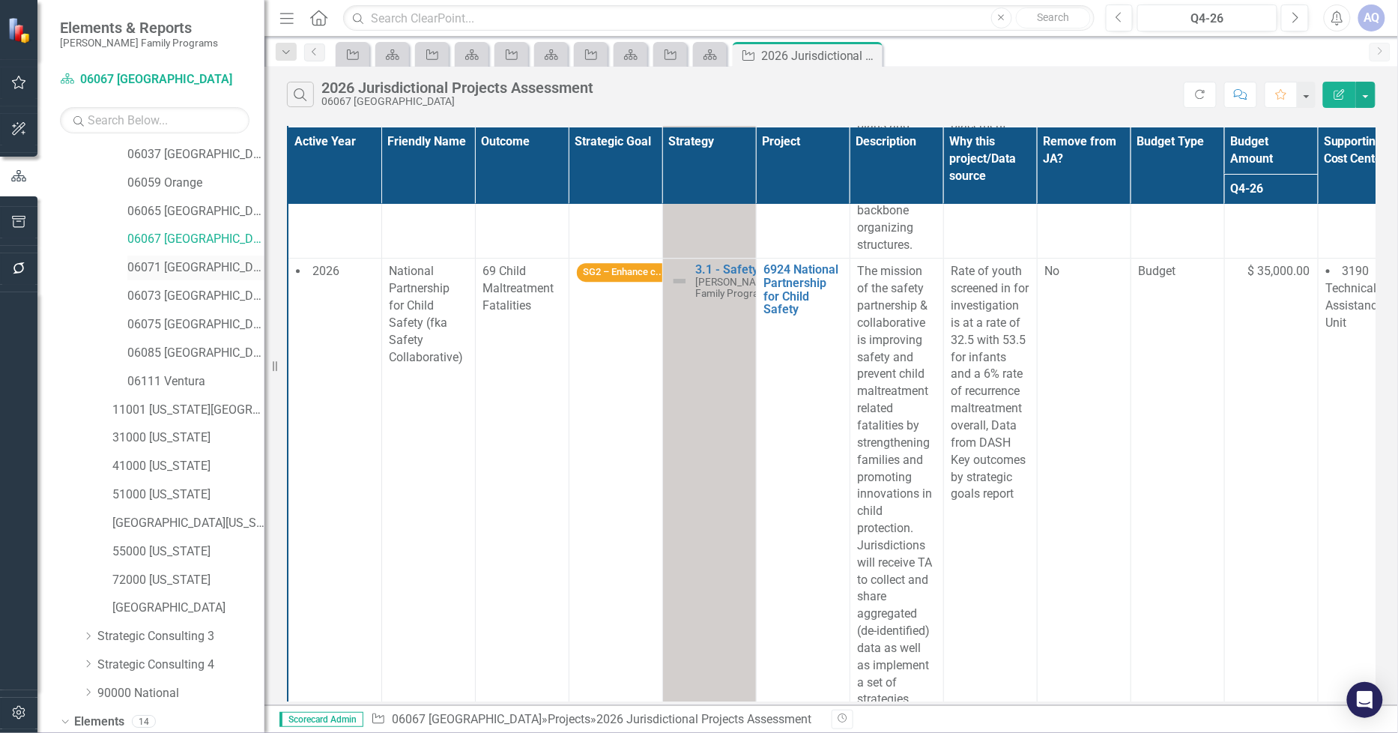
click at [156, 273] on link "06071 [GEOGRAPHIC_DATA]" at bounding box center [195, 267] width 137 height 17
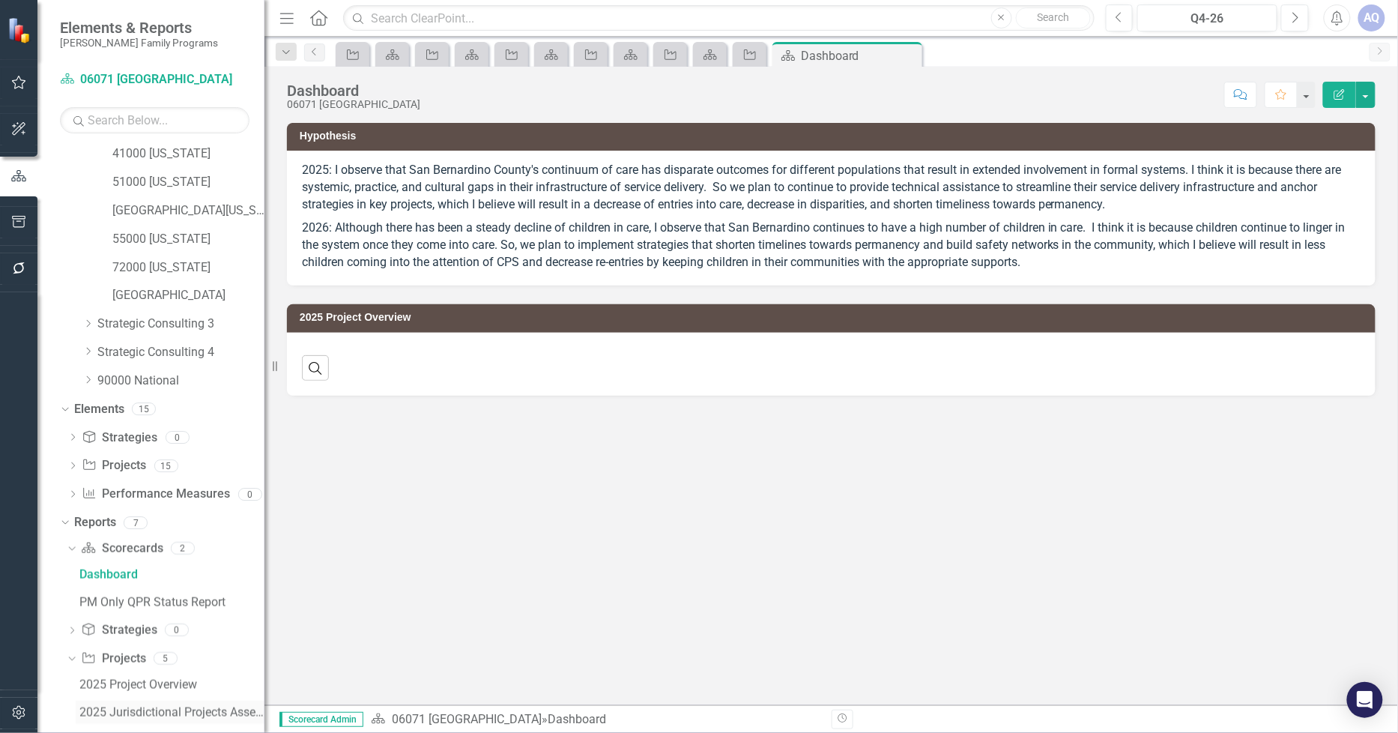
scroll to position [642, 0]
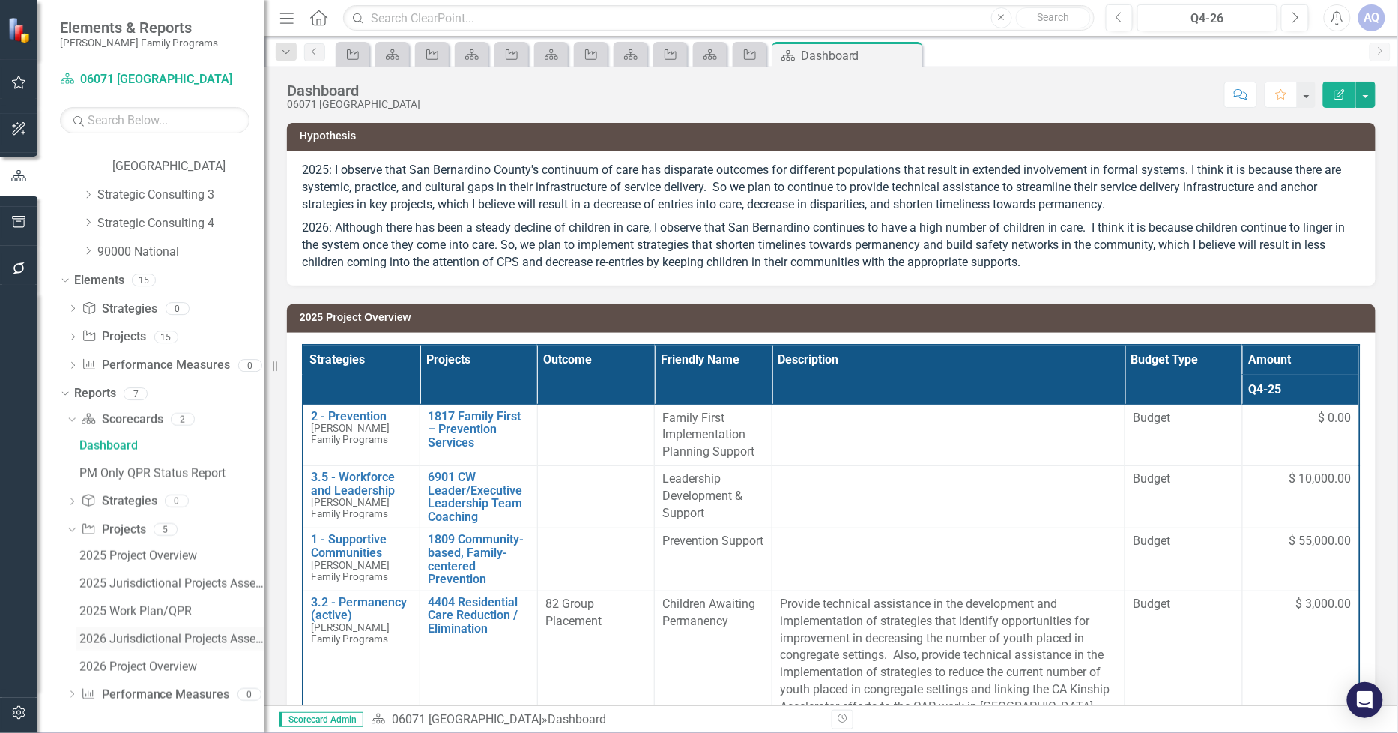
click at [177, 640] on div "2026 Jurisdictional Projects Assessment" at bounding box center [171, 638] width 185 height 13
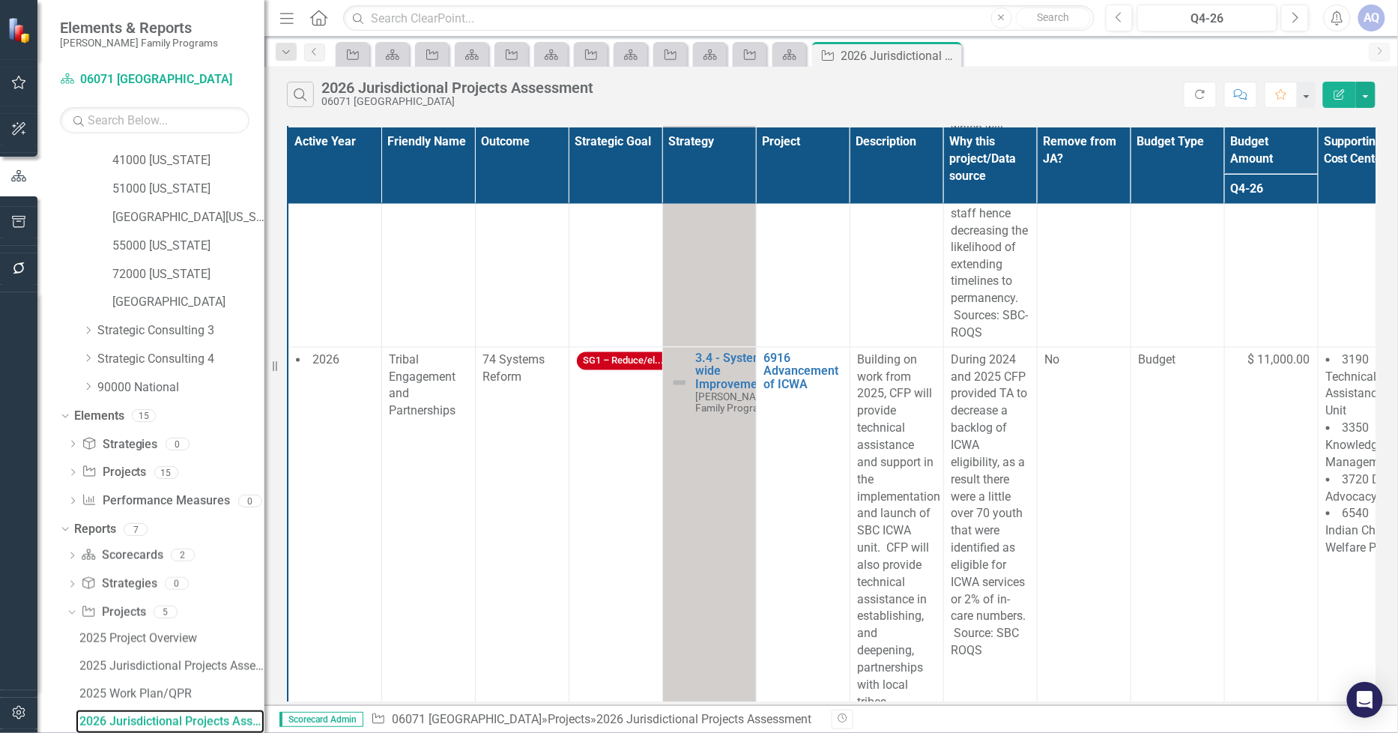
scroll to position [3165, 0]
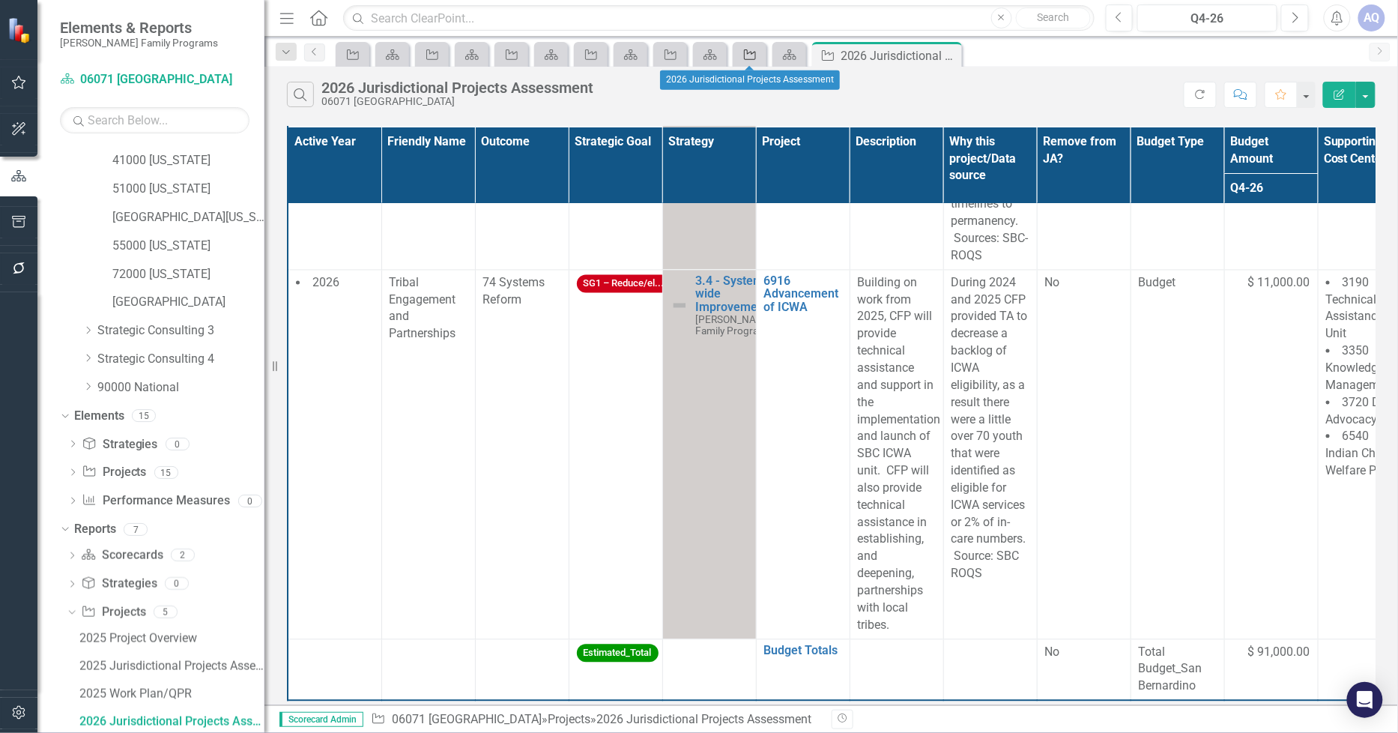
click at [748, 57] on icon "Project" at bounding box center [749, 55] width 15 height 12
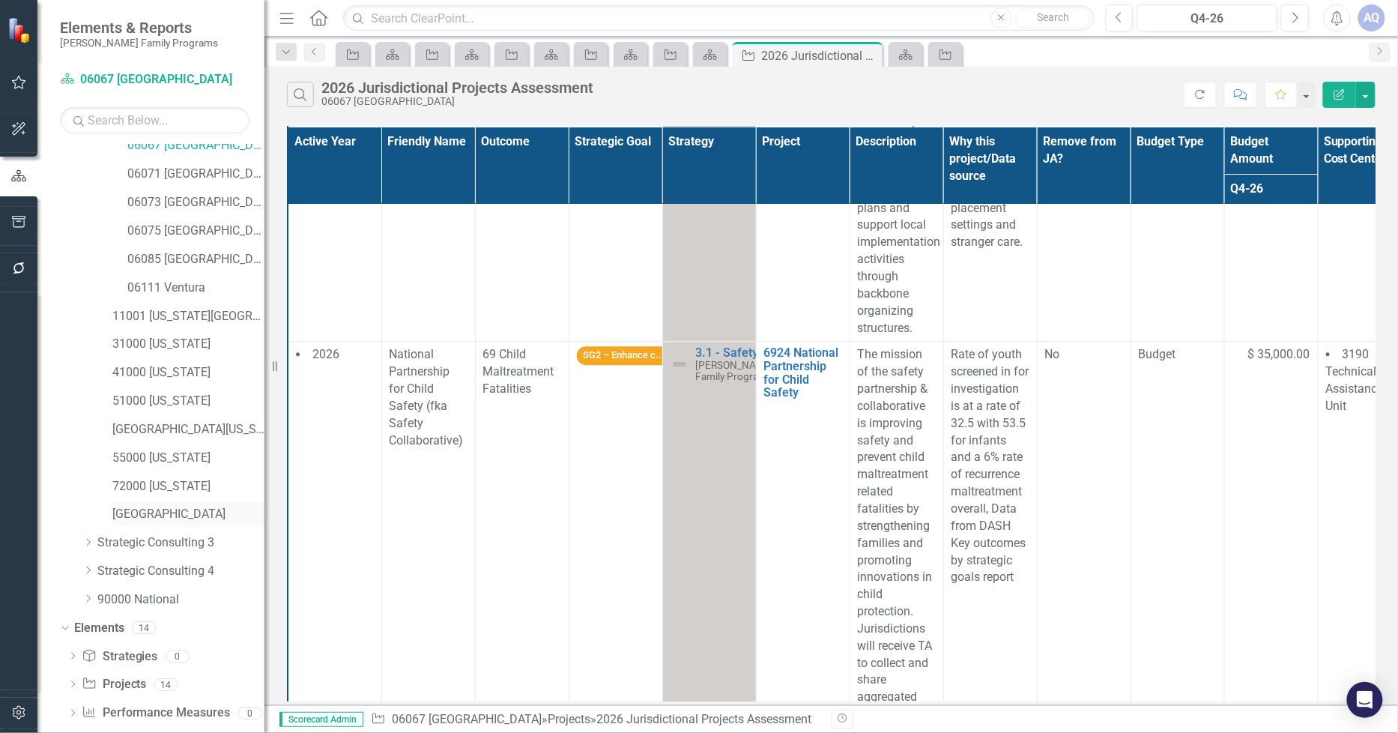
scroll to position [201, 0]
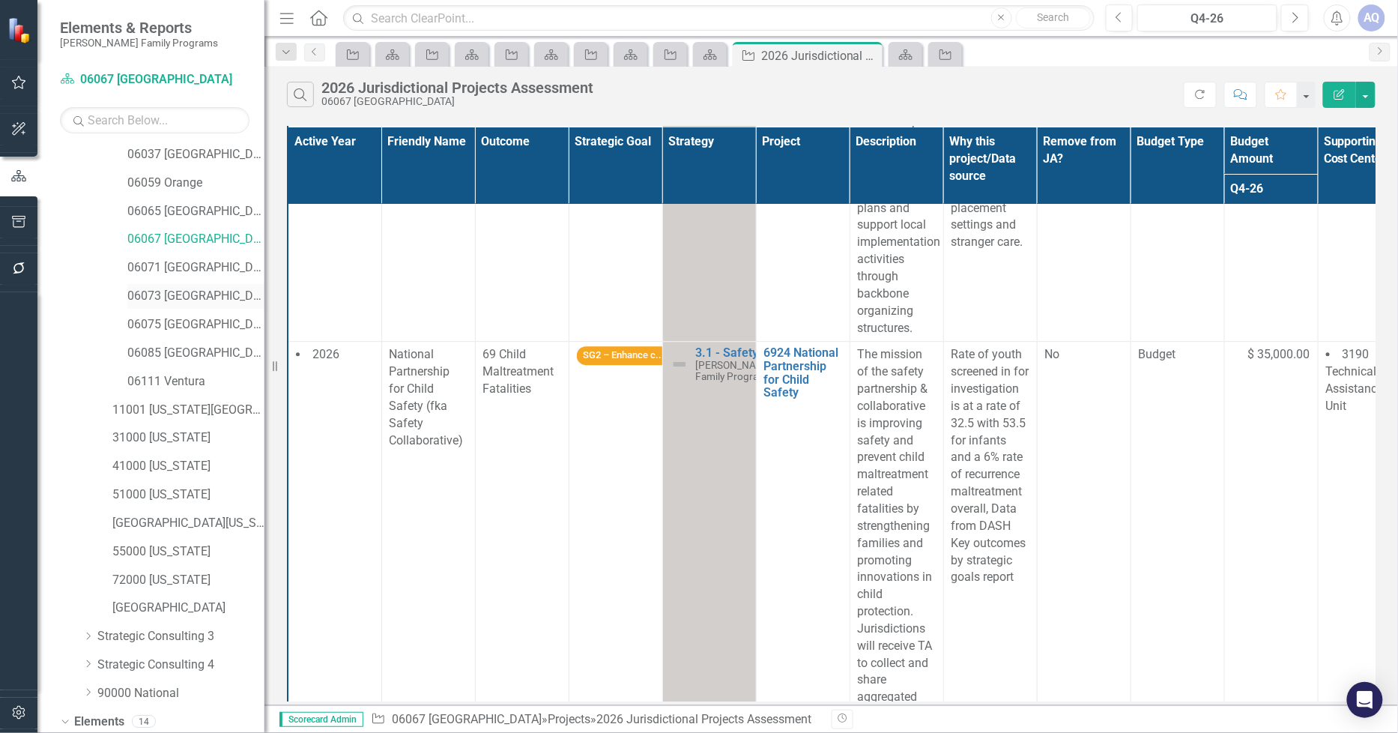
click at [204, 294] on link "06073 [GEOGRAPHIC_DATA]" at bounding box center [195, 296] width 137 height 17
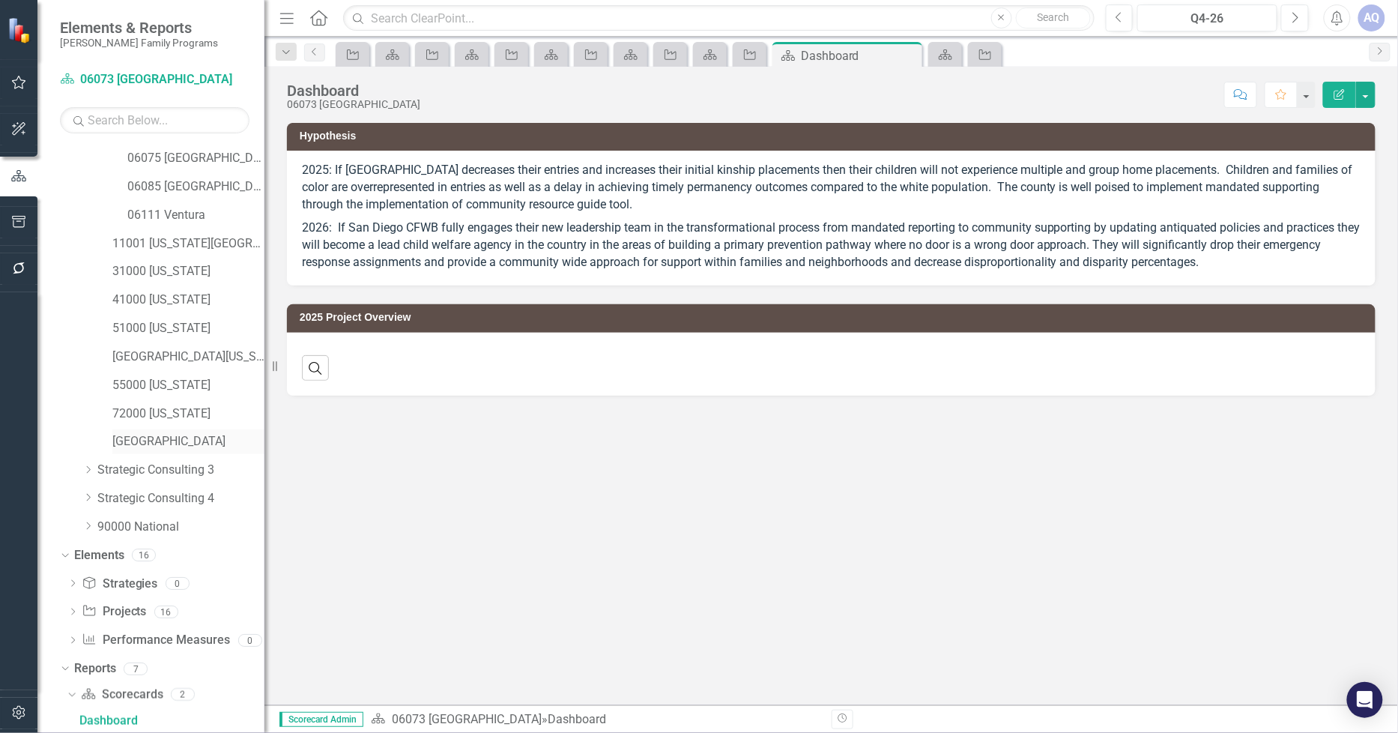
scroll to position [642, 0]
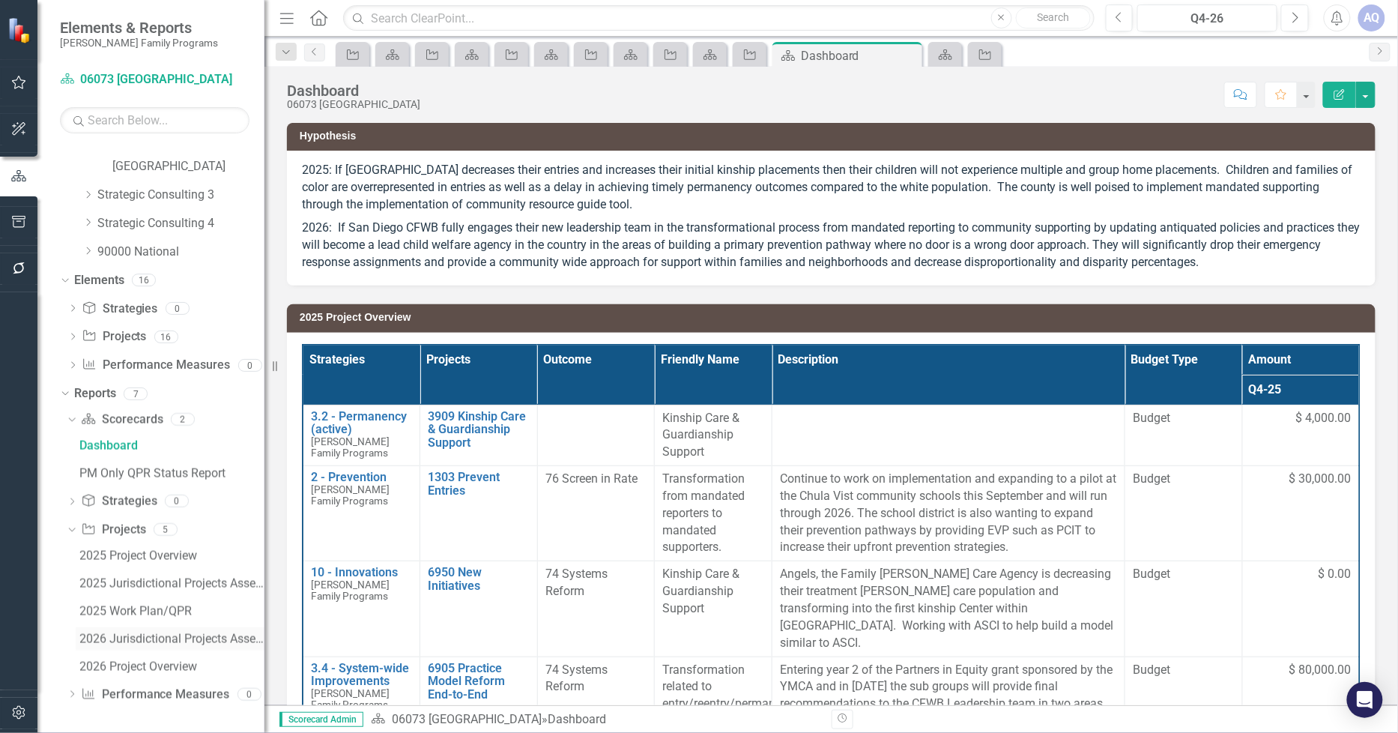
click at [161, 638] on div "2026 Jurisdictional Projects Assessment" at bounding box center [171, 638] width 185 height 13
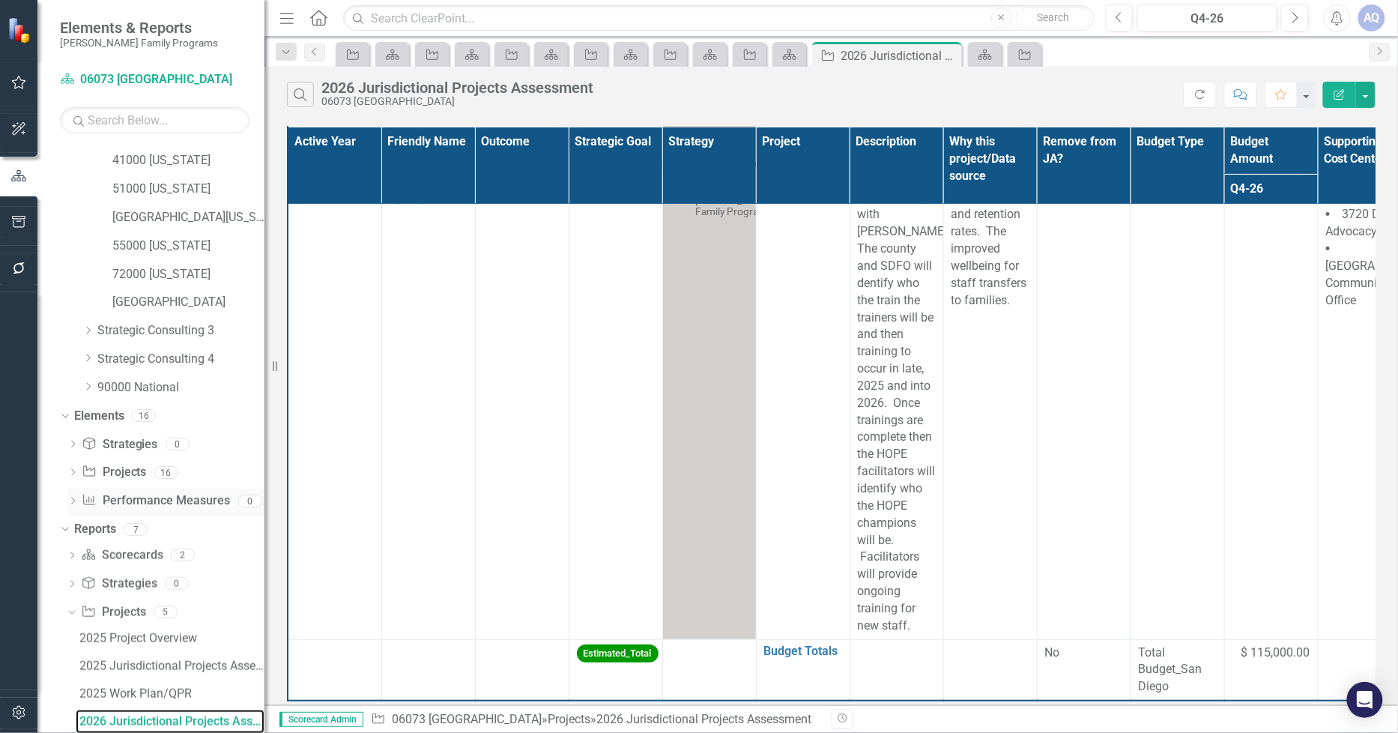
scroll to position [340, 0]
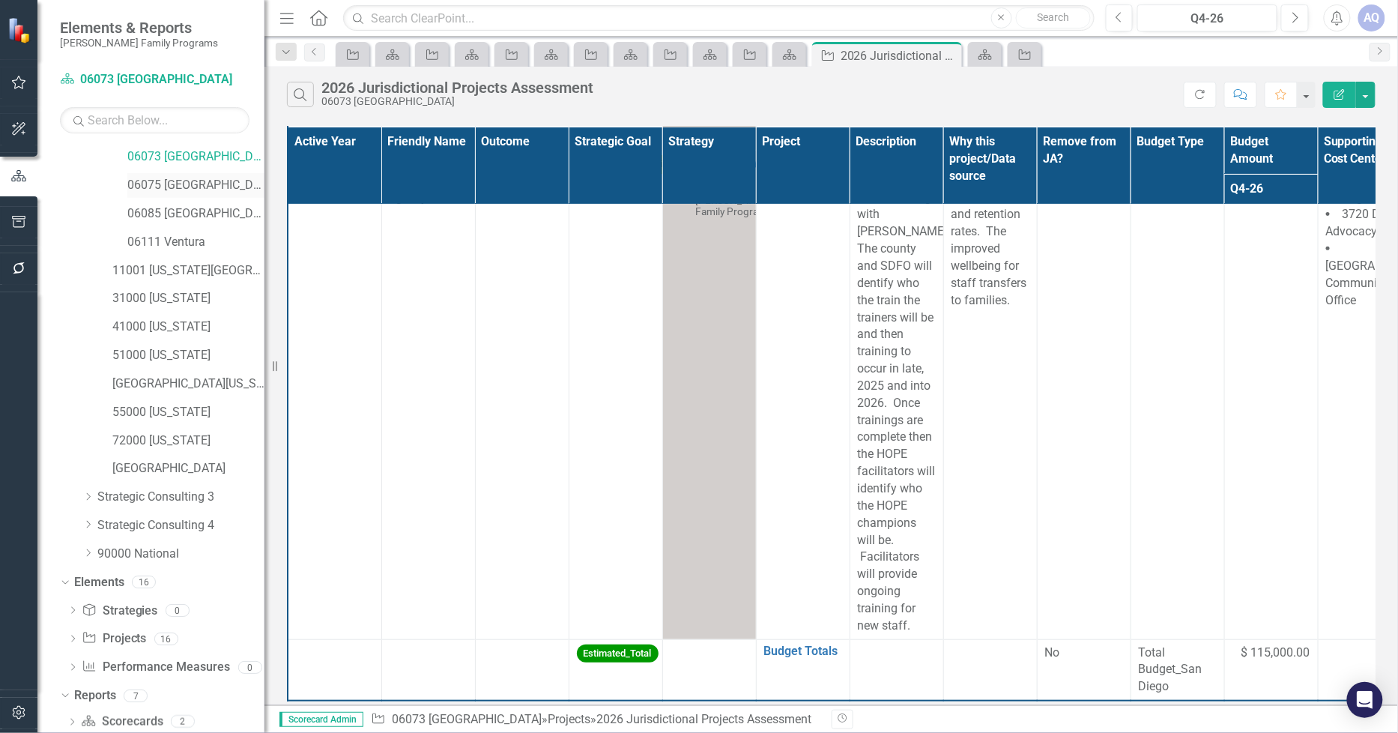
click at [184, 191] on link "06075 [GEOGRAPHIC_DATA]" at bounding box center [195, 185] width 137 height 17
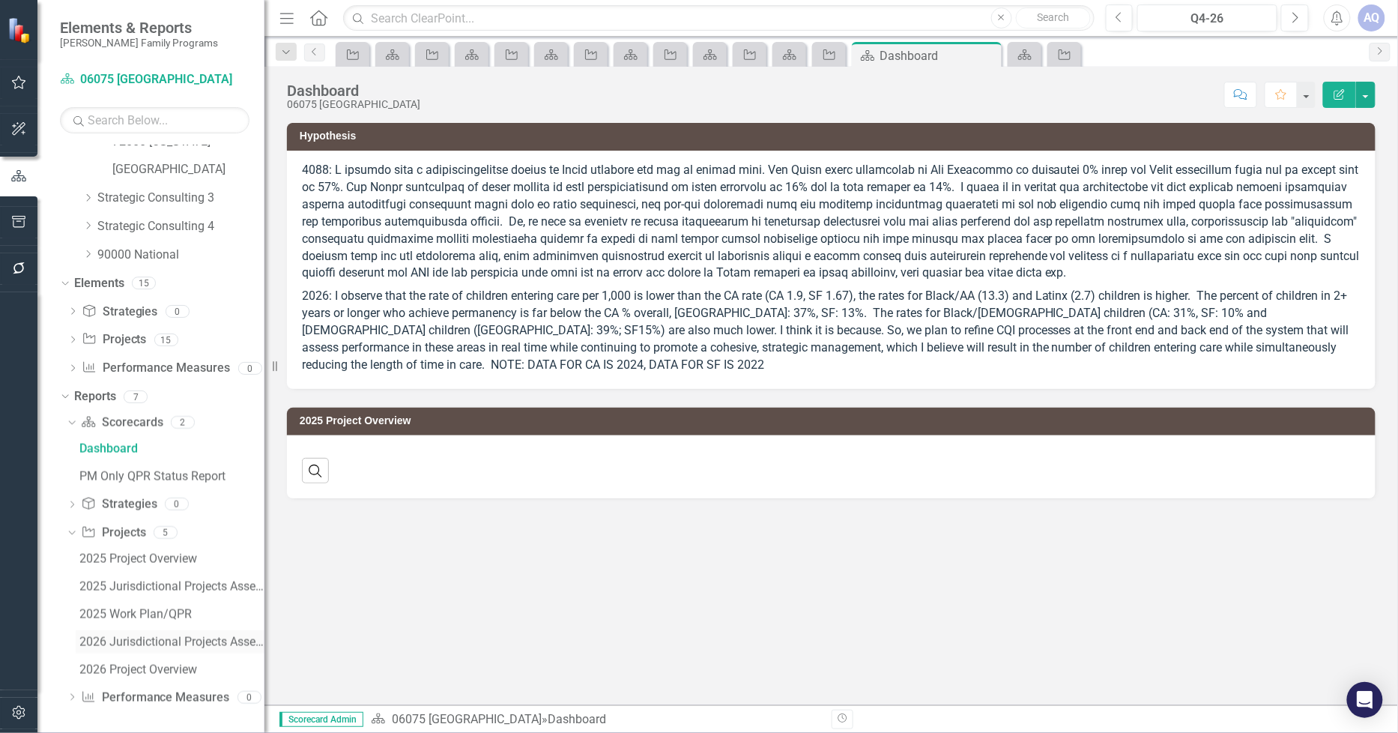
scroll to position [642, 0]
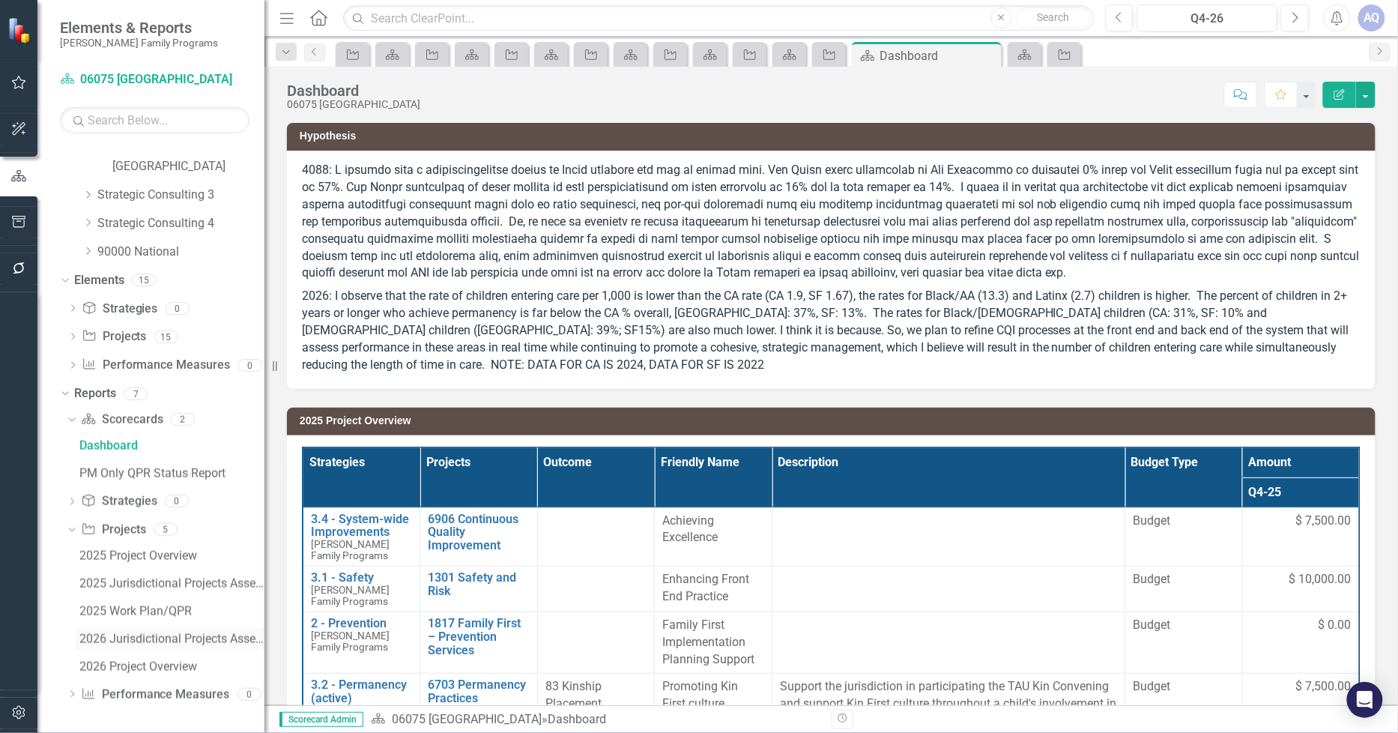
click at [168, 643] on div "2026 Jurisdictional Projects Assessment" at bounding box center [171, 638] width 185 height 13
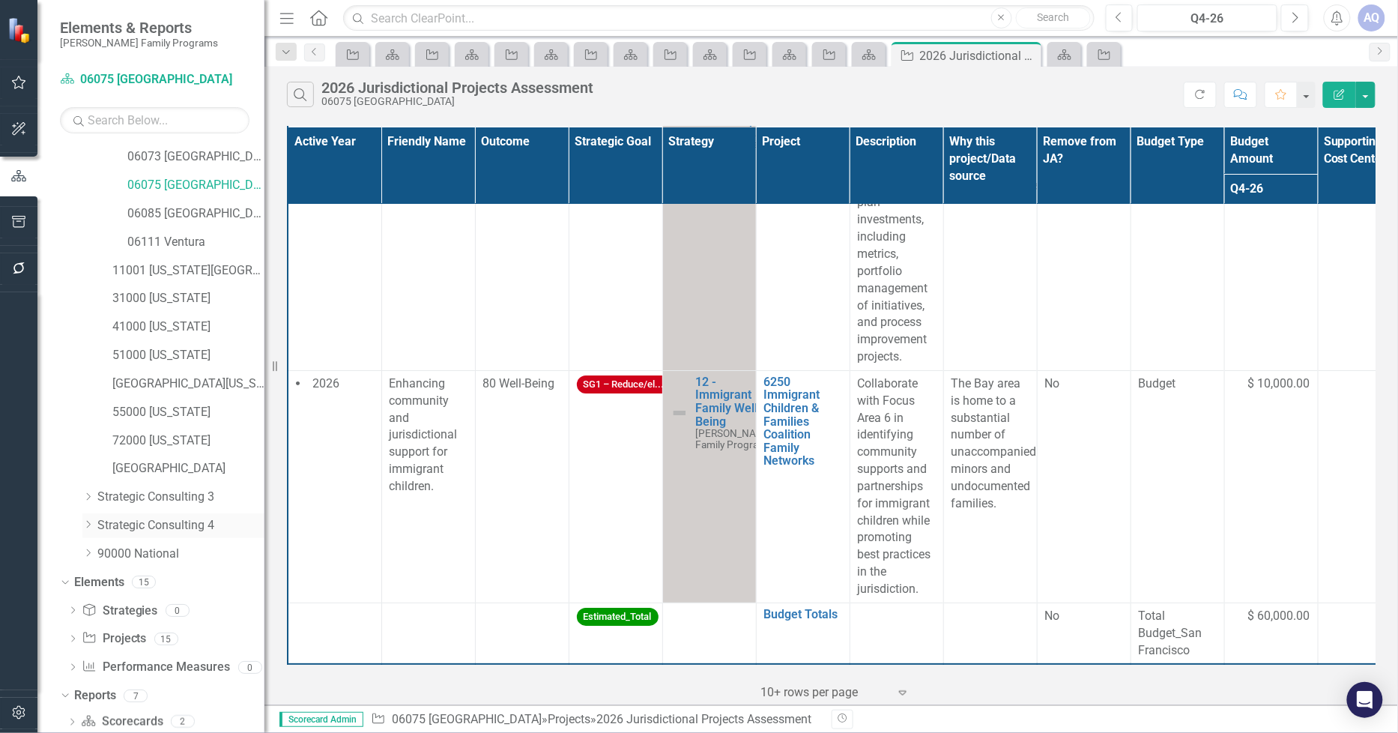
scroll to position [257, 0]
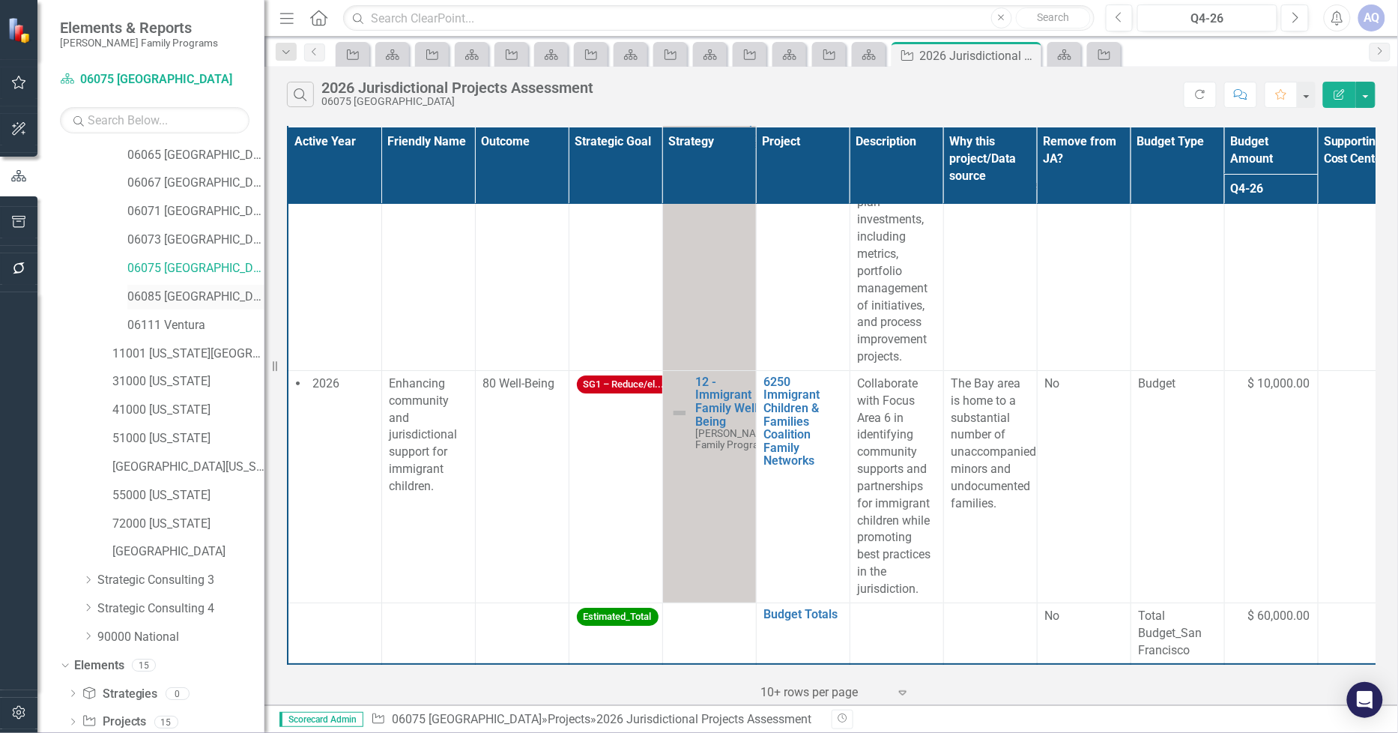
click at [204, 300] on link "06085 [GEOGRAPHIC_DATA][PERSON_NAME]" at bounding box center [195, 296] width 137 height 17
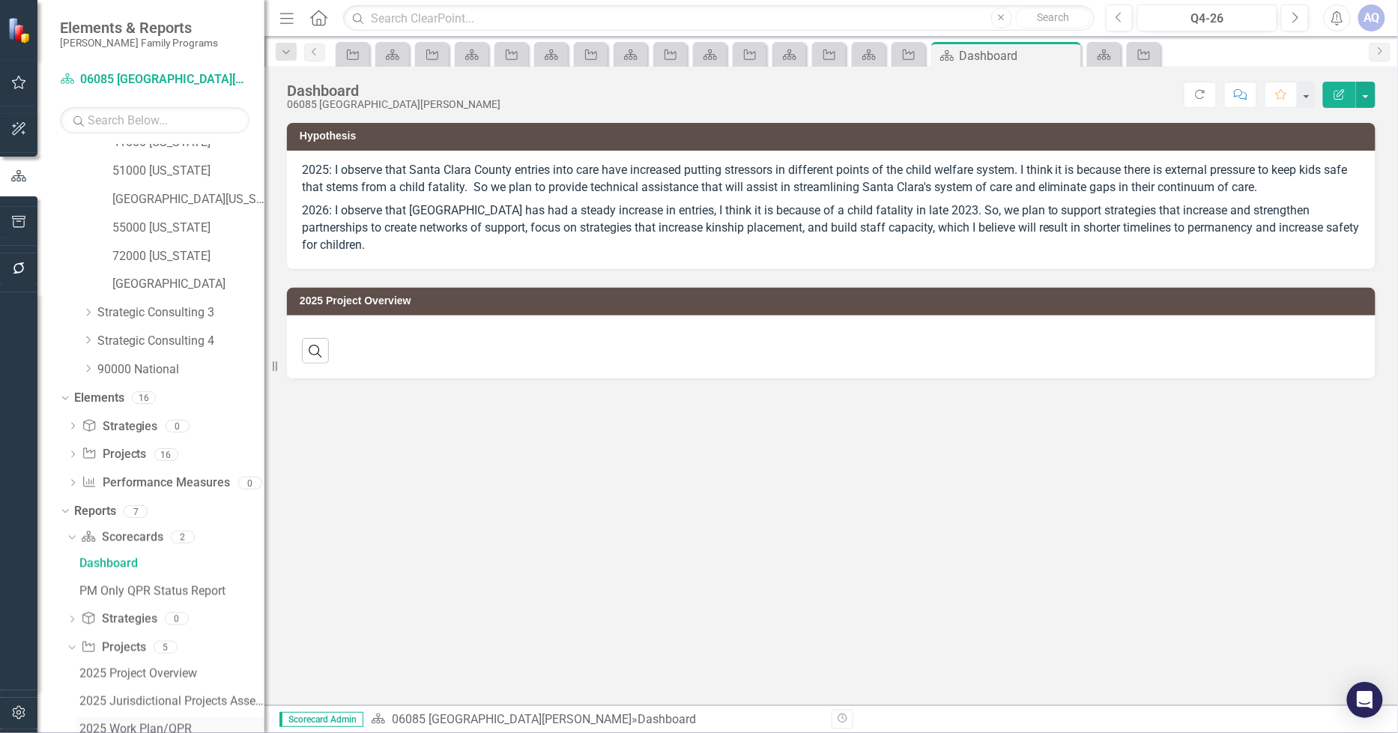
scroll to position [642, 0]
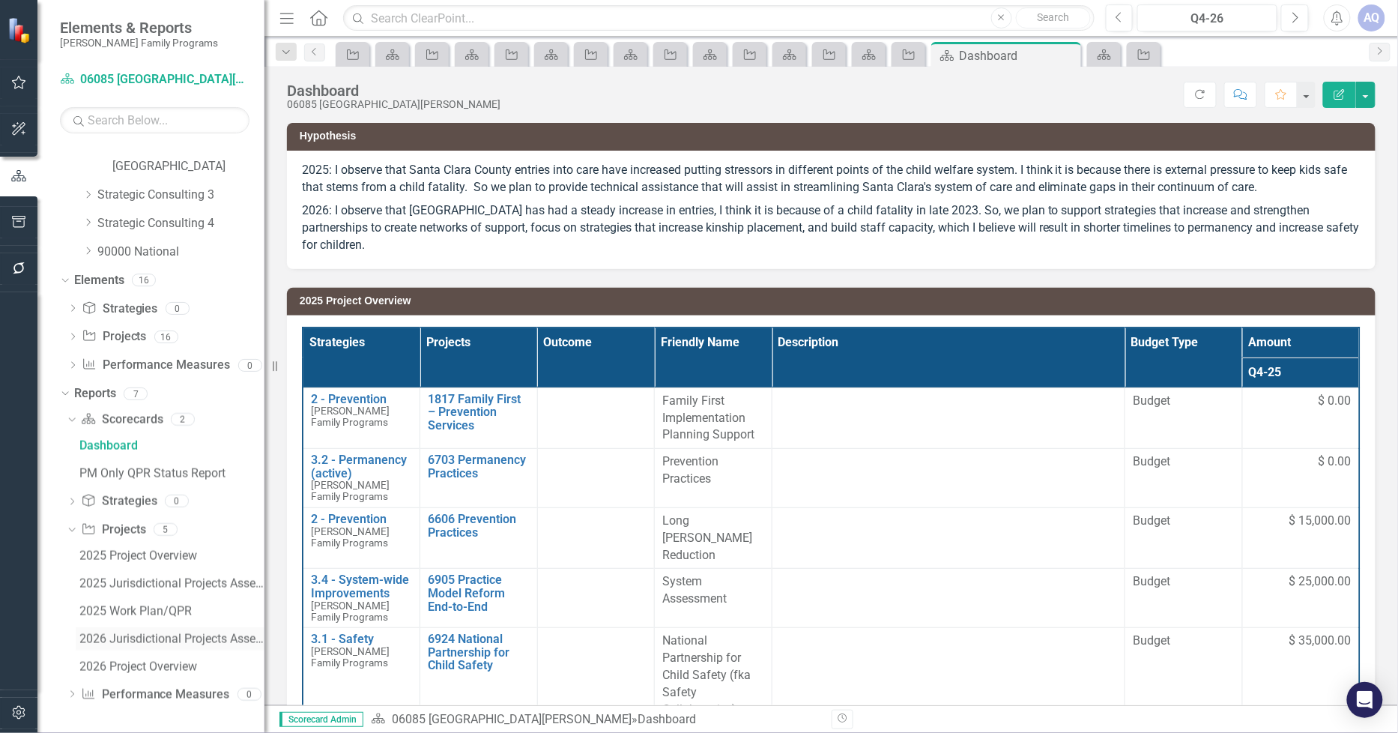
click at [170, 637] on div "2026 Jurisdictional Projects Assessment" at bounding box center [171, 638] width 185 height 13
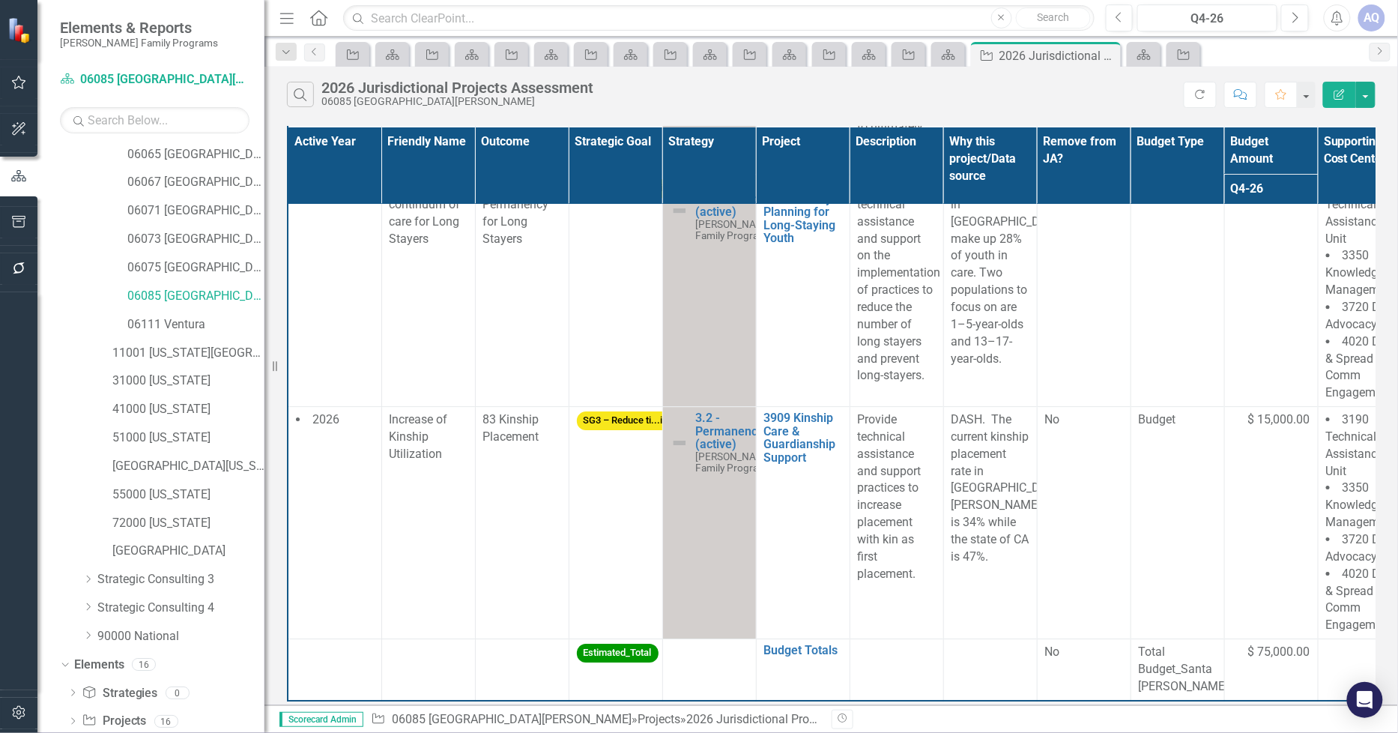
scroll to position [257, 0]
click at [189, 320] on link "06111 Ventura" at bounding box center [195, 325] width 137 height 17
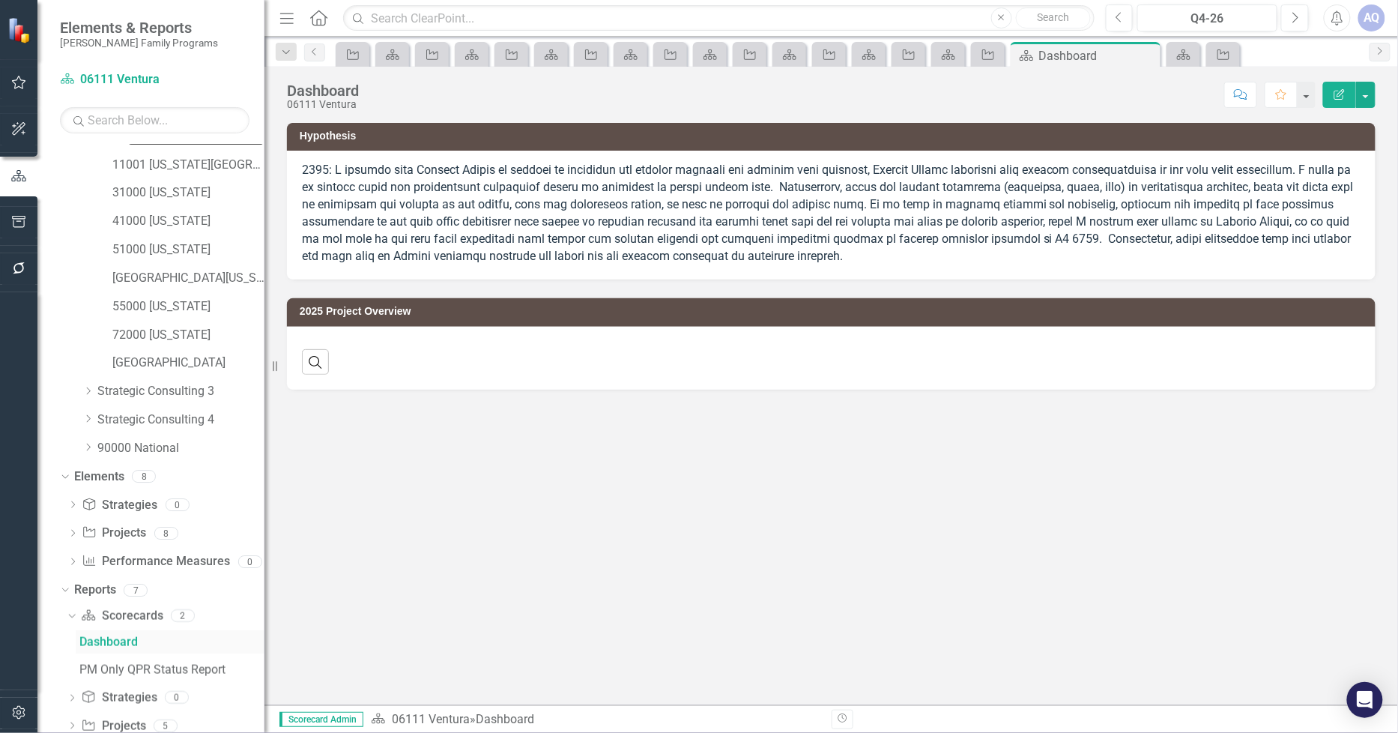
scroll to position [506, 0]
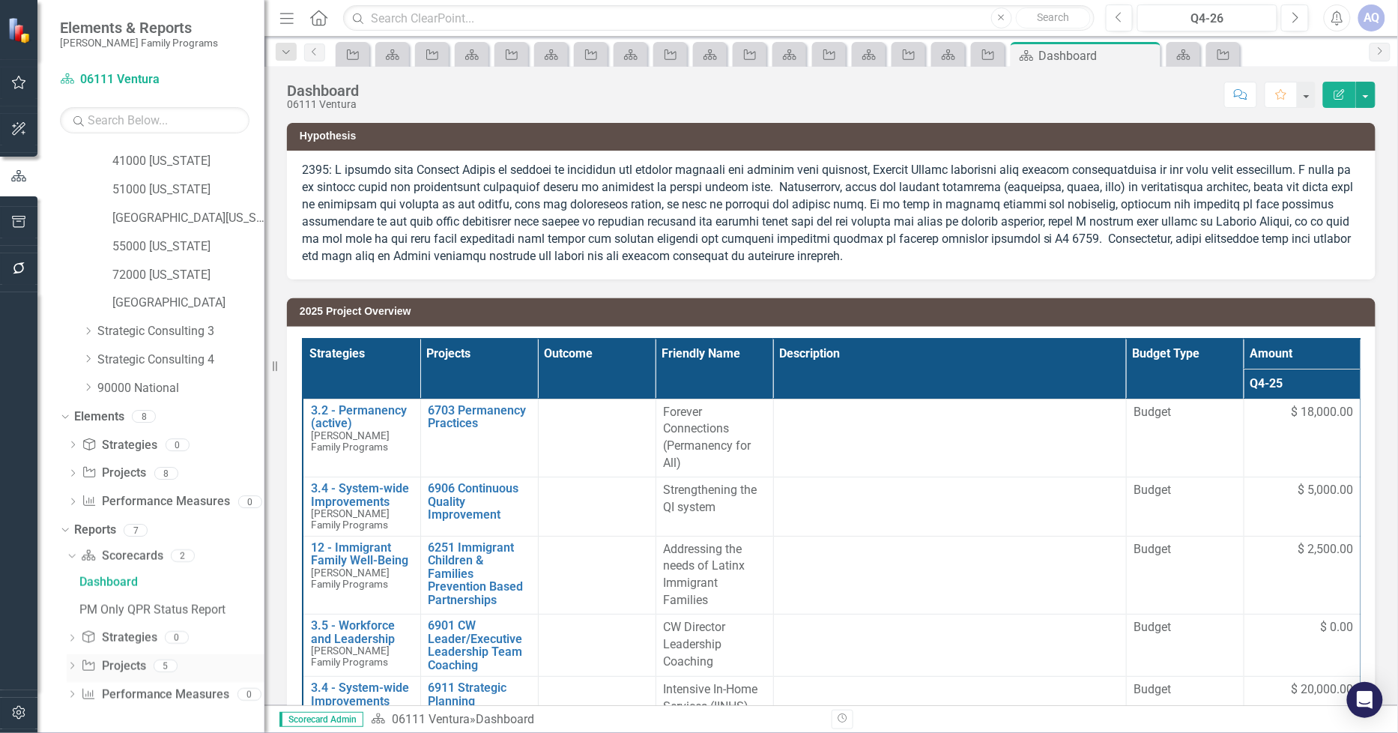
click at [76, 667] on icon "Dropdown" at bounding box center [72, 667] width 10 height 8
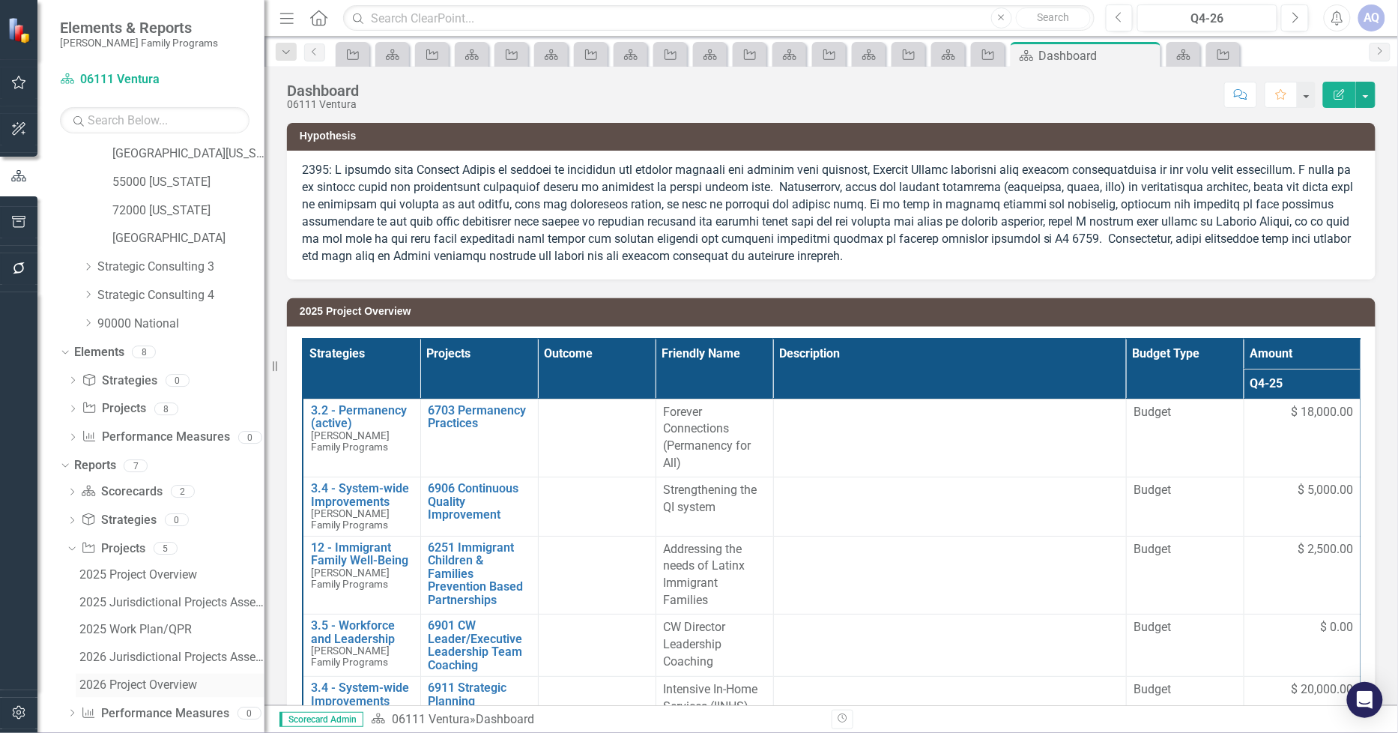
scroll to position [589, 0]
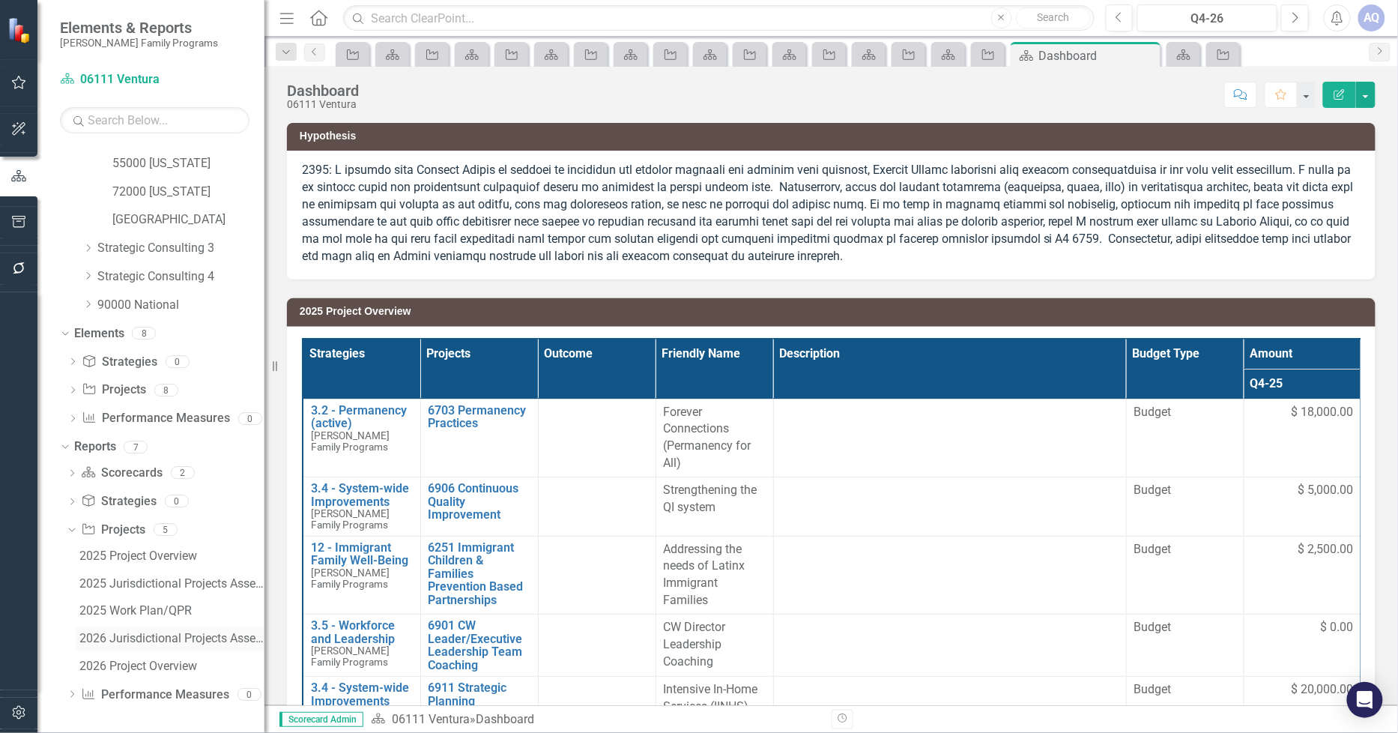
click at [204, 640] on div "2026 Jurisdictional Projects Assessment" at bounding box center [171, 638] width 185 height 13
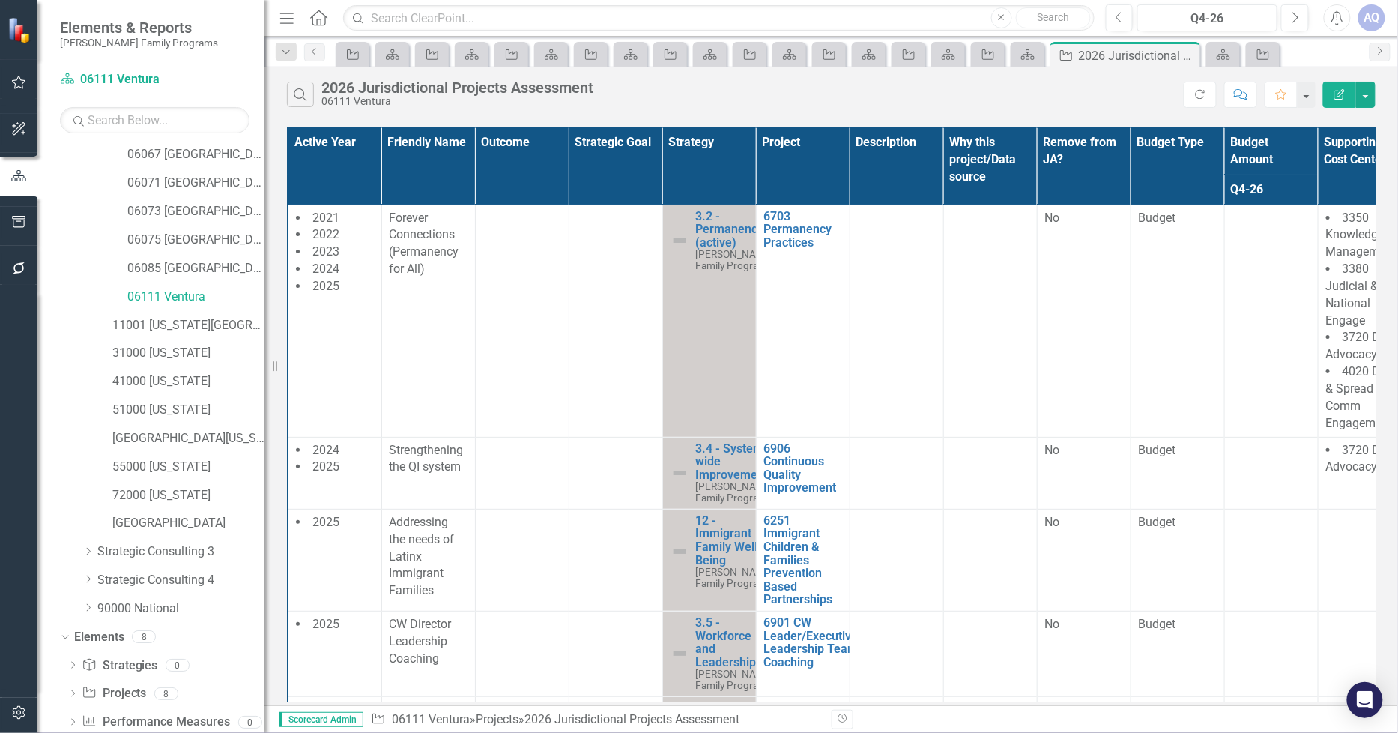
scroll to position [257, 0]
click at [188, 360] on link "11001 [US_STATE][GEOGRAPHIC_DATA]" at bounding box center [188, 353] width 152 height 17
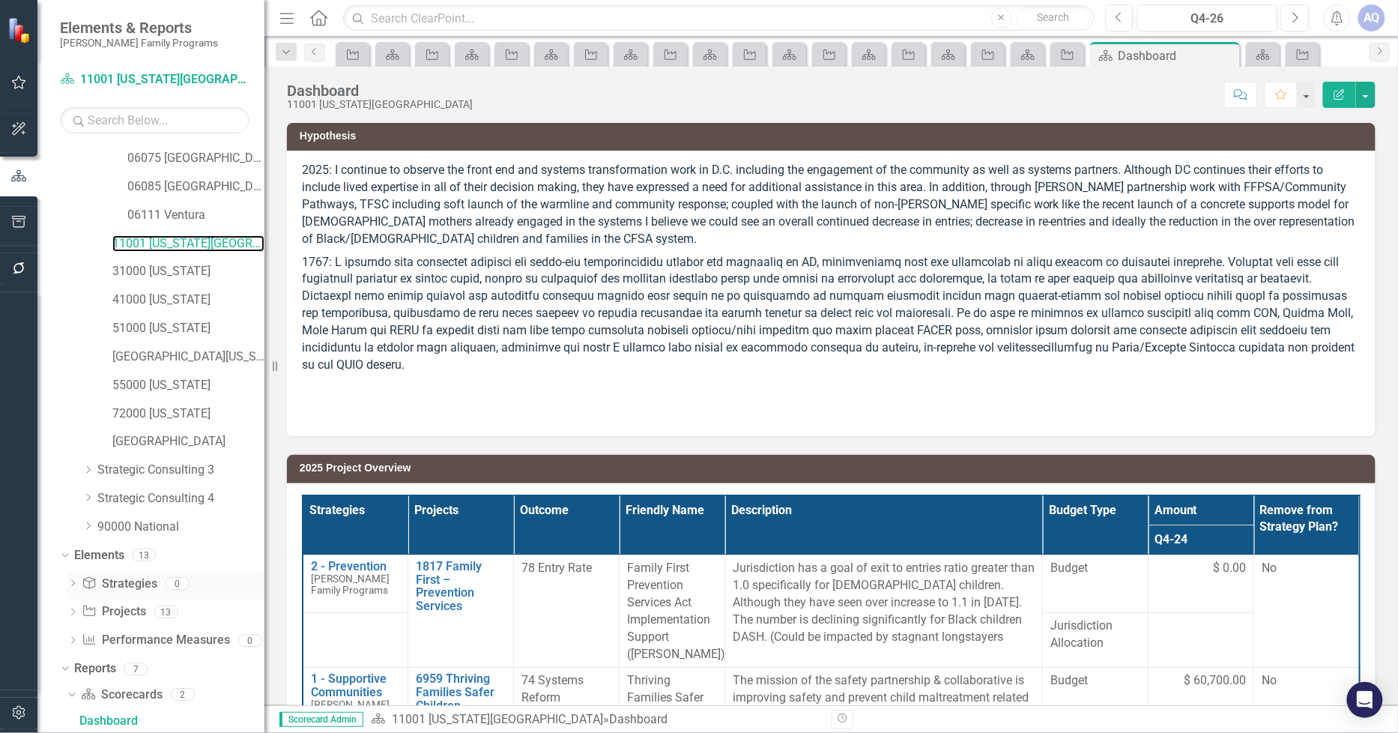
scroll to position [642, 0]
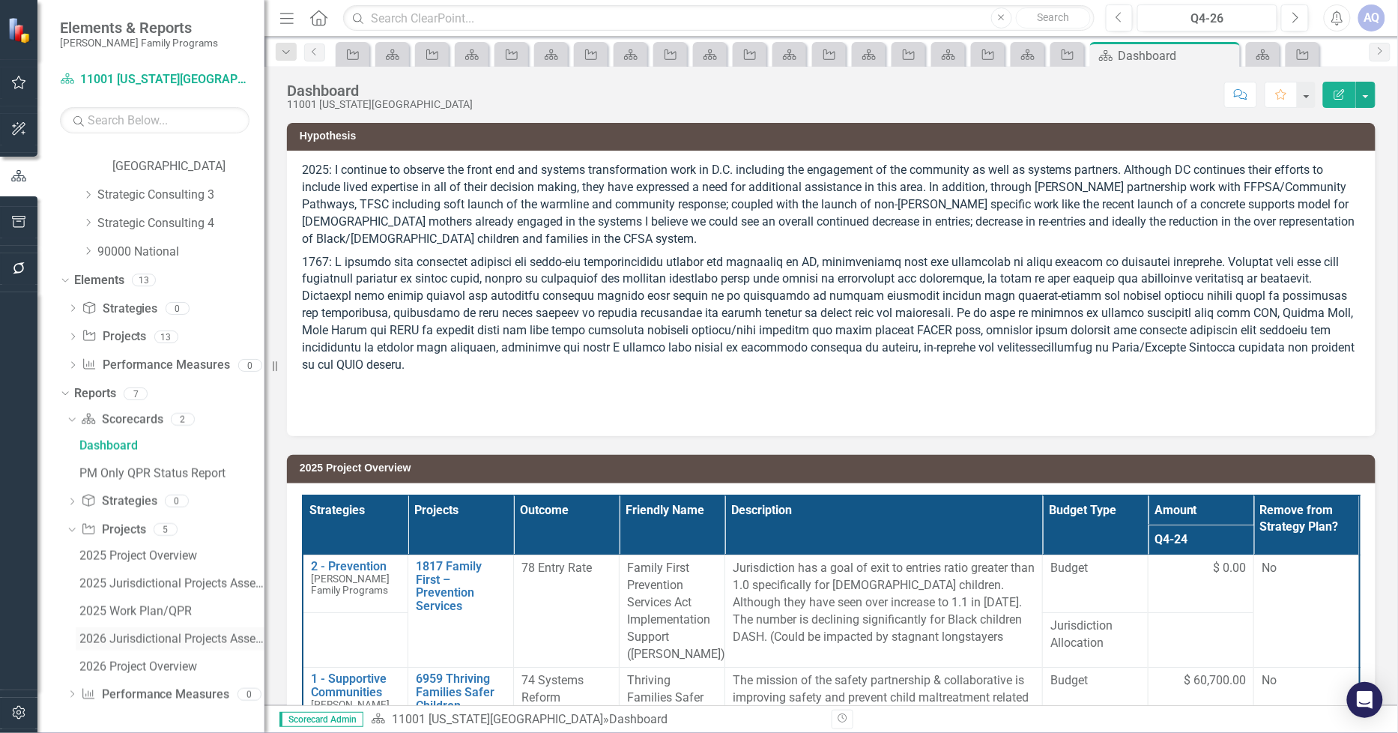
click at [191, 641] on div "2026 Jurisdictional Projects Assessment" at bounding box center [171, 638] width 185 height 13
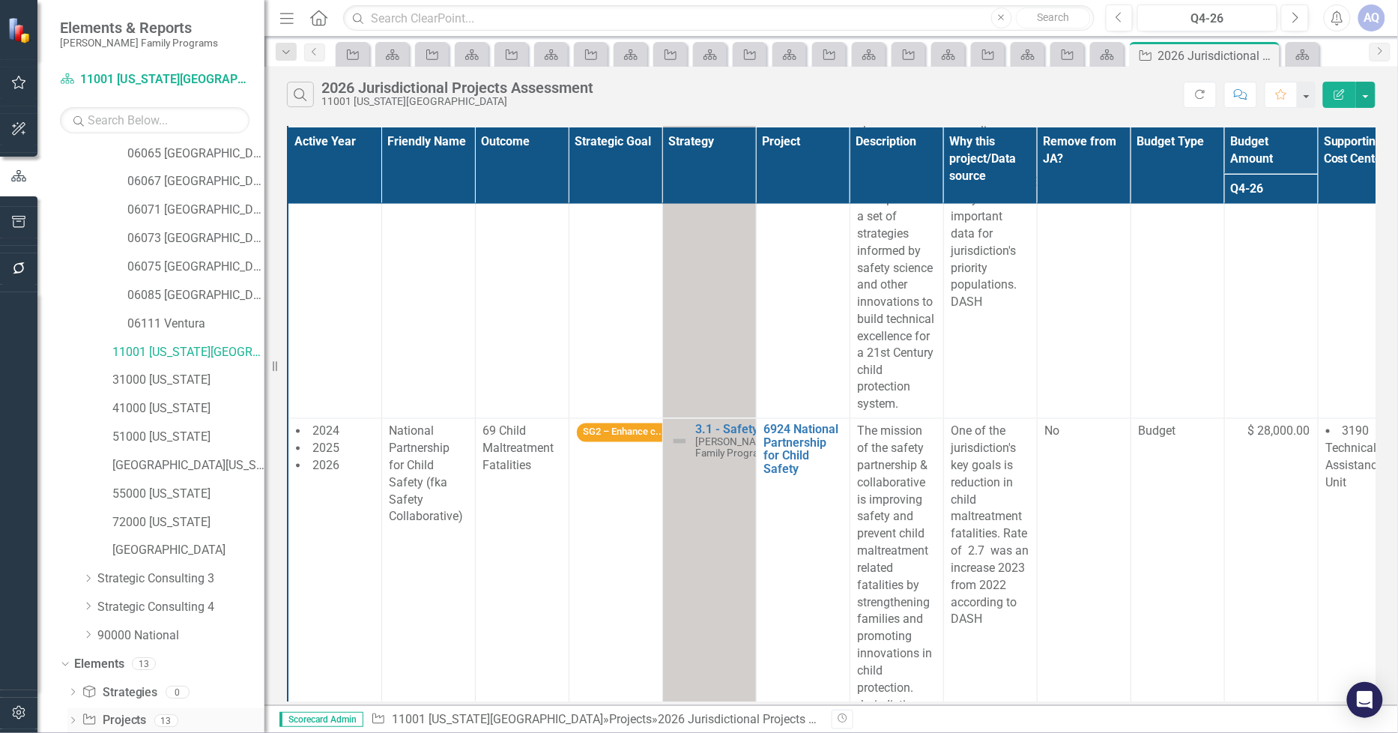
scroll to position [257, 0]
click at [193, 382] on link "31000 [US_STATE]" at bounding box center [188, 381] width 152 height 17
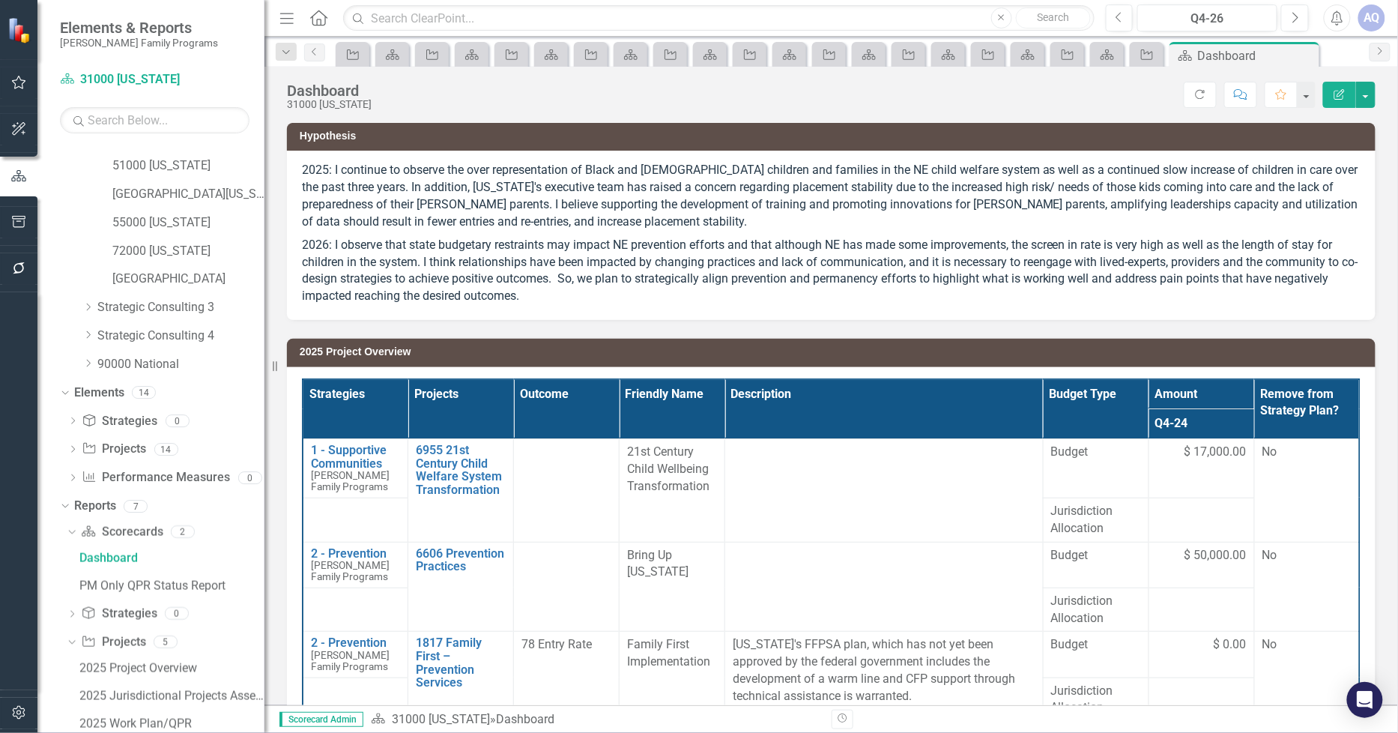
scroll to position [642, 0]
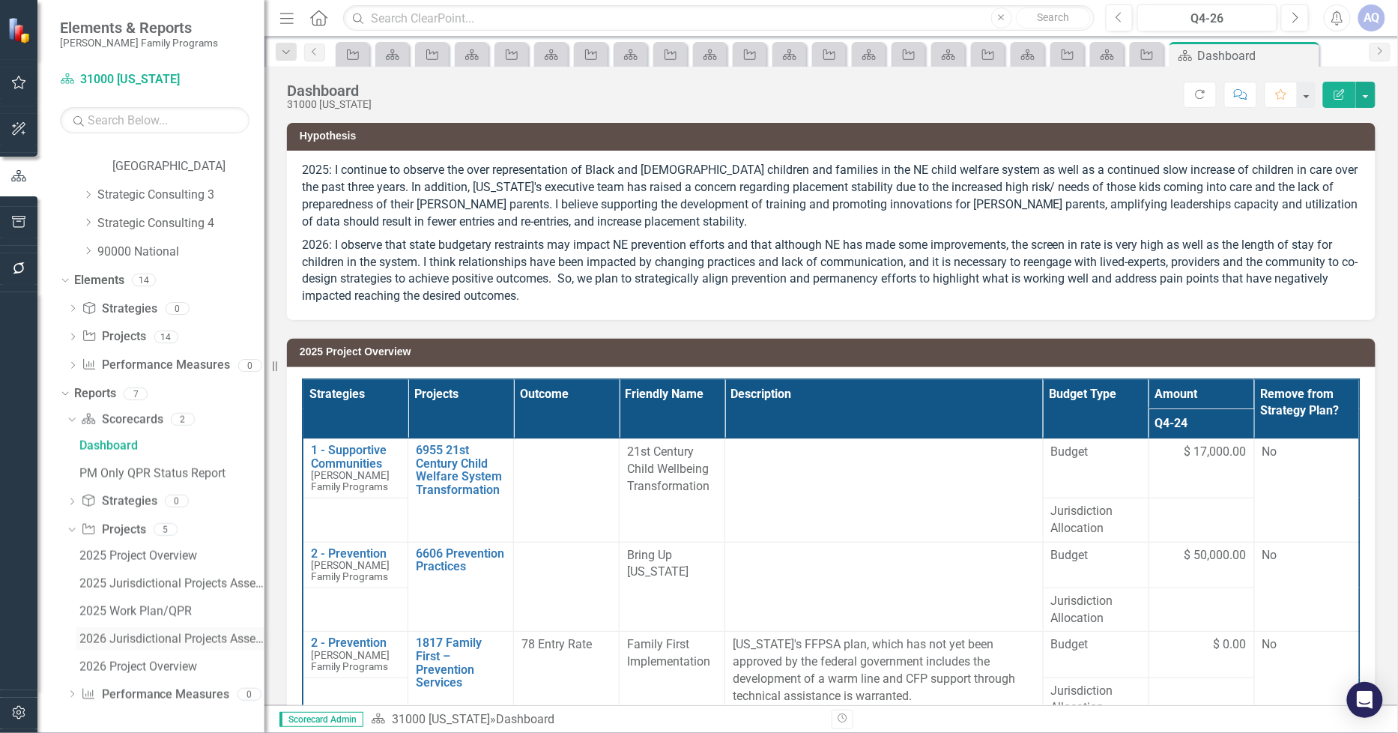
click at [131, 643] on div "2026 Jurisdictional Projects Assessment" at bounding box center [171, 638] width 185 height 13
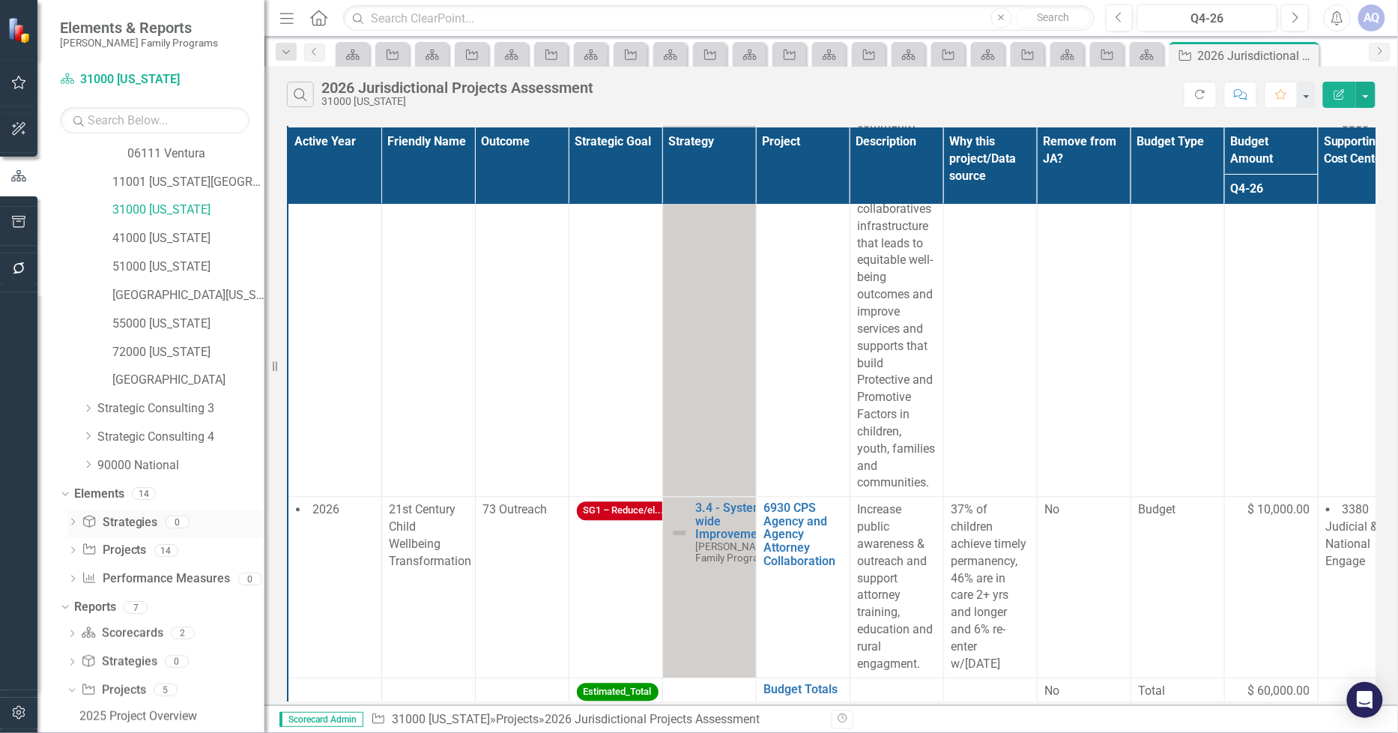
scroll to position [340, 0]
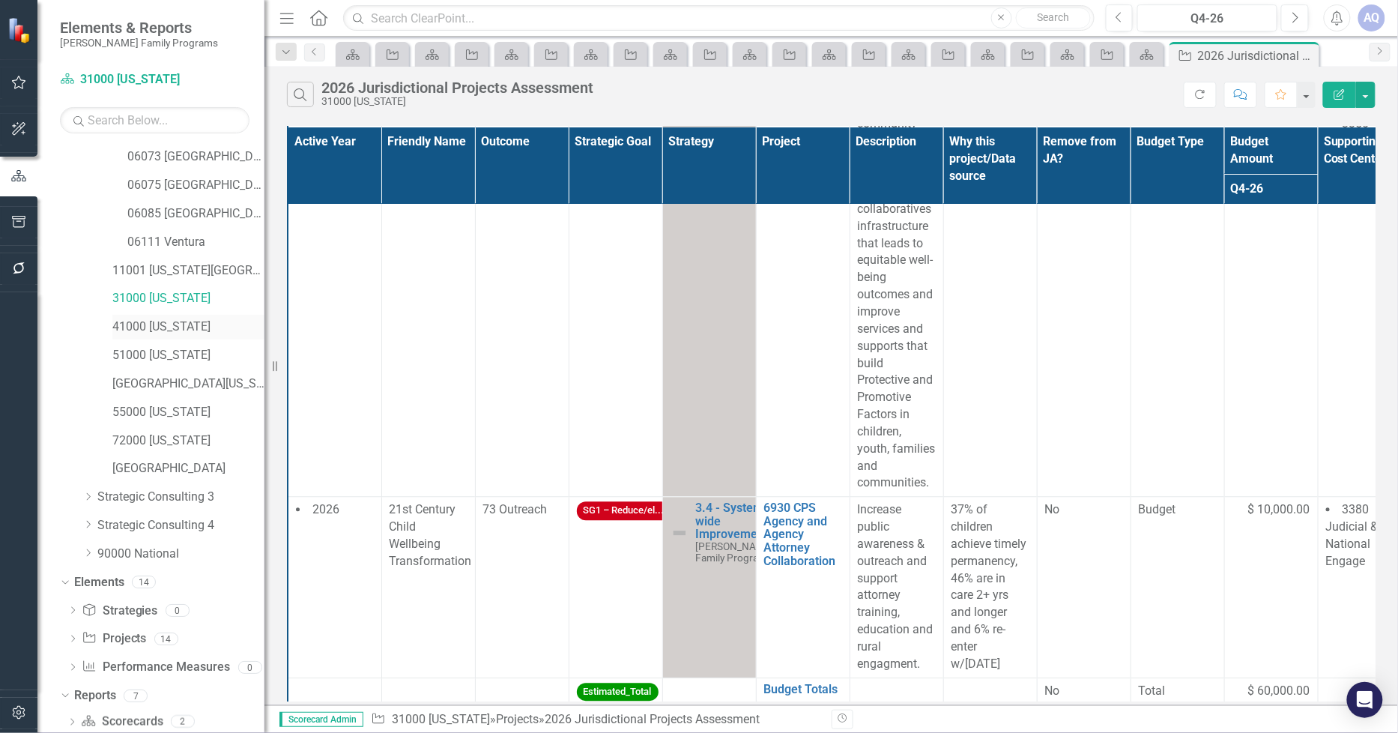
click at [155, 328] on link "41000 [US_STATE]" at bounding box center [188, 326] width 152 height 17
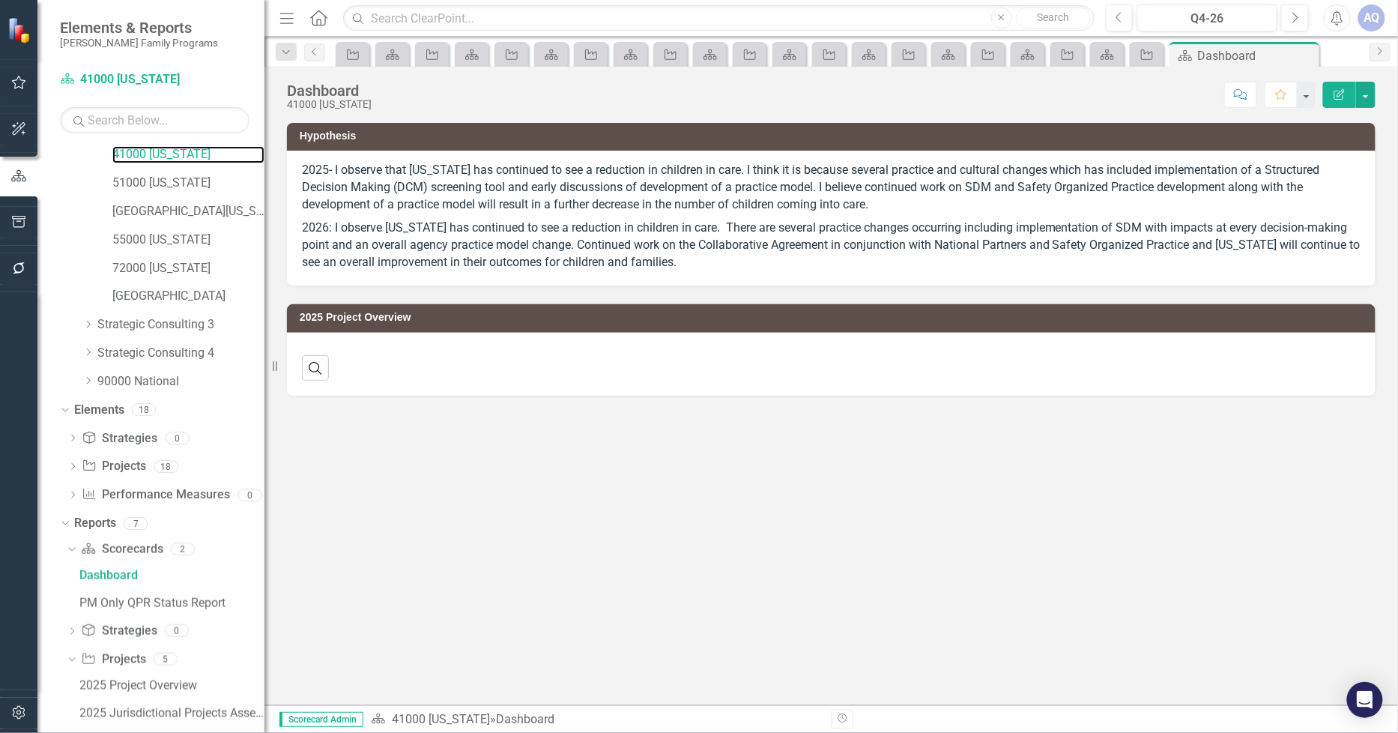
scroll to position [642, 0]
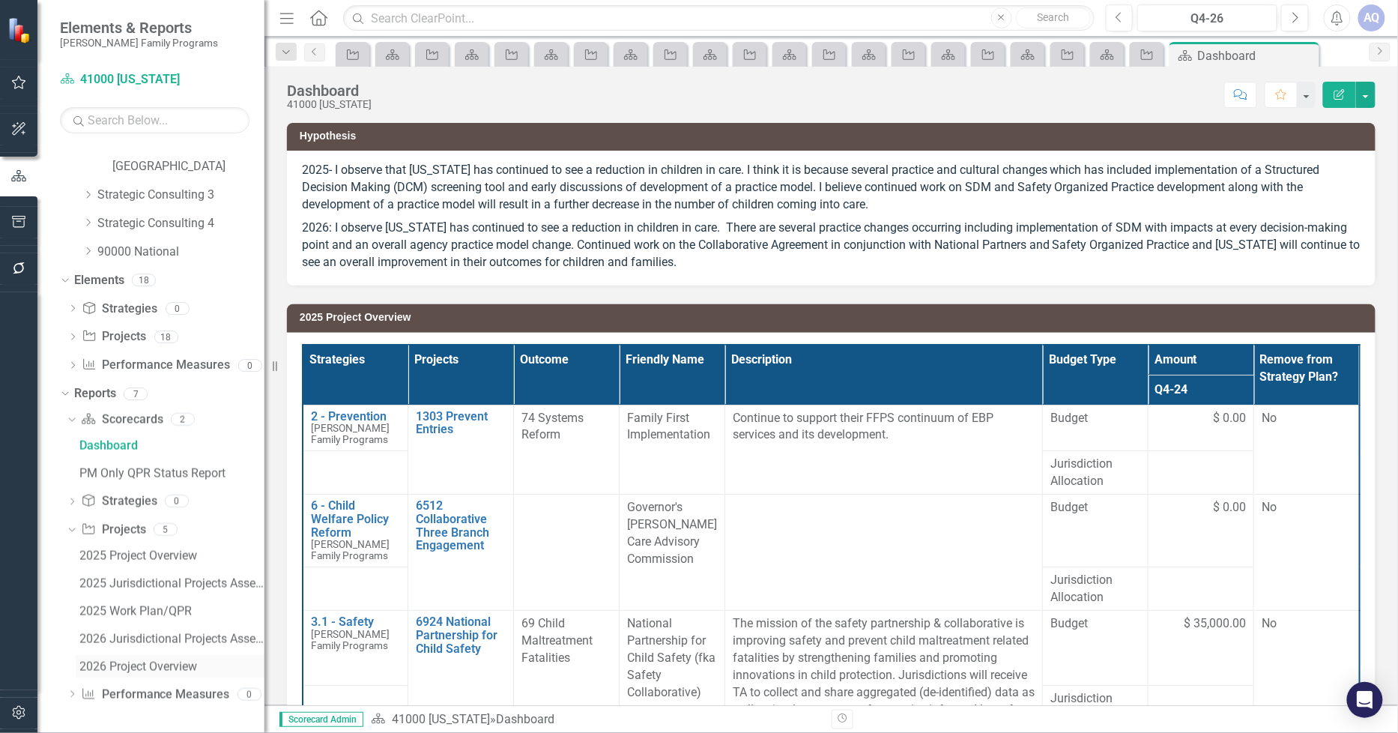
click at [98, 667] on div "2026 Project Overview" at bounding box center [171, 666] width 185 height 13
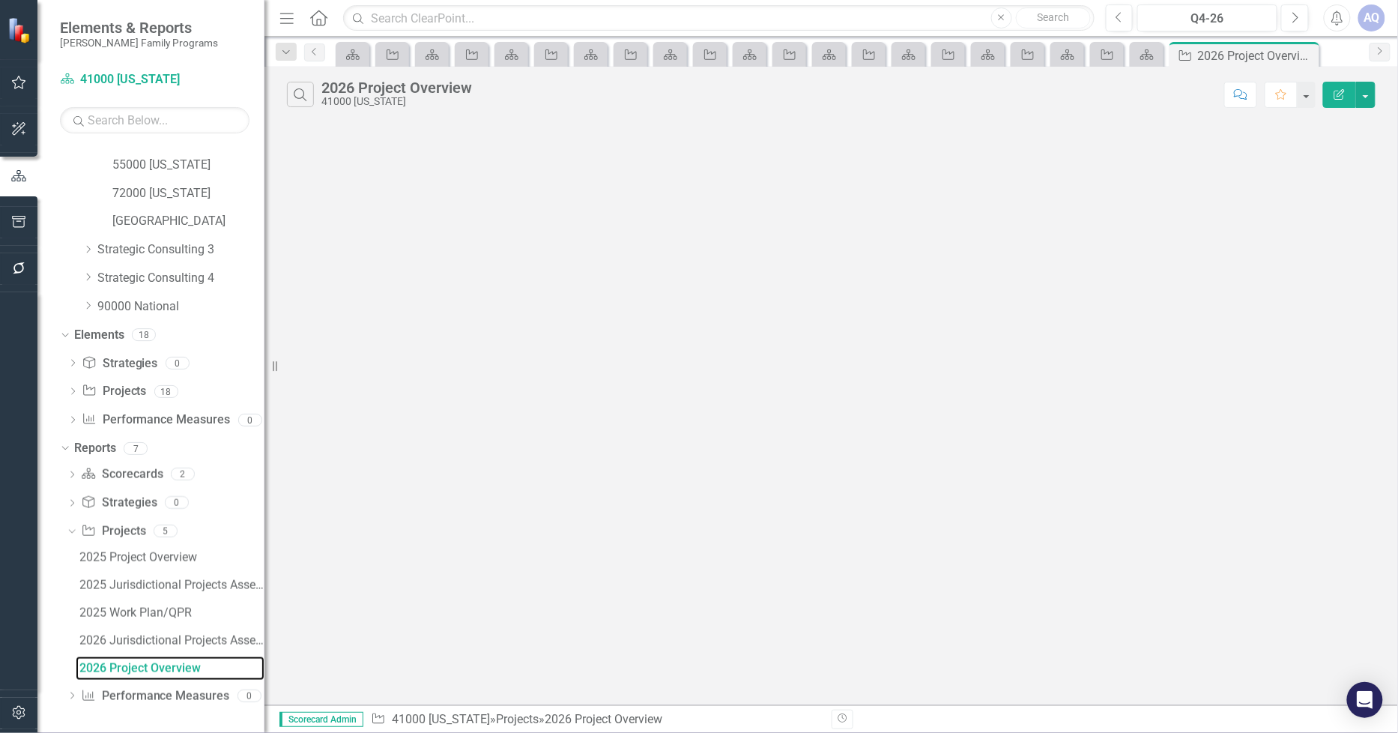
scroll to position [534, 0]
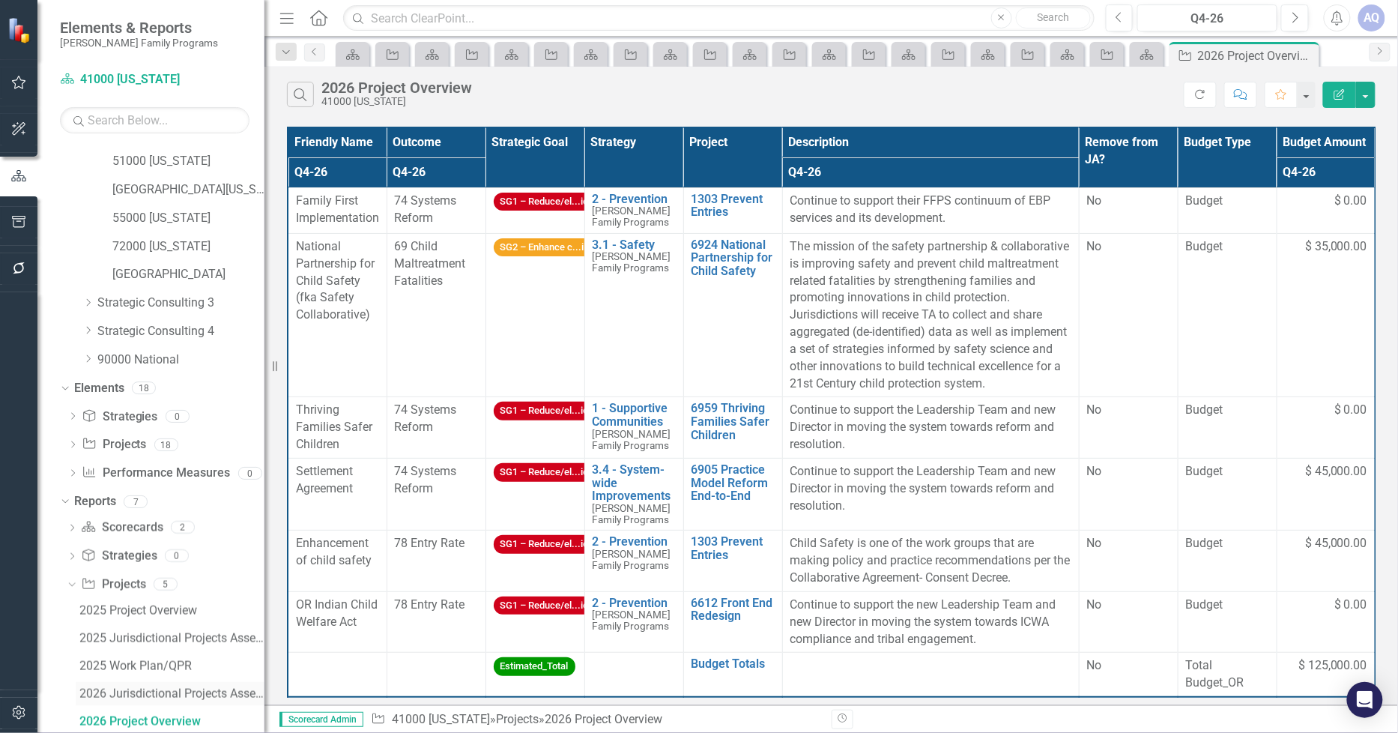
click at [186, 687] on div "2026 Jurisdictional Projects Assessment" at bounding box center [171, 693] width 185 height 13
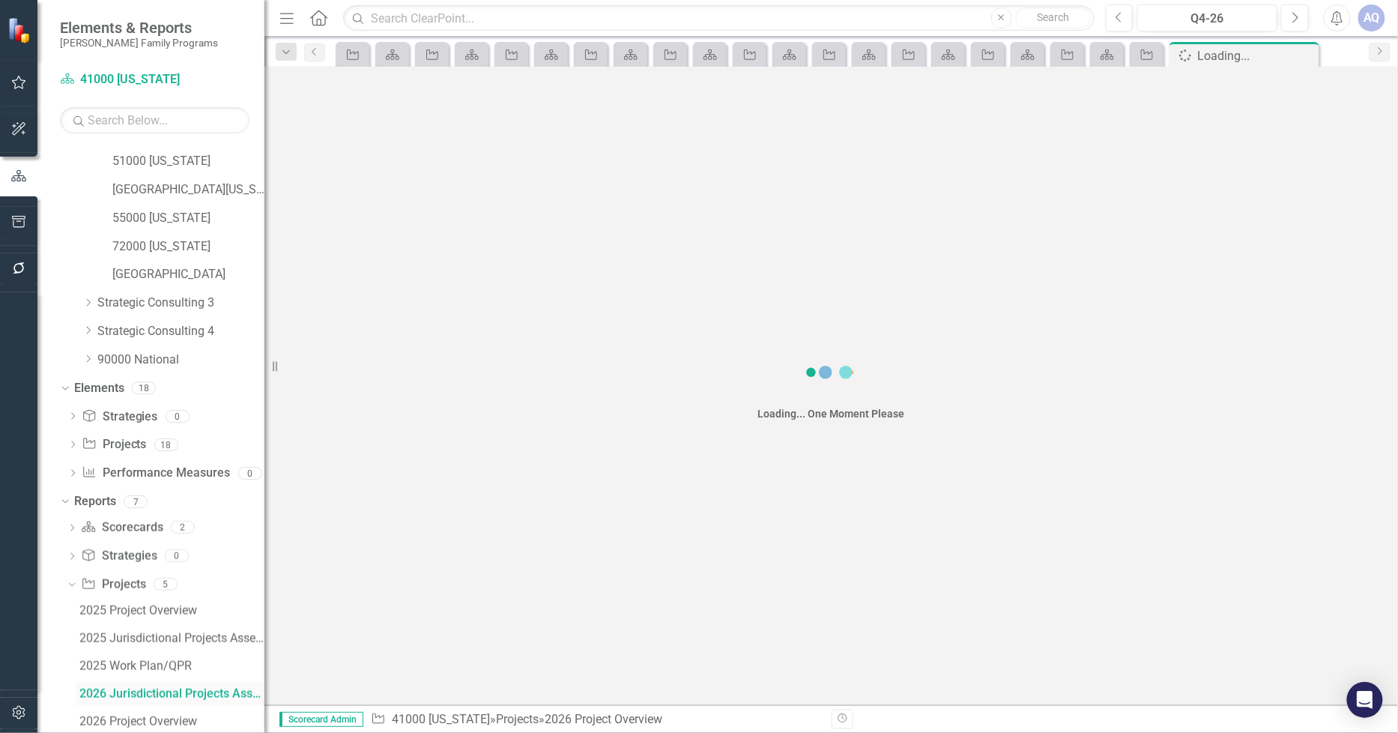
scroll to position [506, 0]
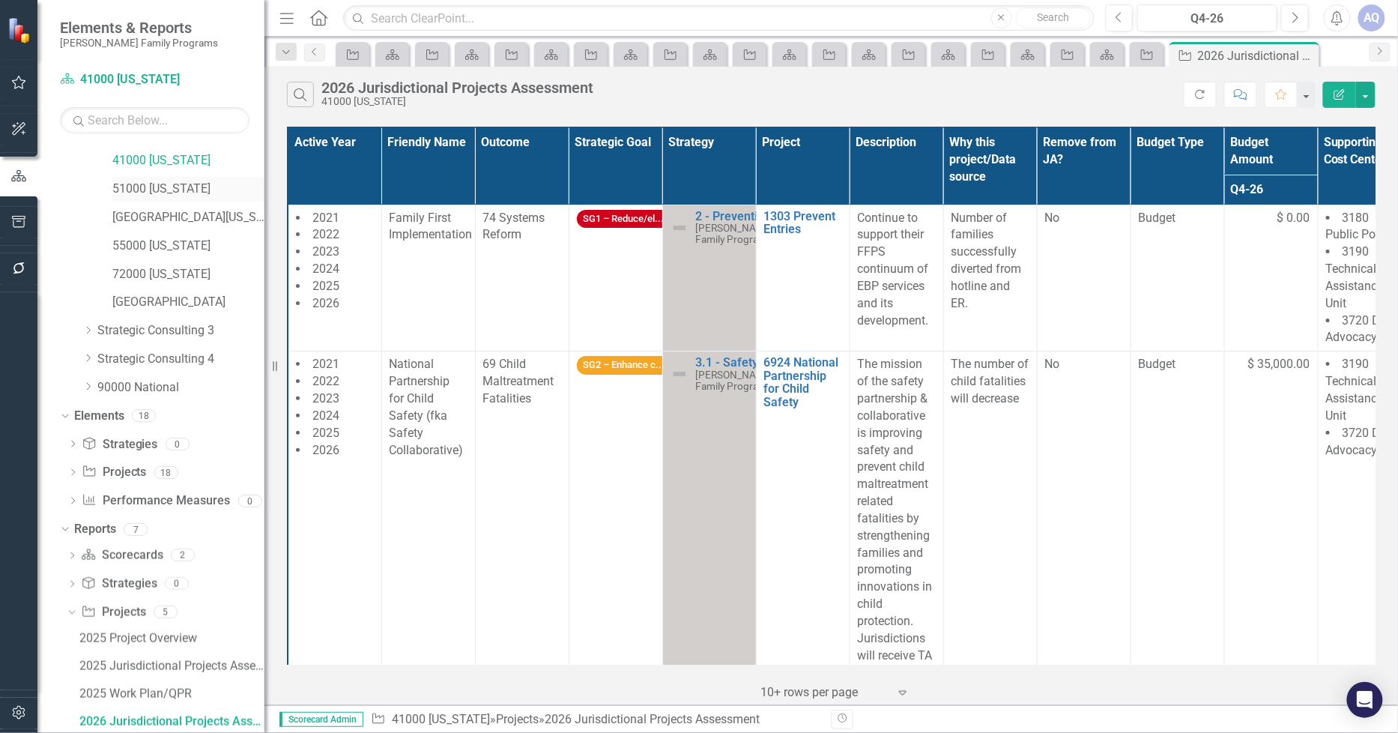
click at [167, 195] on link "51000 [US_STATE]" at bounding box center [188, 189] width 152 height 17
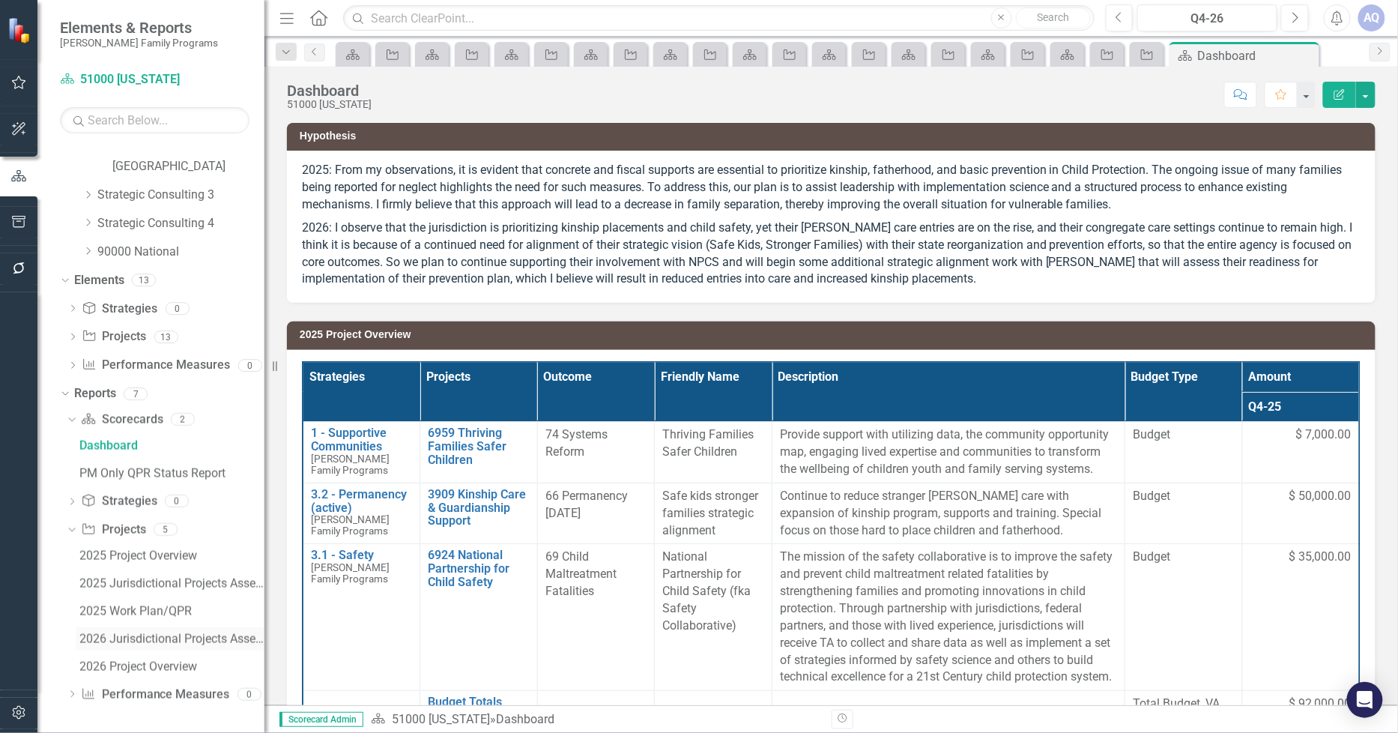
click at [183, 640] on div "2026 Jurisdictional Projects Assessment" at bounding box center [171, 638] width 185 height 13
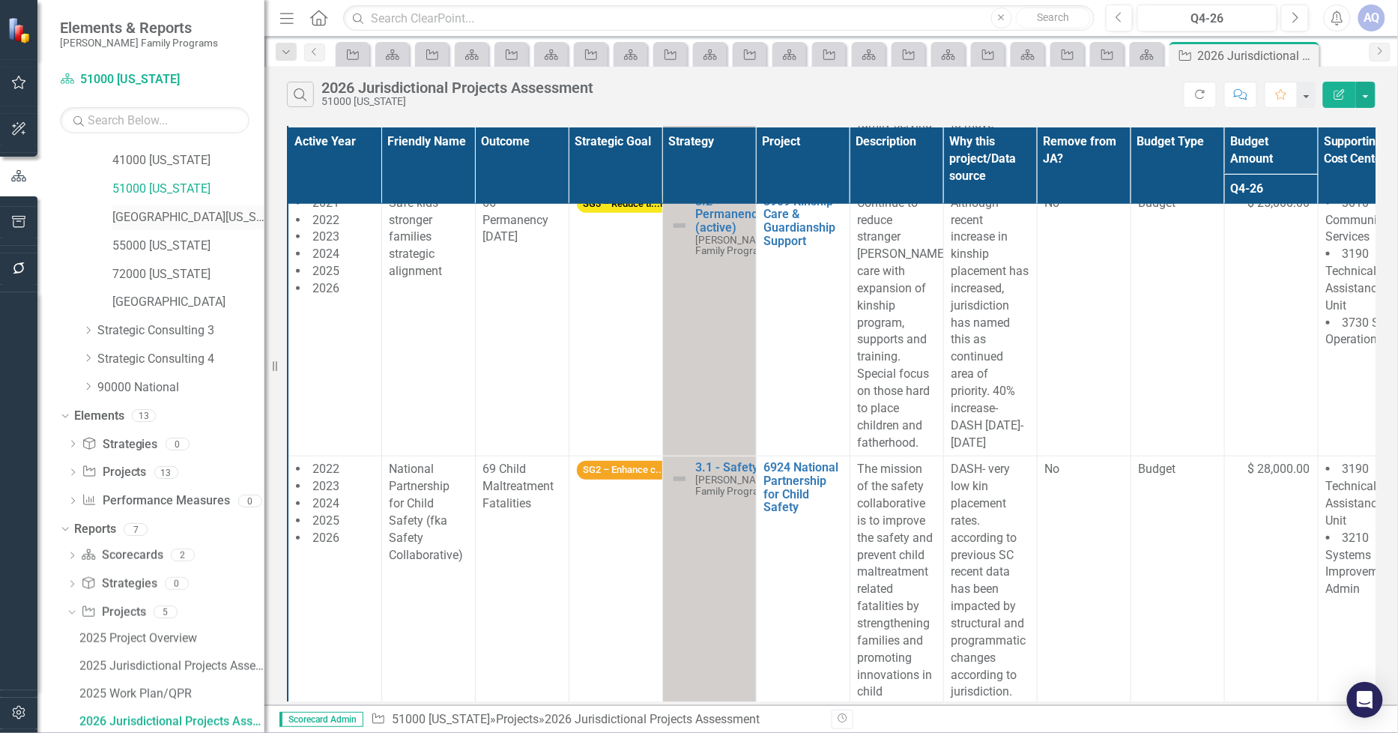
click at [163, 217] on link "[GEOGRAPHIC_DATA][US_STATE]" at bounding box center [188, 217] width 152 height 17
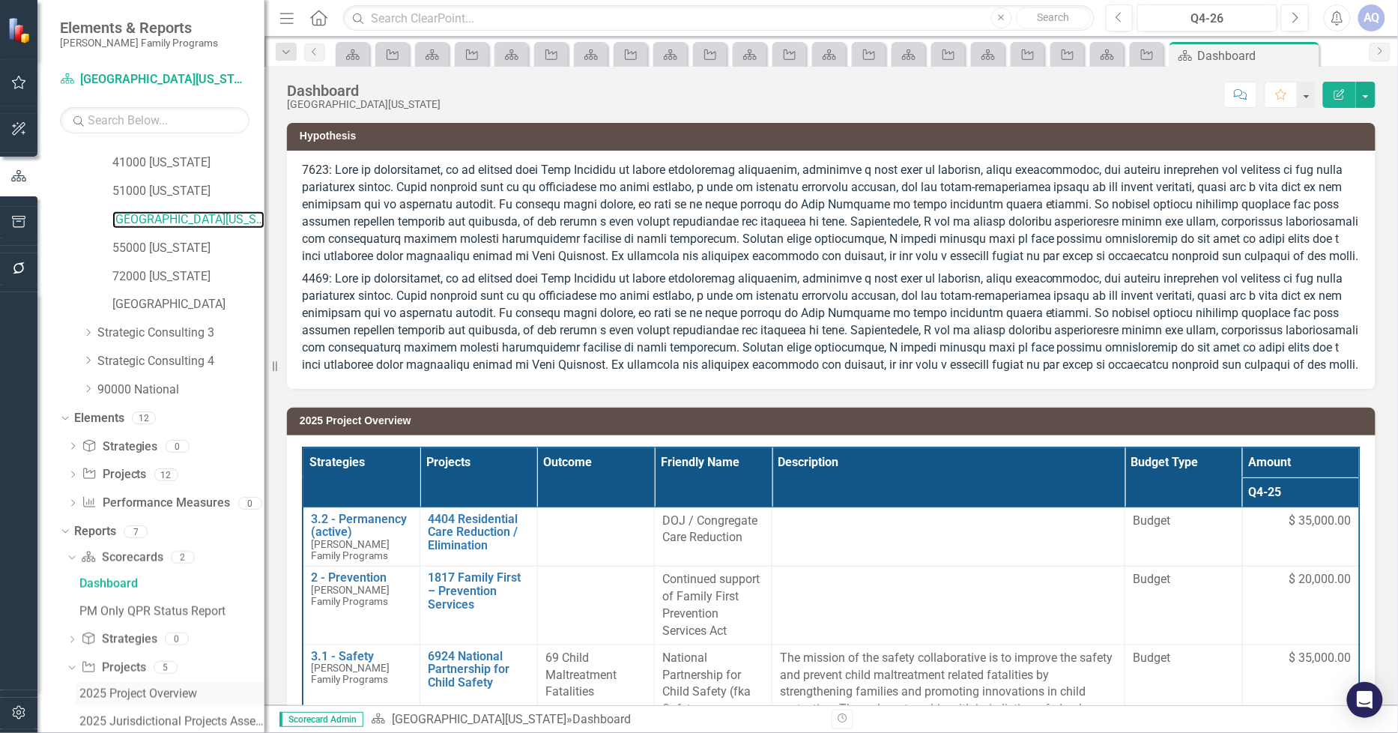
scroll to position [642, 0]
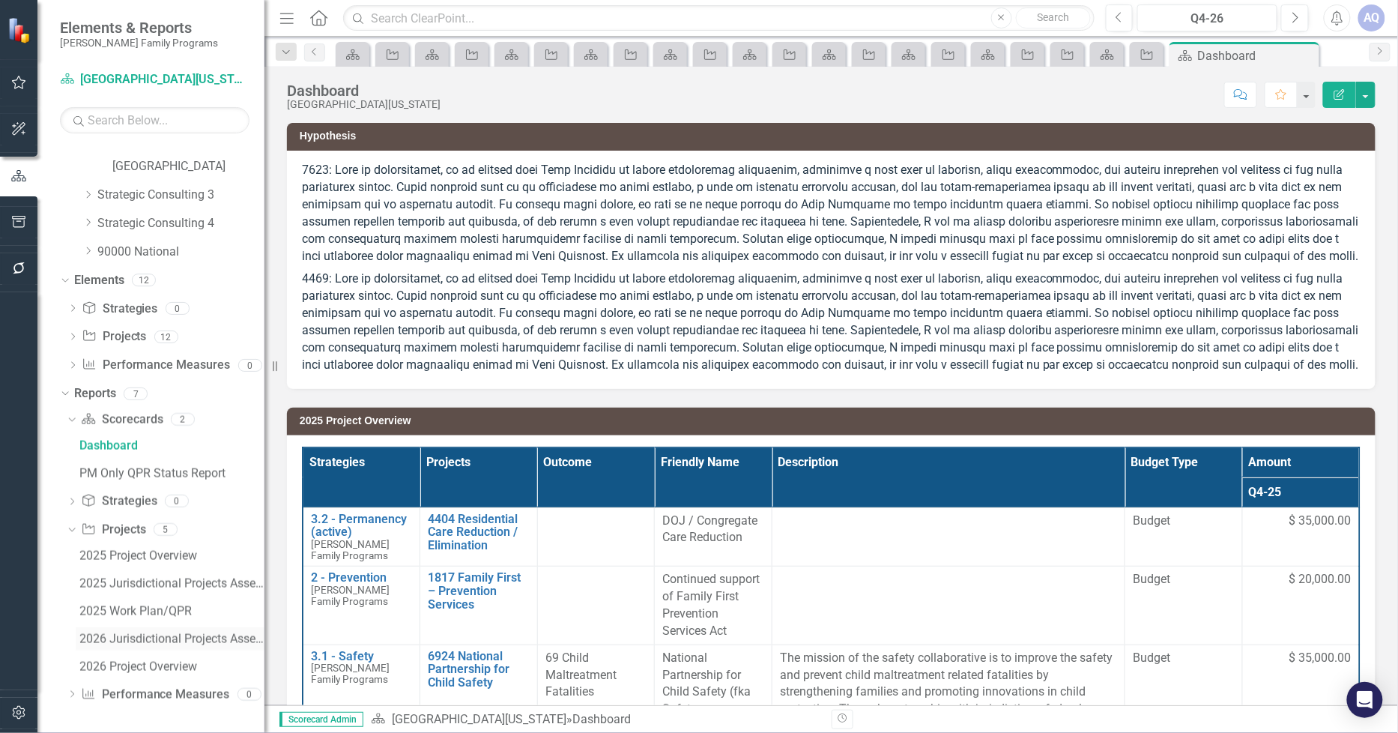
click at [199, 640] on div "2026 Jurisdictional Projects Assessment" at bounding box center [171, 638] width 185 height 13
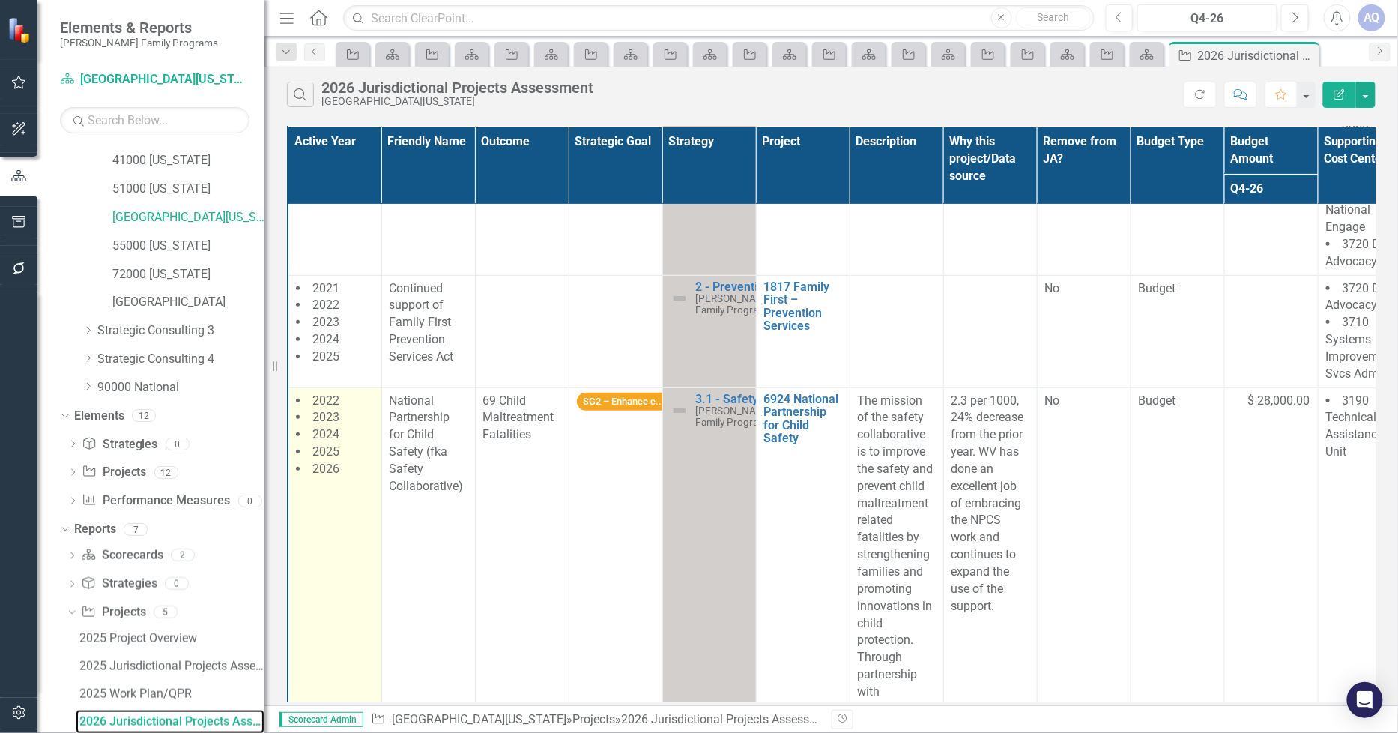
scroll to position [166, 0]
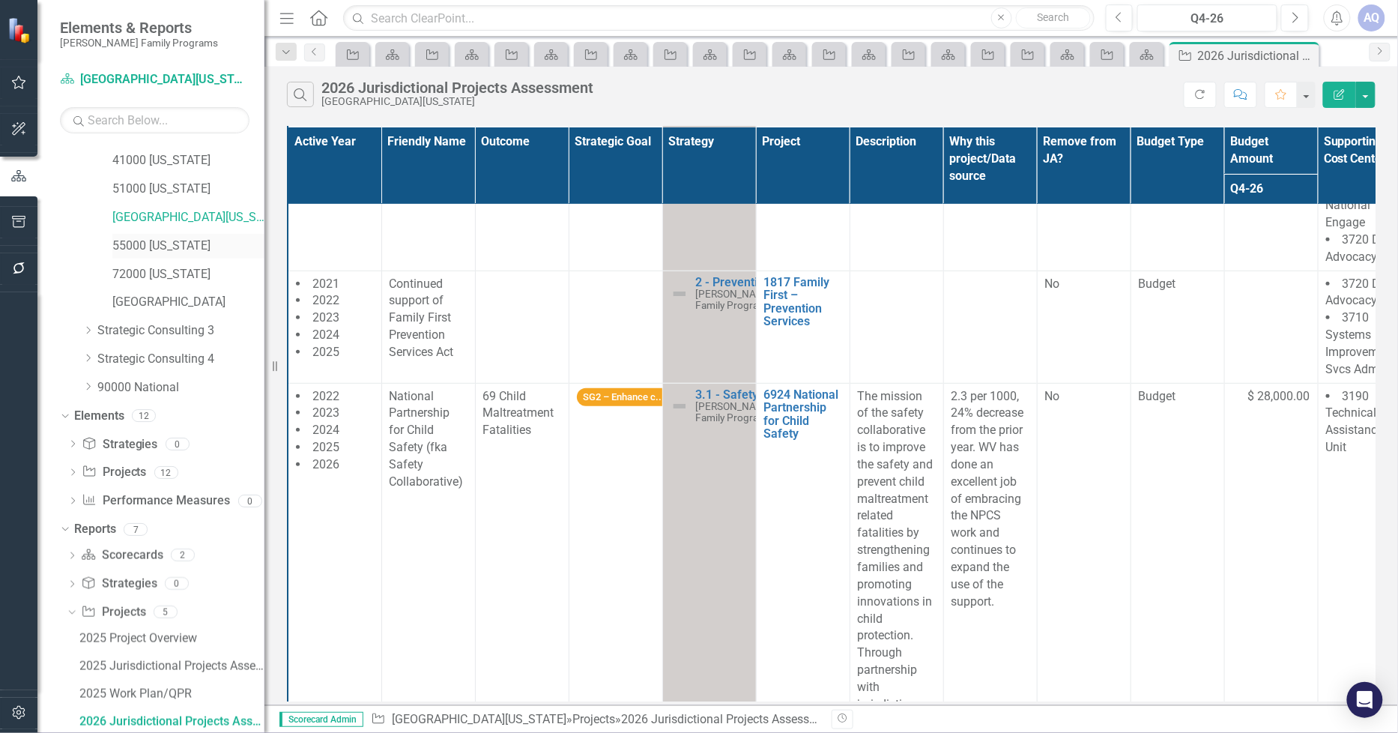
click at [166, 245] on link "55000 [US_STATE]" at bounding box center [188, 245] width 152 height 17
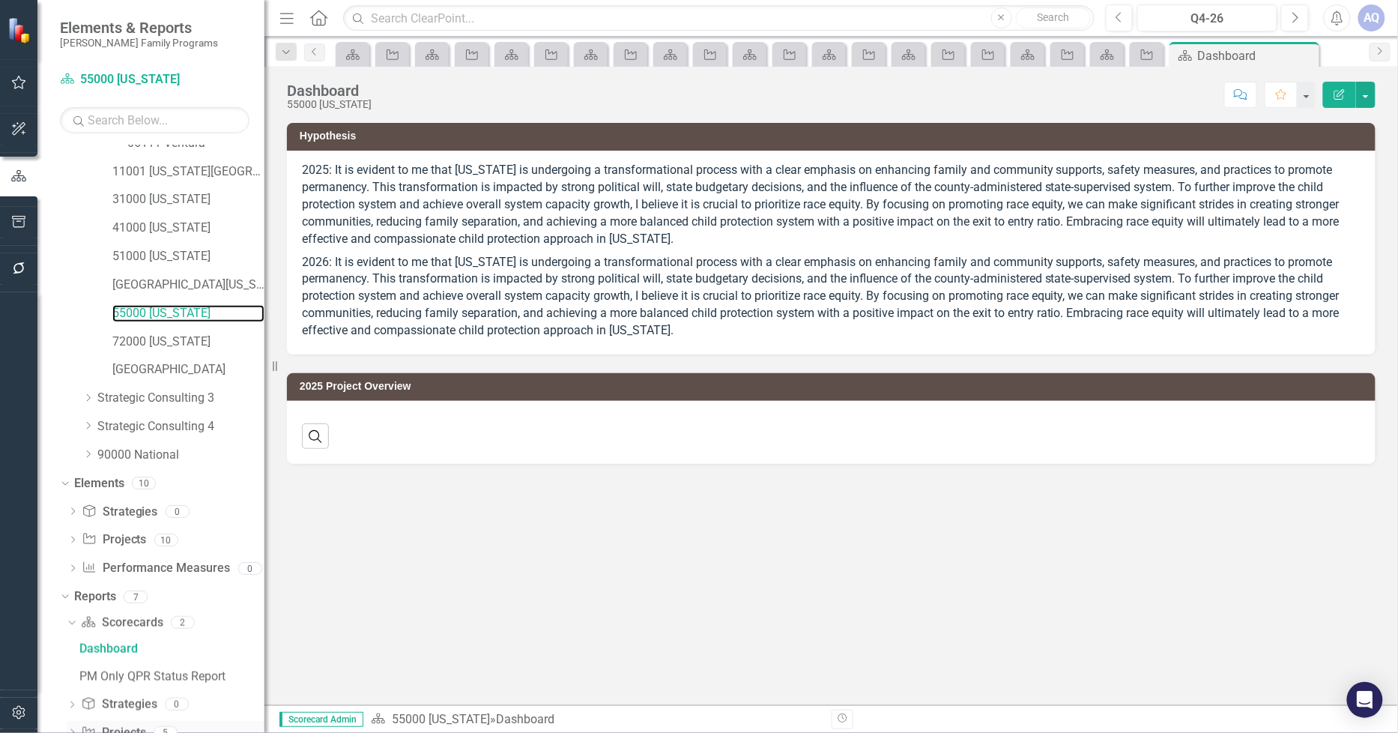
scroll to position [506, 0]
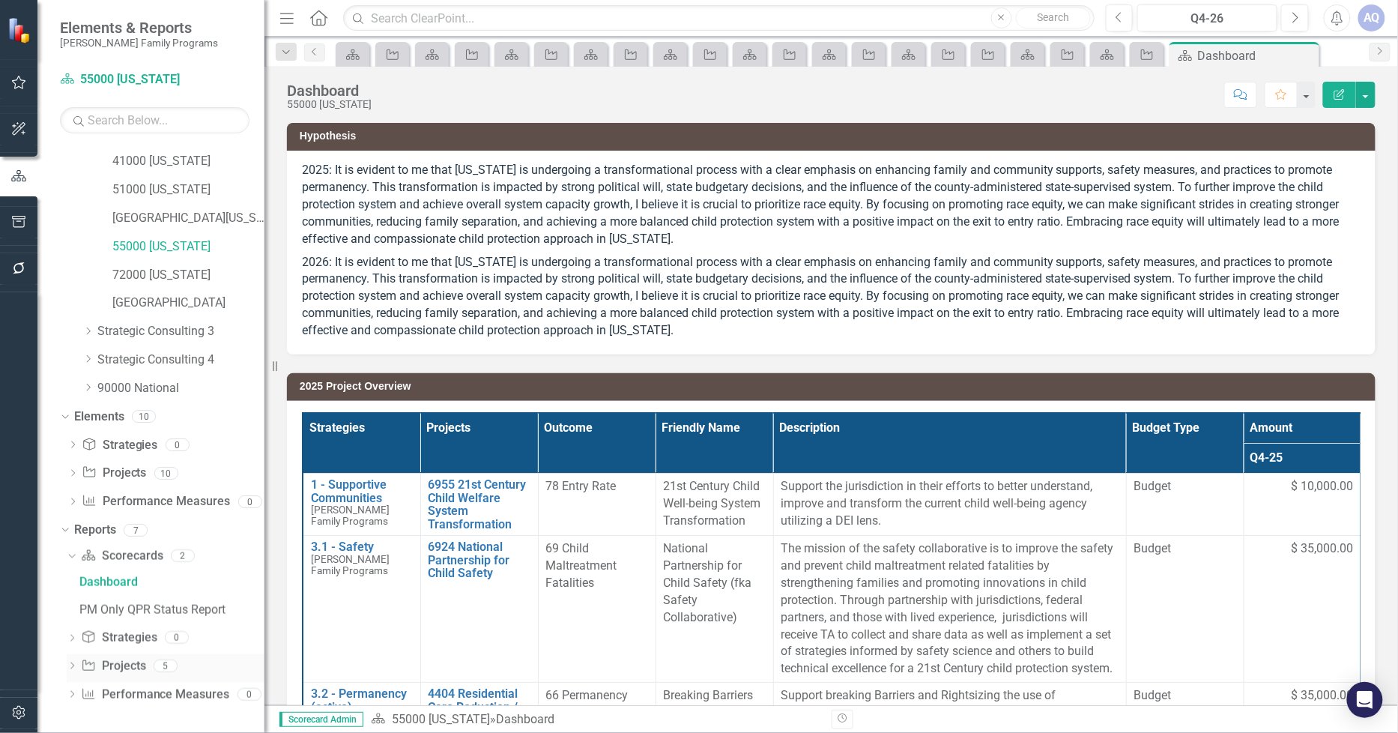
click at [70, 667] on icon "Dropdown" at bounding box center [72, 667] width 10 height 8
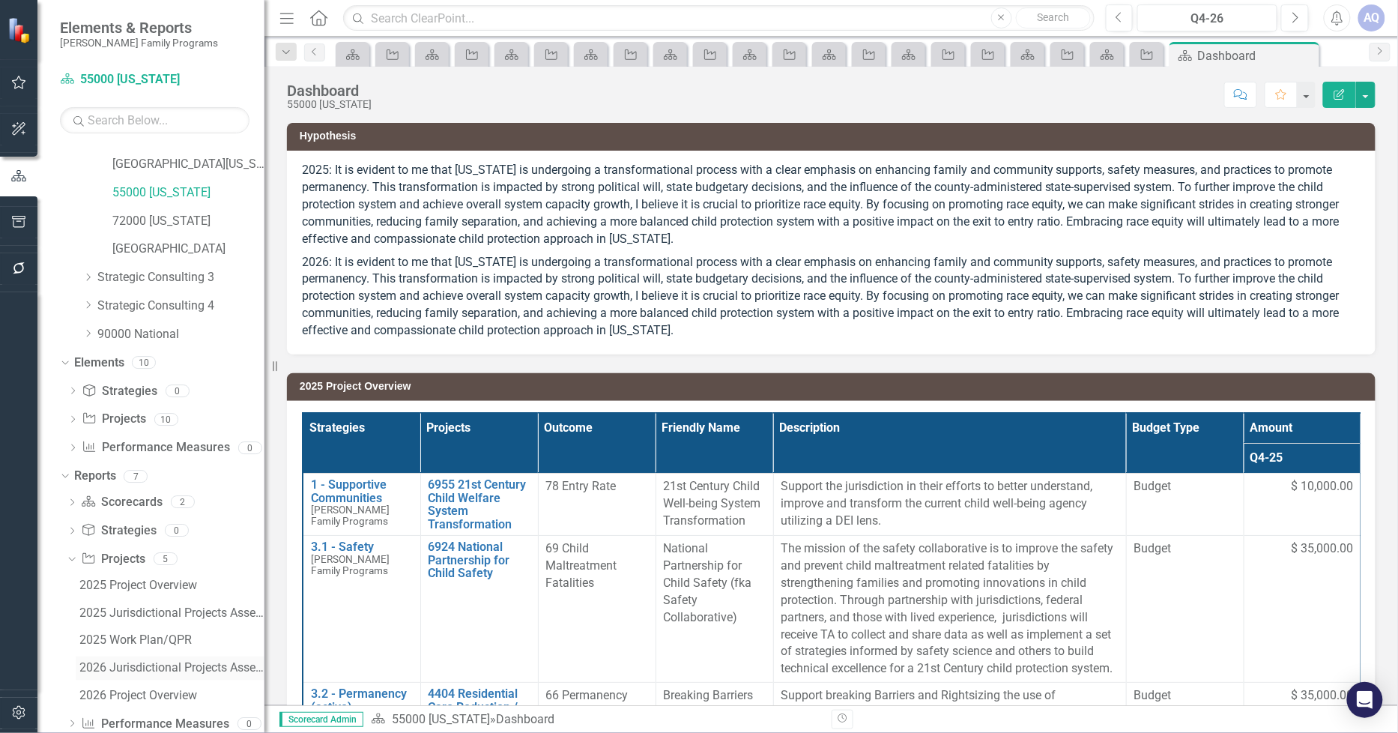
scroll to position [589, 0]
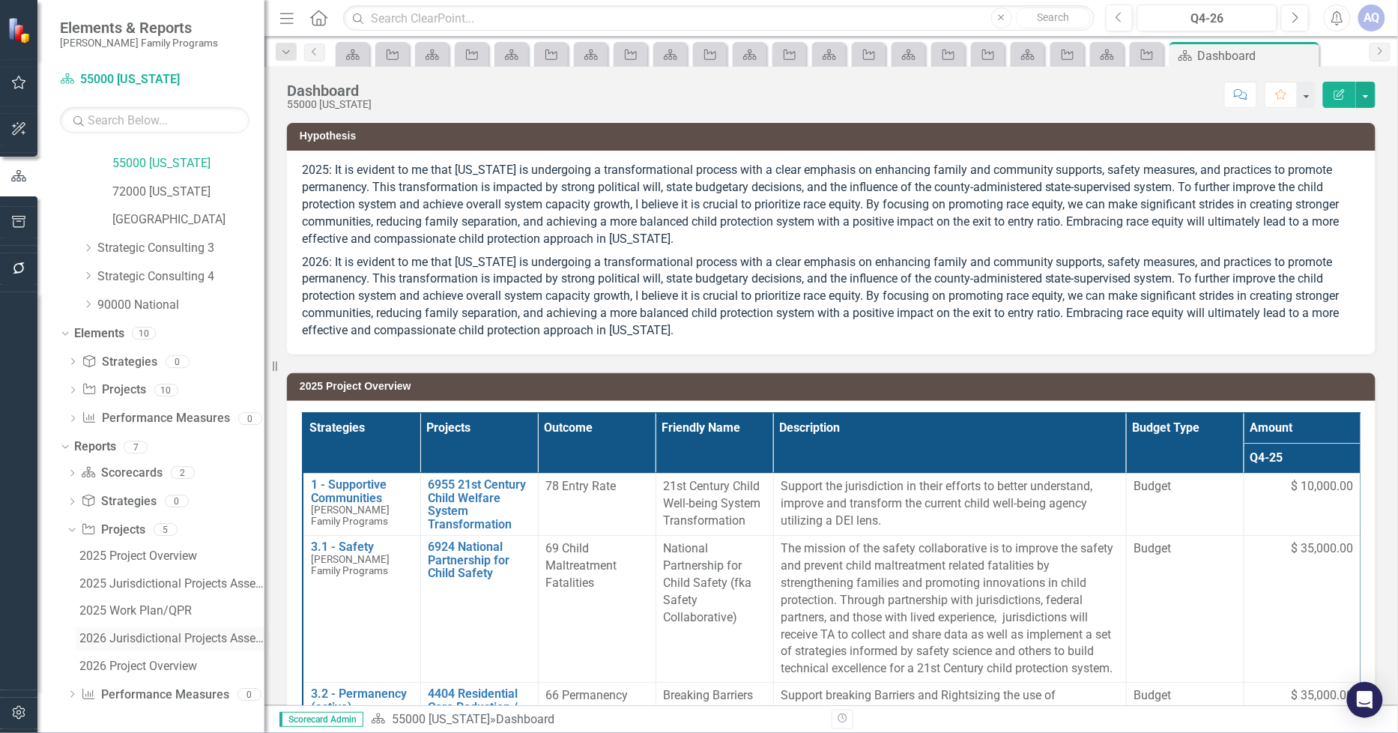
click at [180, 642] on div "2026 Jurisdictional Projects Assessment" at bounding box center [171, 638] width 185 height 13
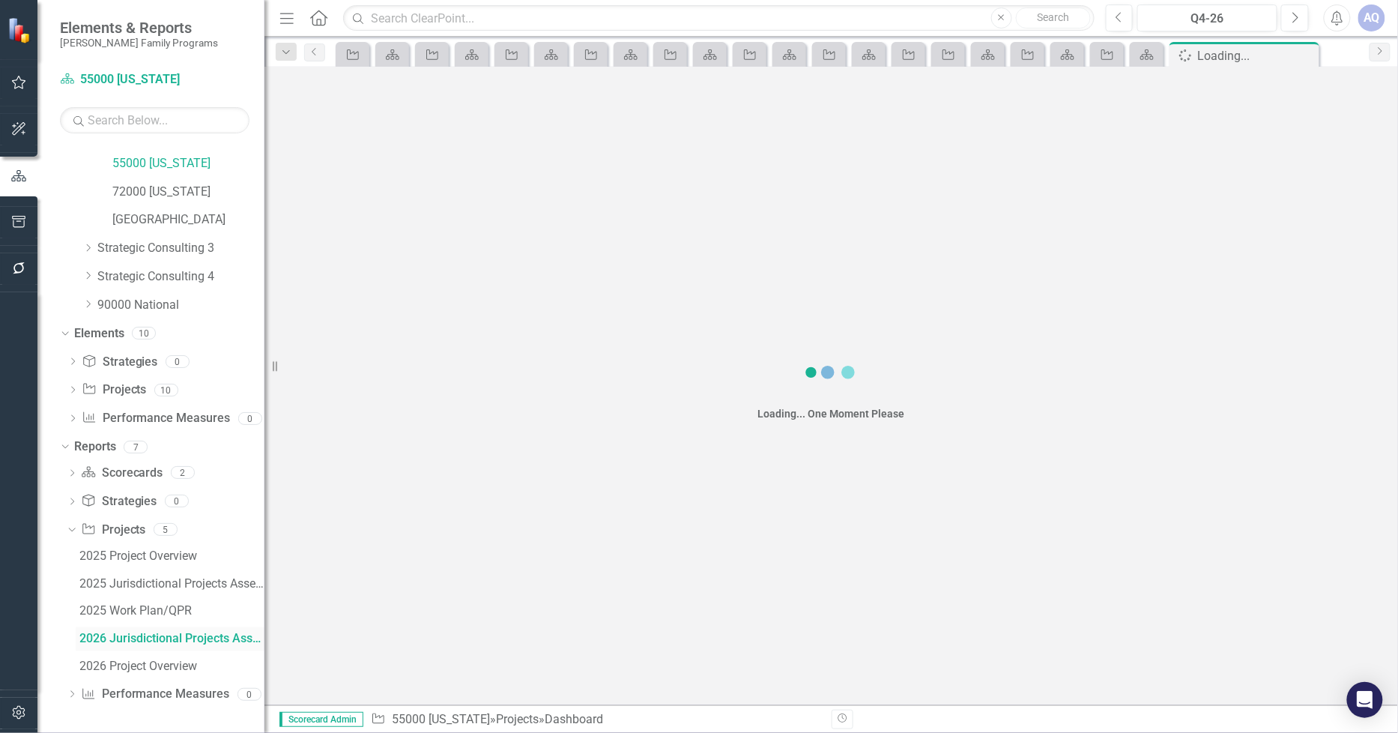
scroll to position [506, 0]
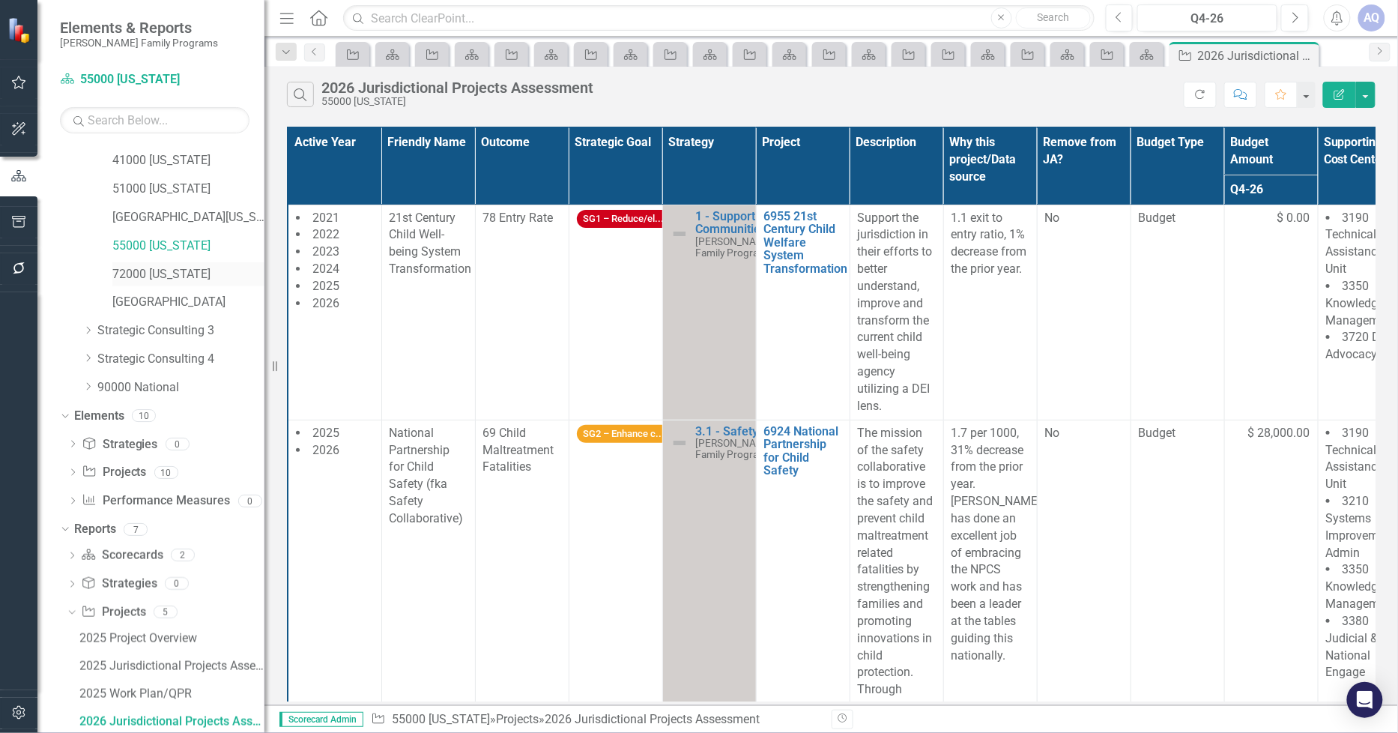
click at [130, 268] on link "72000 [US_STATE]" at bounding box center [188, 274] width 152 height 17
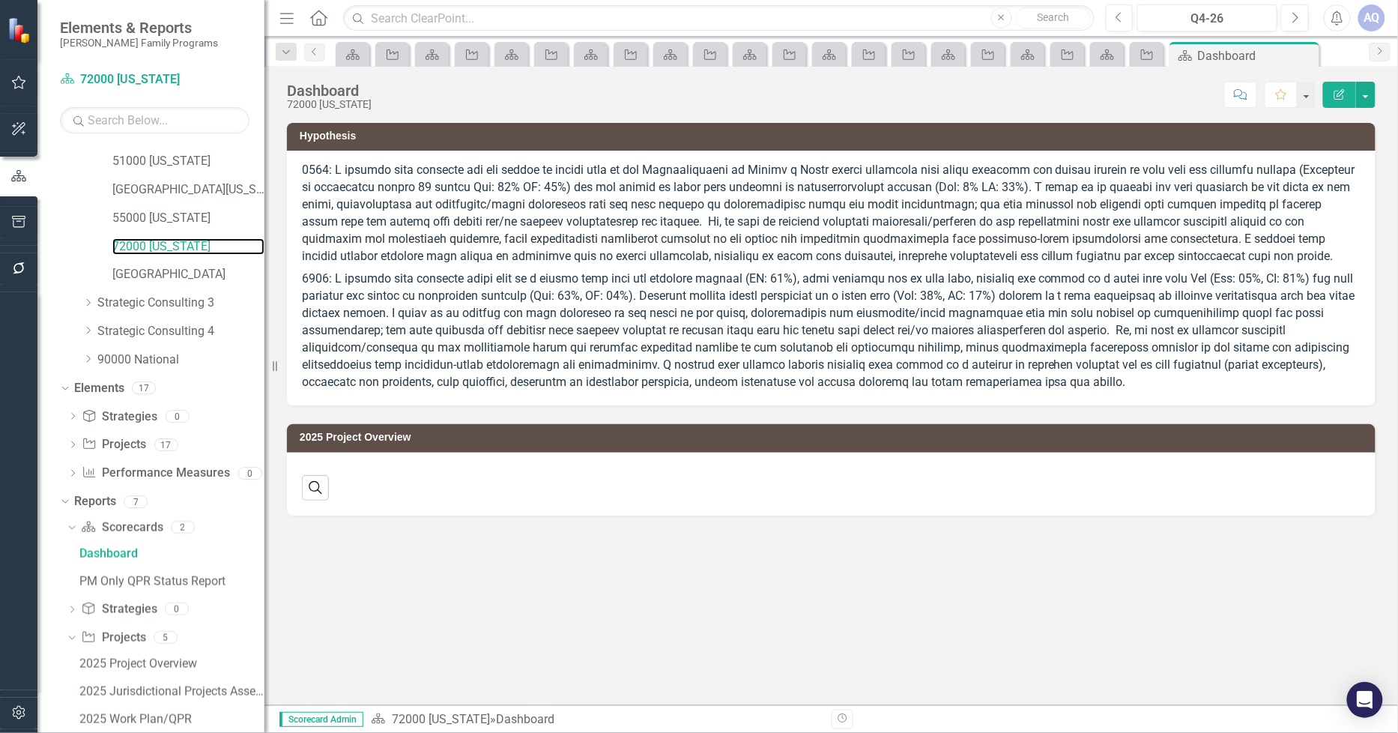
scroll to position [642, 0]
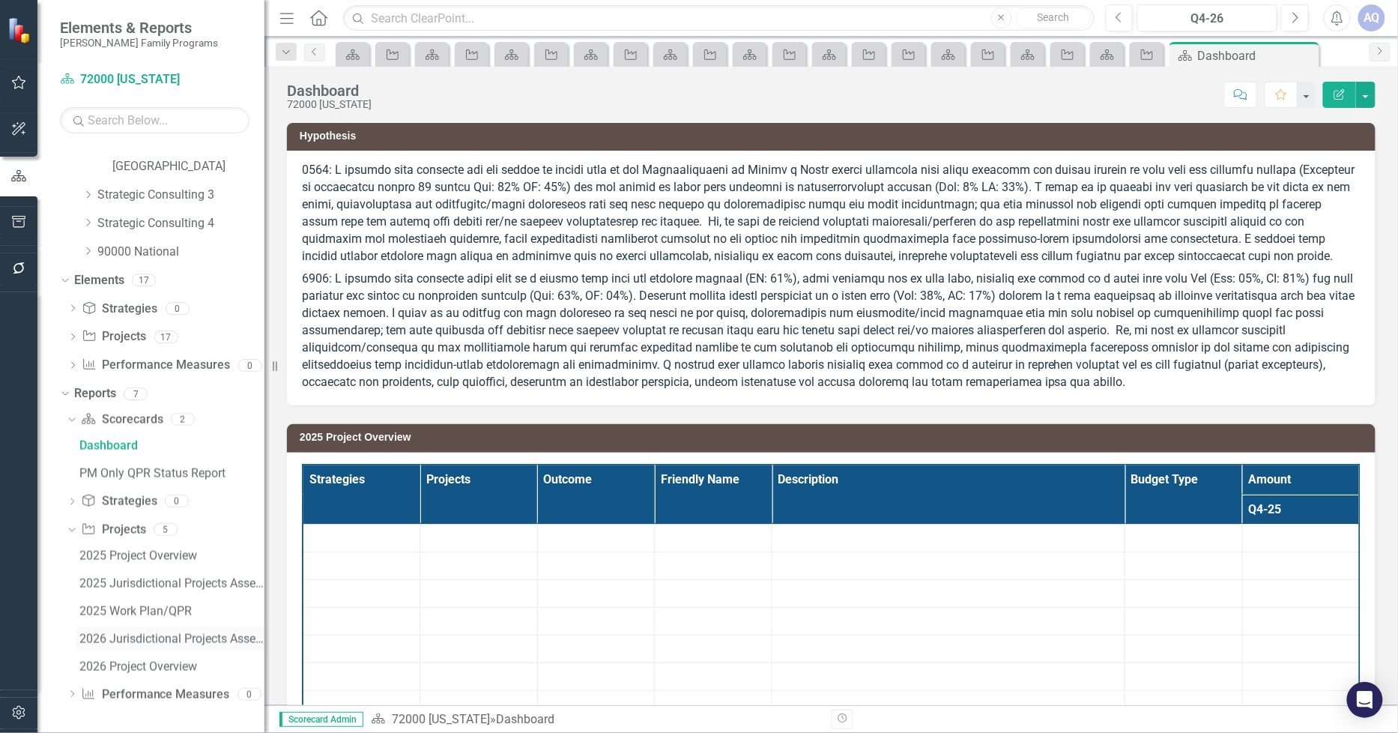
click at [199, 646] on link "2026 Jurisdictional Projects Assessment" at bounding box center [170, 639] width 189 height 24
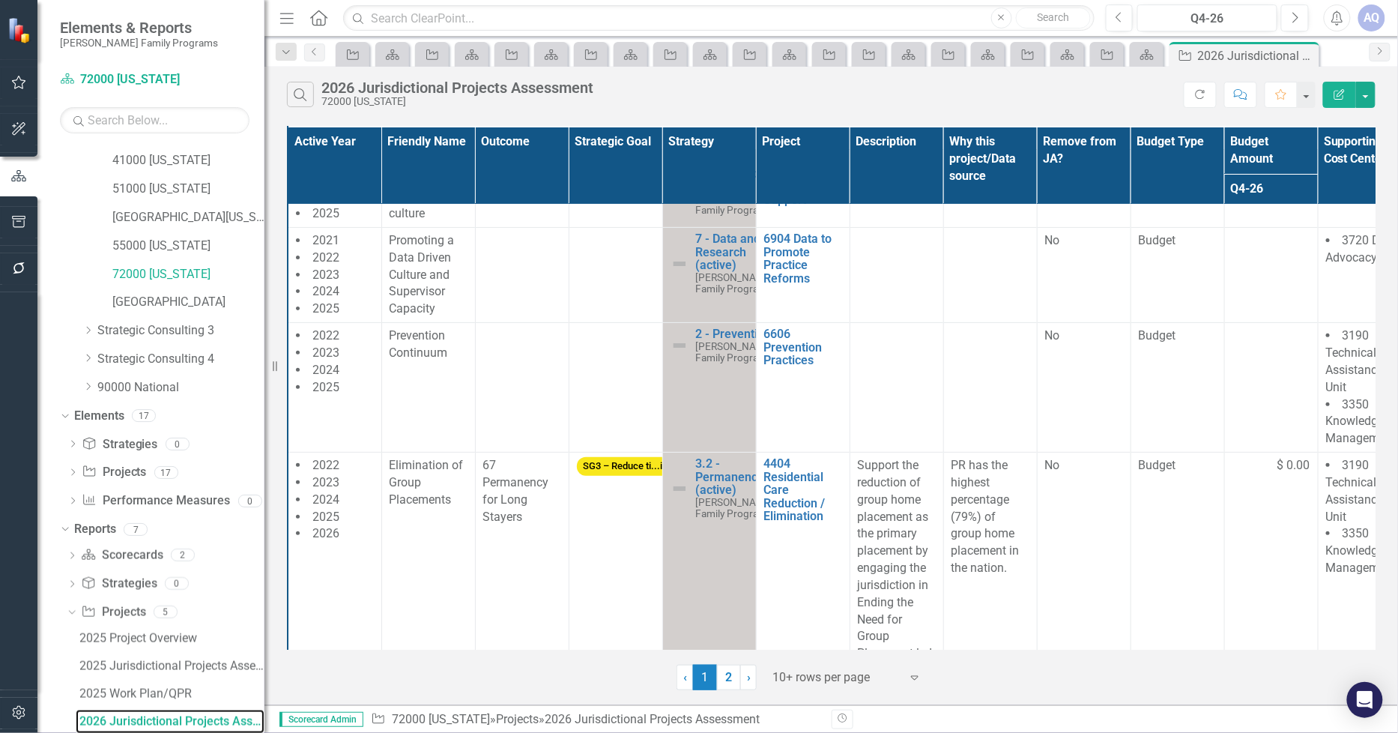
scroll to position [83, 0]
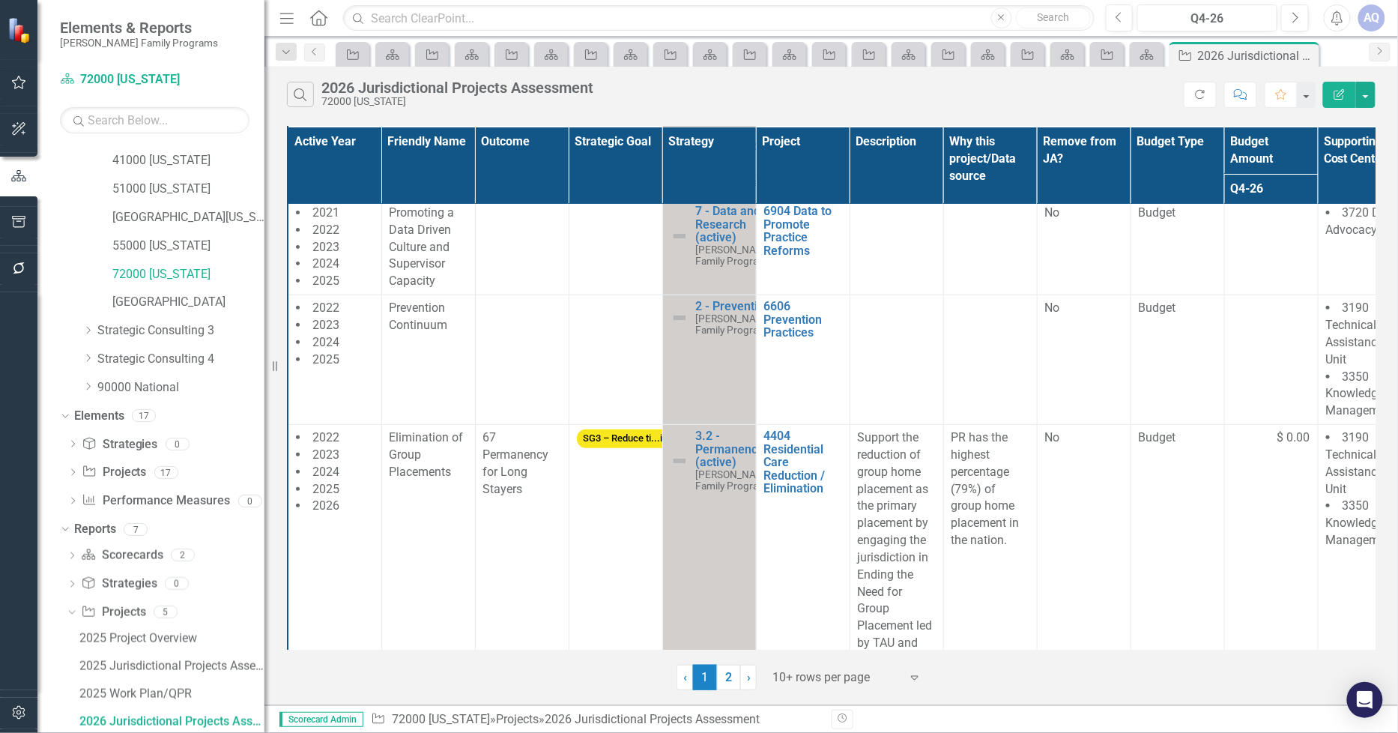
click at [813, 673] on div at bounding box center [835, 677] width 127 height 20
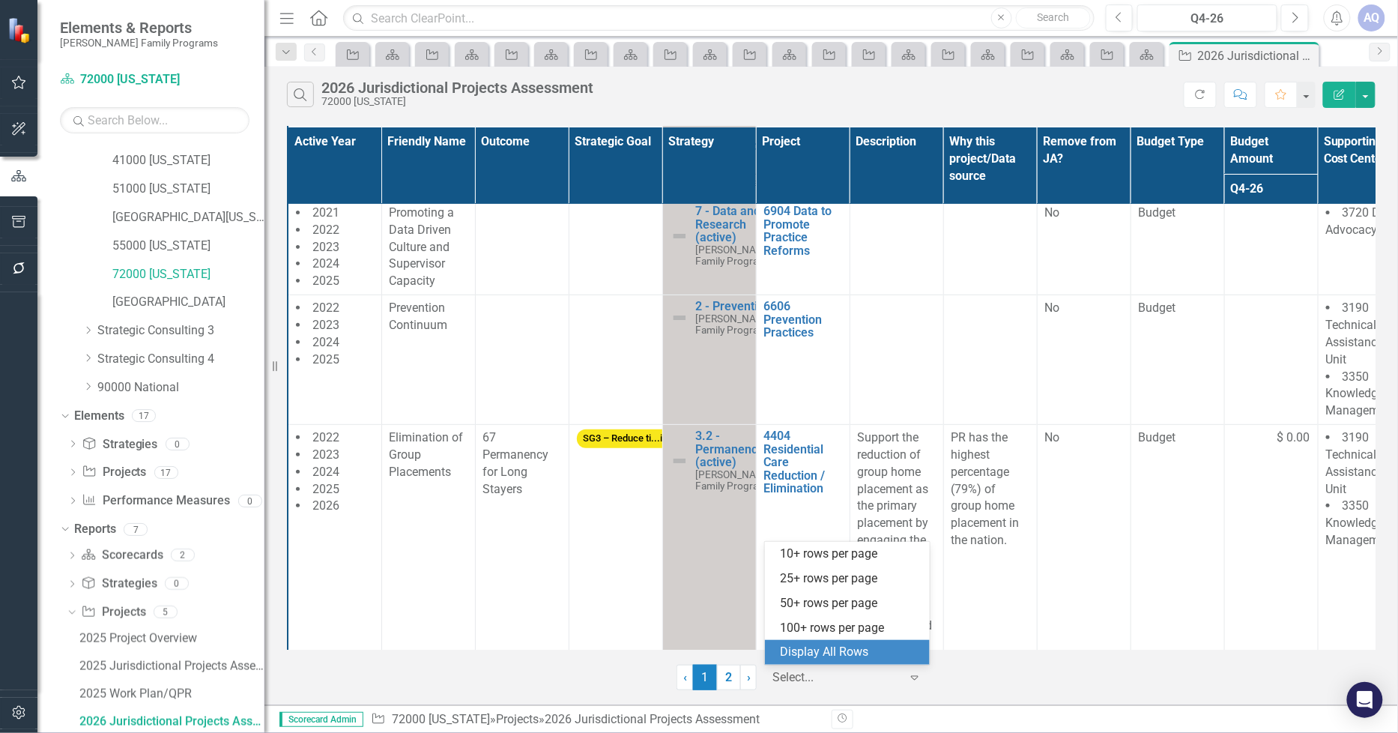
click at [825, 646] on div "Display All Rows" at bounding box center [850, 651] width 141 height 17
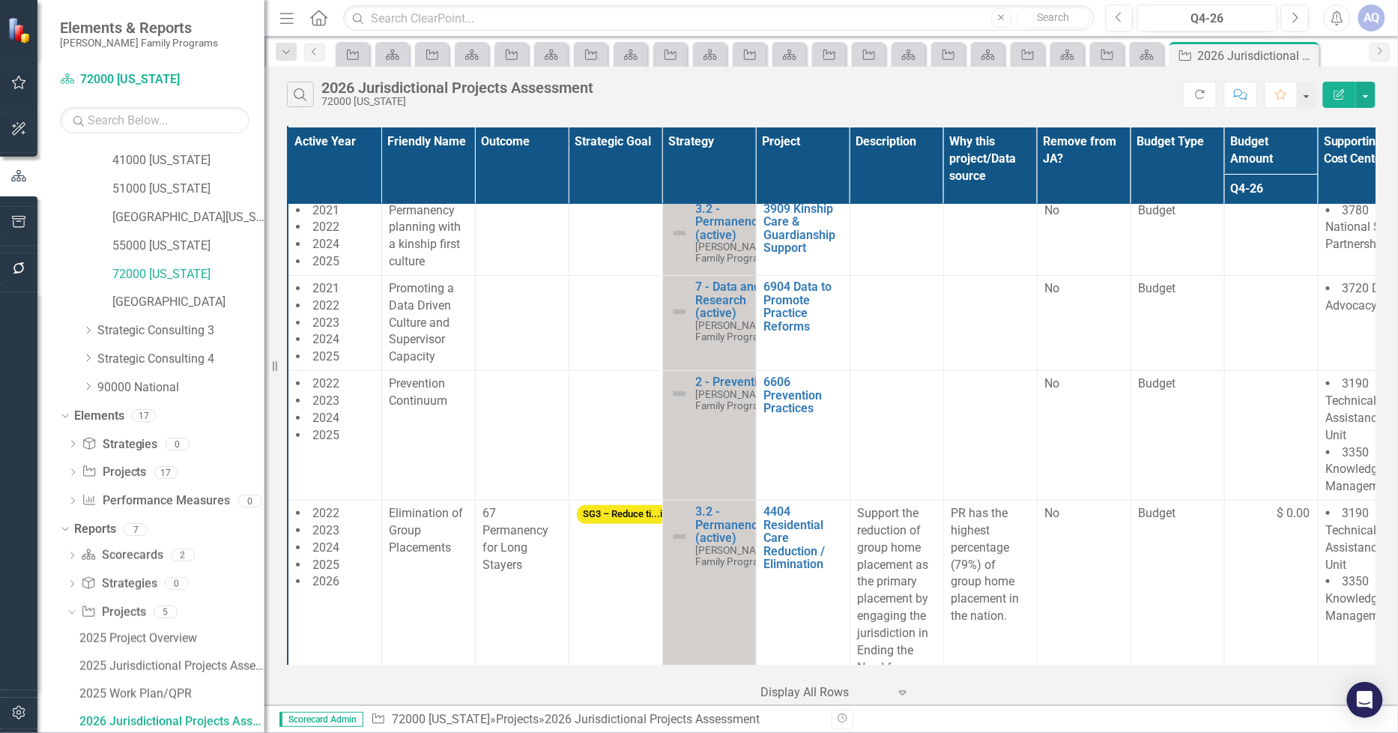
scroll to position [0, 0]
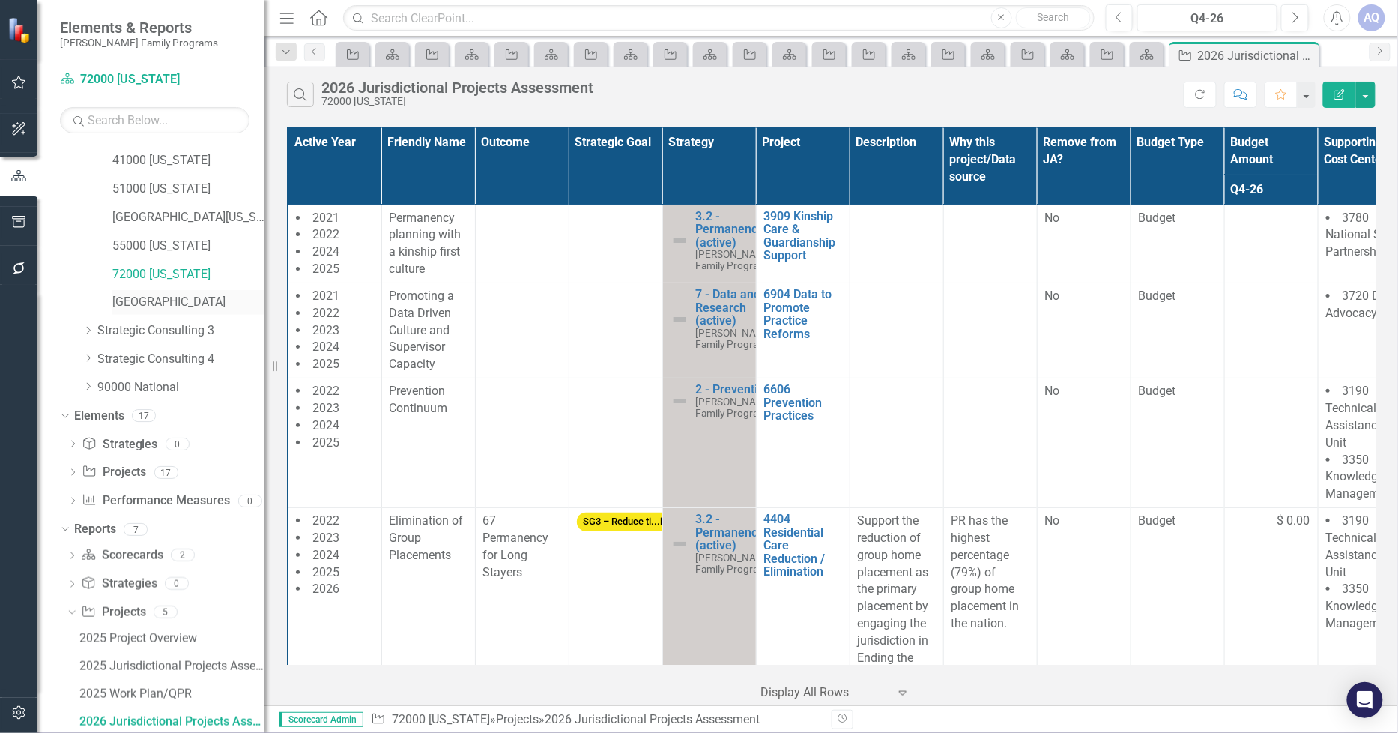
click at [167, 300] on link "[GEOGRAPHIC_DATA]" at bounding box center [188, 302] width 152 height 17
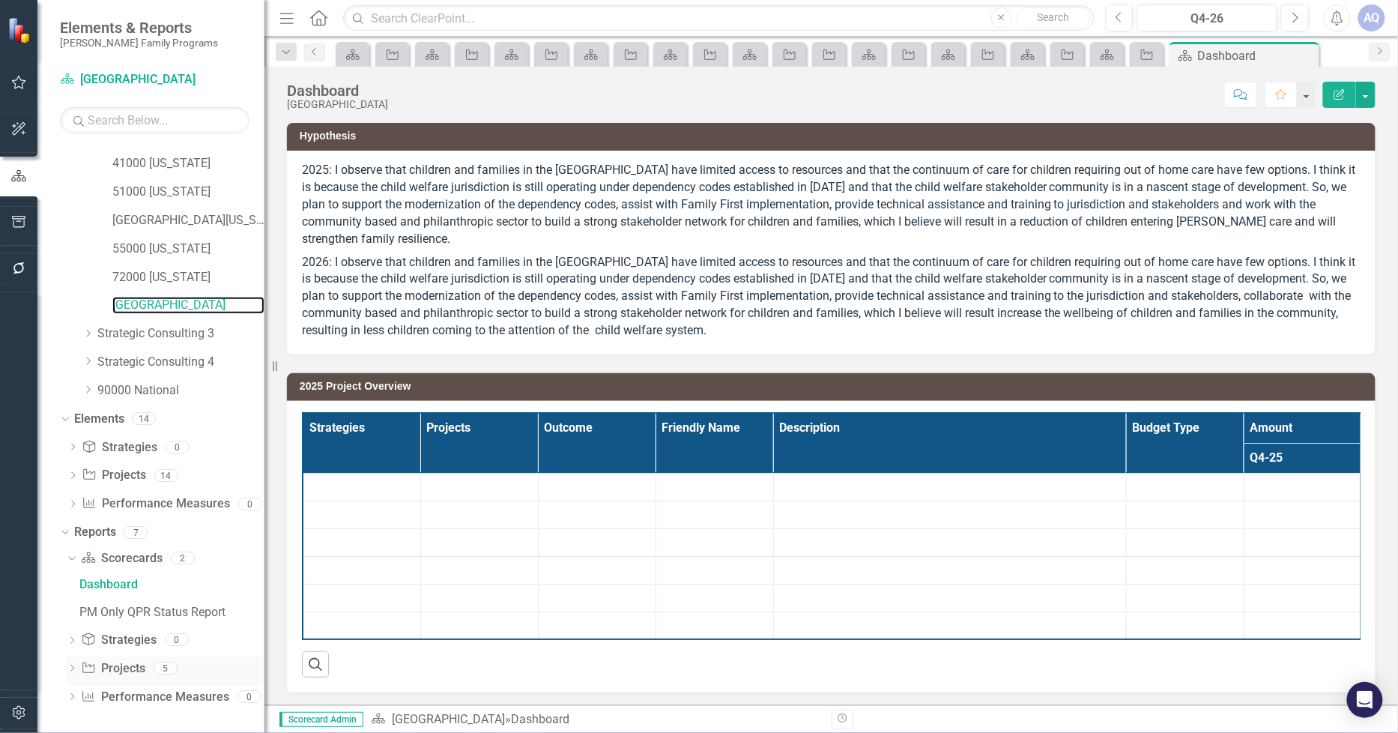
scroll to position [506, 0]
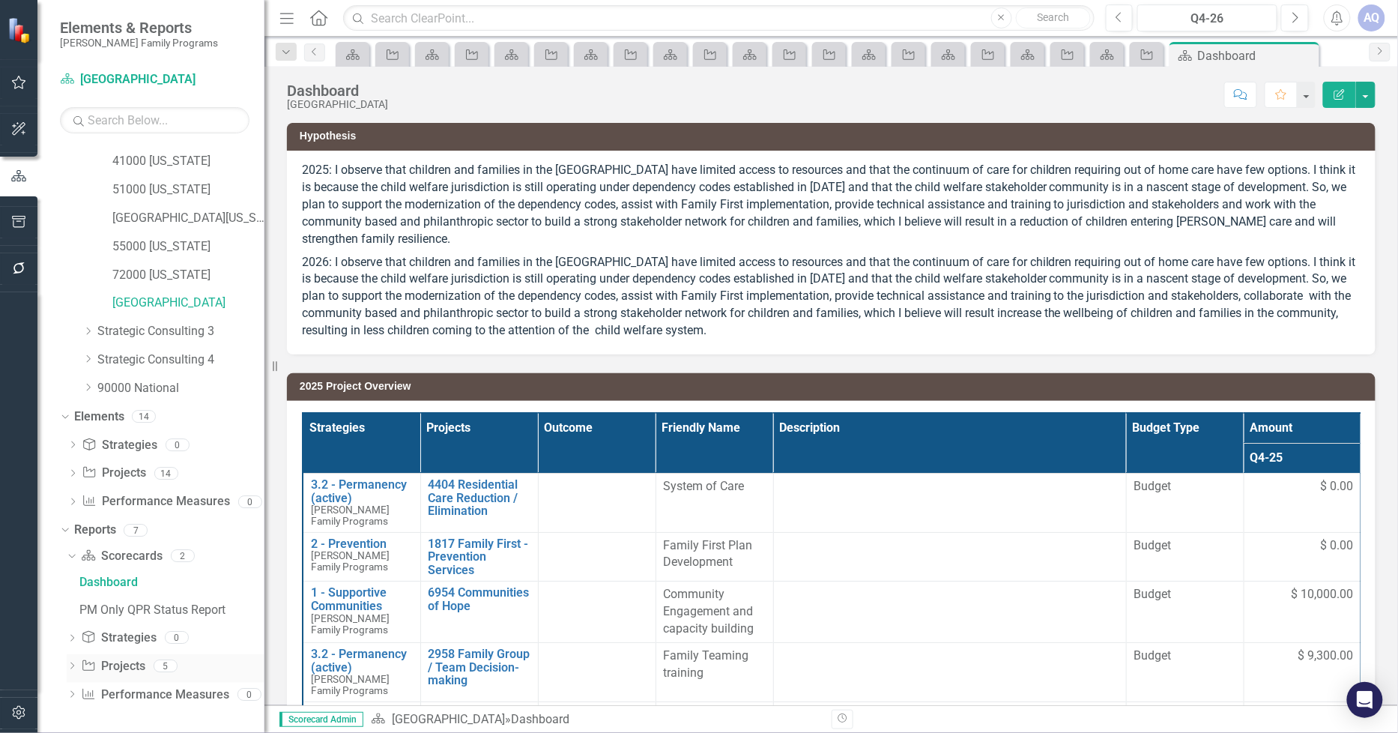
click at [76, 670] on icon "Dropdown" at bounding box center [72, 667] width 10 height 8
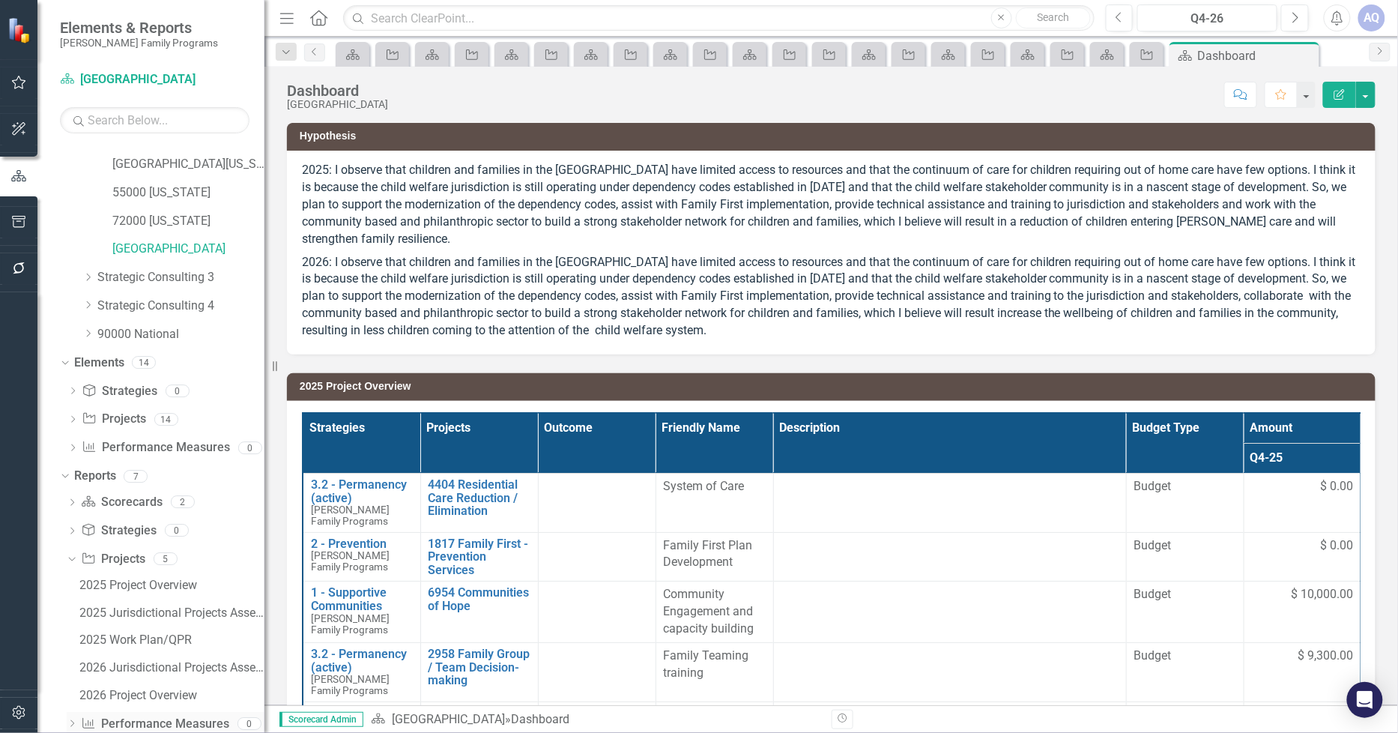
scroll to position [589, 0]
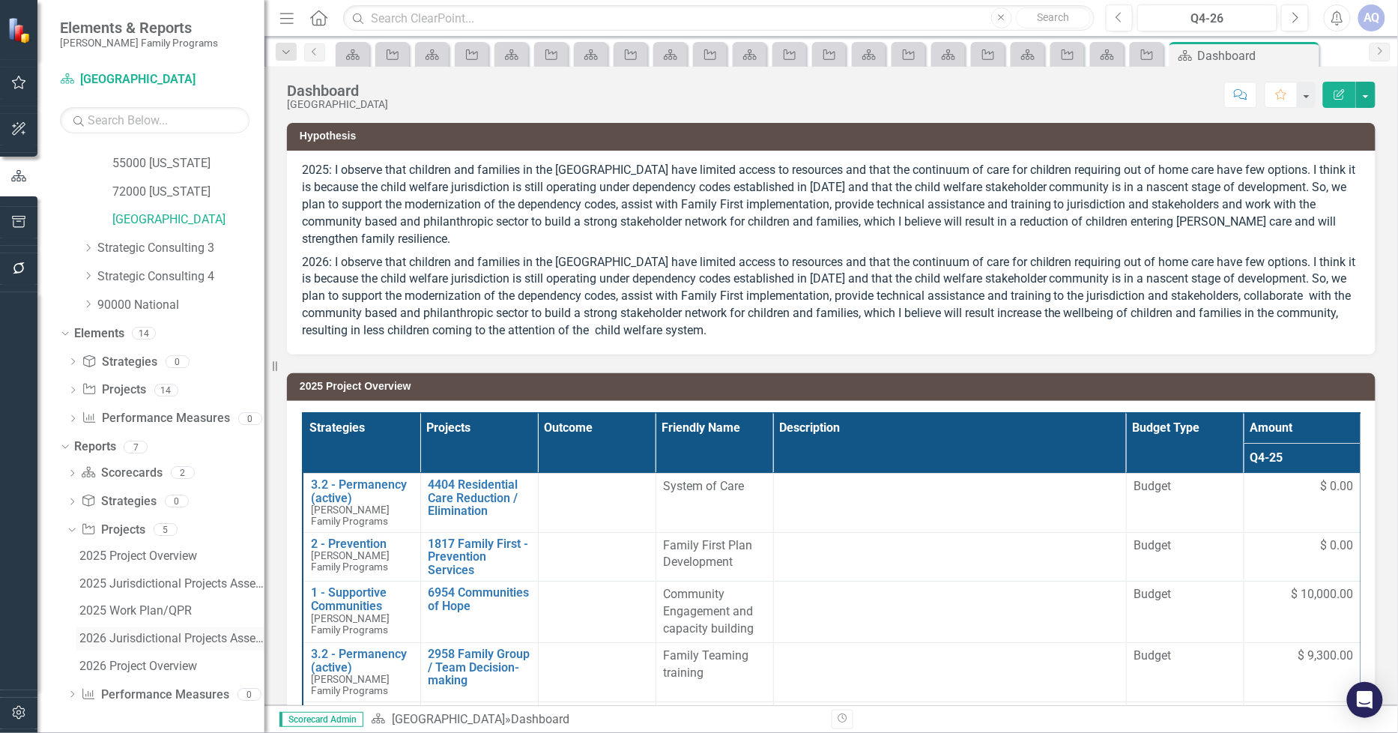
click at [213, 641] on div "2026 Jurisdictional Projects Assessment" at bounding box center [171, 638] width 185 height 13
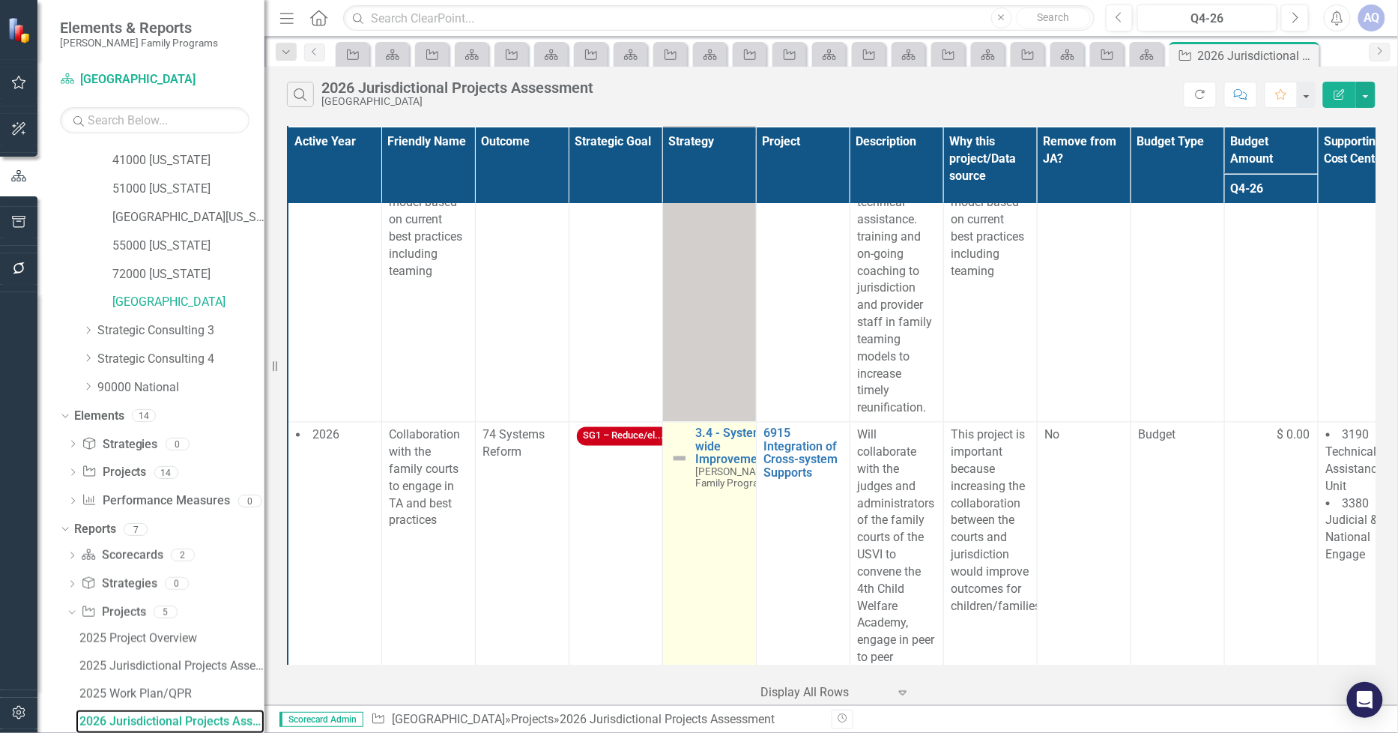
scroll to position [724, 0]
